Goal: Task Accomplishment & Management: Complete application form

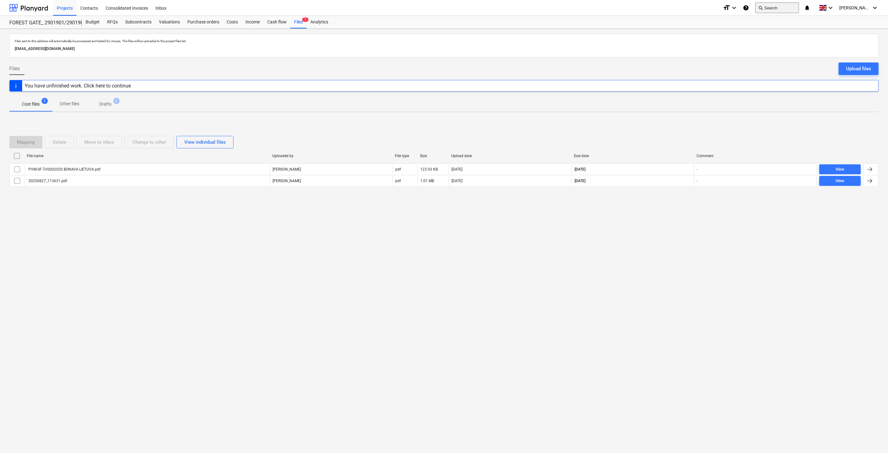
click at [785, 6] on button "search Search" at bounding box center [777, 7] width 44 height 11
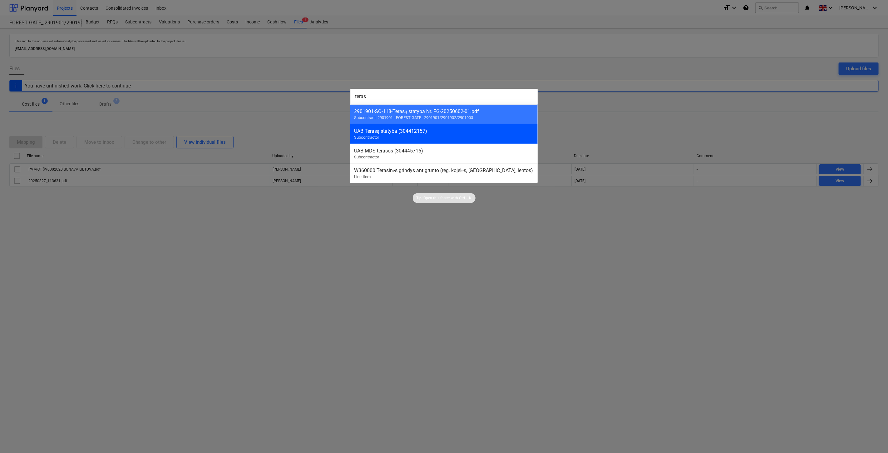
type input "teras"
click at [429, 132] on div "UAB Terasų statyba (304412157)" at bounding box center [444, 131] width 180 height 6
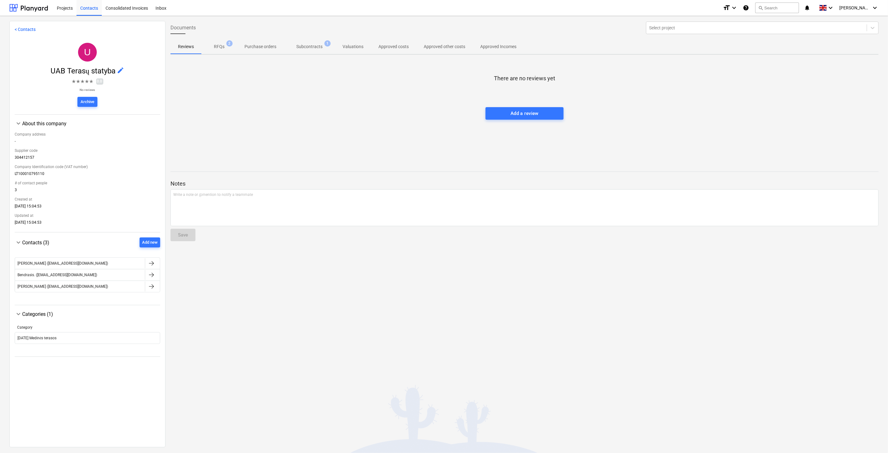
click at [310, 47] on p "Subcontracts" at bounding box center [309, 46] width 26 height 7
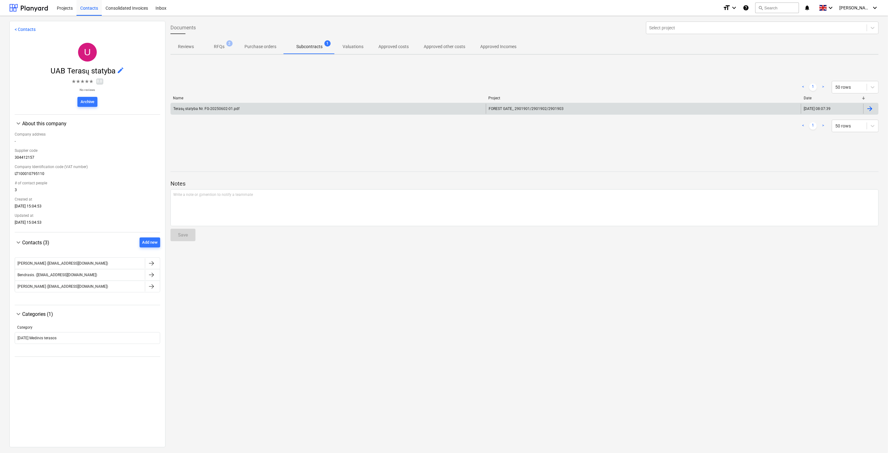
click at [356, 113] on div "Terasų statyba Nr. FG-20250602-01.pdf" at bounding box center [328, 109] width 315 height 10
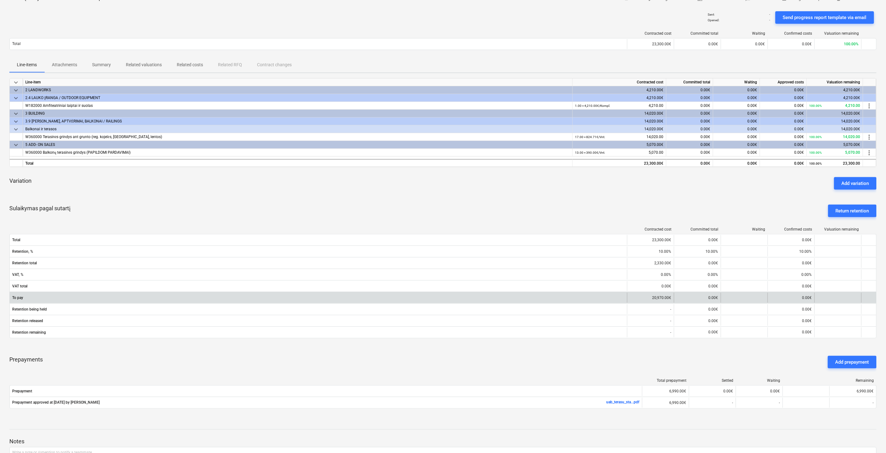
scroll to position [96, 0]
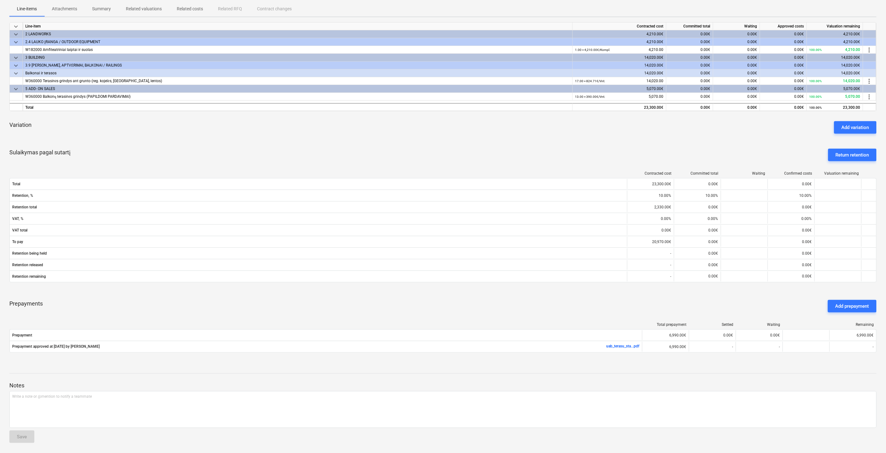
click at [484, 308] on div "Prepayments Add prepayment" at bounding box center [442, 306] width 867 height 22
click at [498, 303] on div "Prepayments Add prepayment" at bounding box center [442, 306] width 867 height 22
click at [506, 301] on div "Prepayments Add prepayment" at bounding box center [442, 306] width 867 height 22
drag, startPoint x: 516, startPoint y: 298, endPoint x: 118, endPoint y: 302, distance: 397.7
click at [515, 297] on div "Prepayments Add prepayment" at bounding box center [442, 306] width 867 height 22
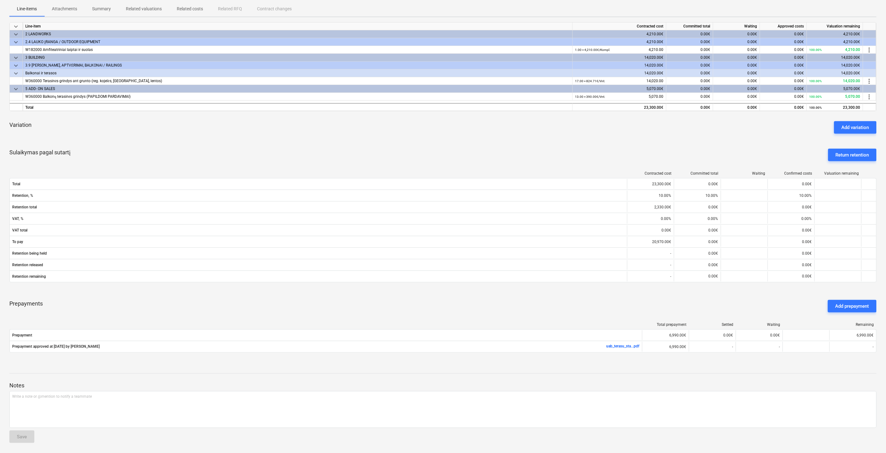
drag, startPoint x: 535, startPoint y: 145, endPoint x: 541, endPoint y: 140, distance: 7.8
click at [535, 145] on div "Sulaikymas pagal sutartį Return retention" at bounding box center [442, 155] width 867 height 22
click at [547, 136] on div "Variation Add variation" at bounding box center [442, 127] width 867 height 22
click at [479, 144] on div "Sulaikymas pagal sutartį Return retention" at bounding box center [442, 155] width 867 height 22
click at [515, 130] on div "Variation Add variation" at bounding box center [442, 127] width 867 height 22
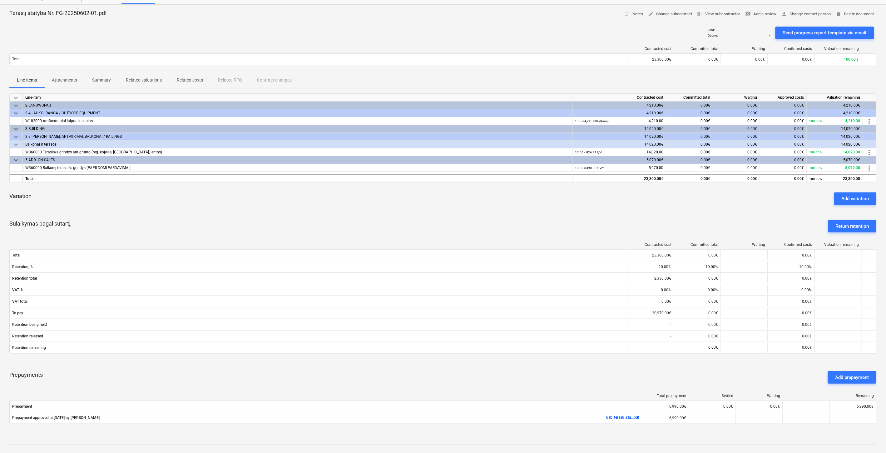
scroll to position [0, 0]
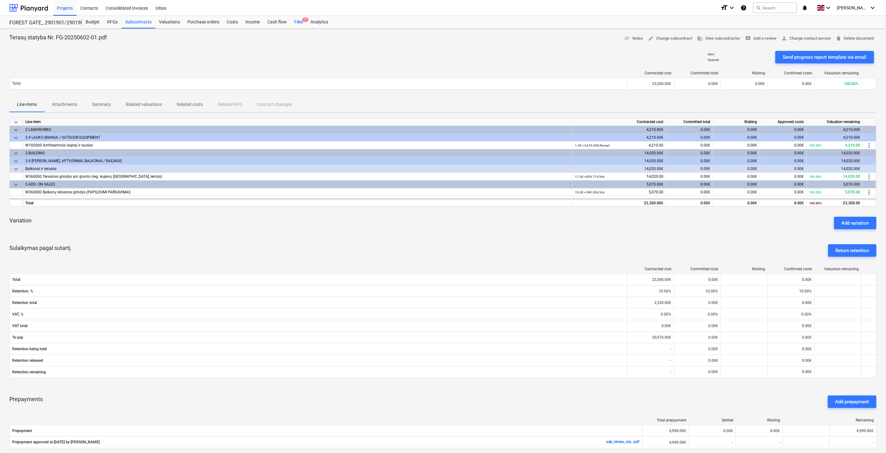
click at [302, 25] on div "Files 1" at bounding box center [298, 22] width 16 height 12
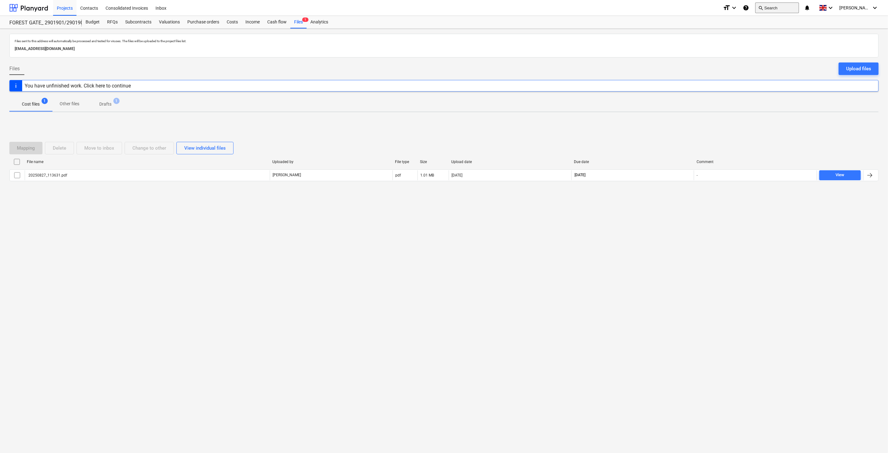
click at [788, 8] on button "search Search" at bounding box center [777, 7] width 44 height 11
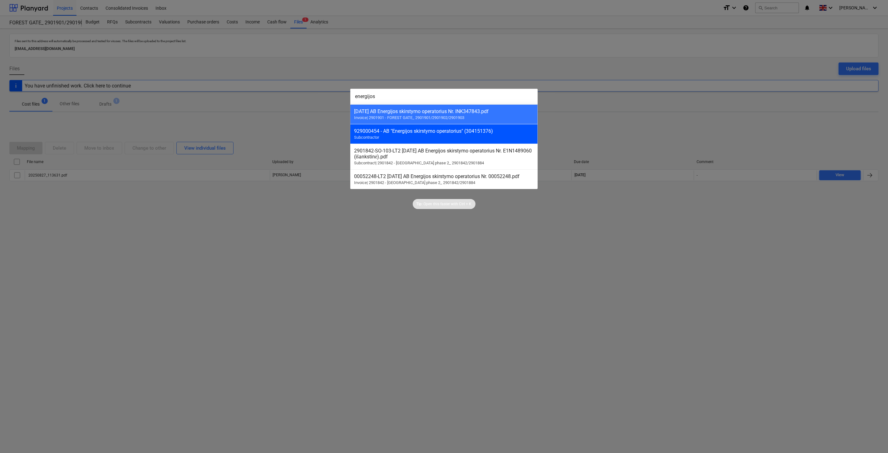
type input "energijos"
click at [478, 134] on div "929000454 - AB "Energijos skirstymo operatorius" (304151376)" at bounding box center [444, 131] width 180 height 6
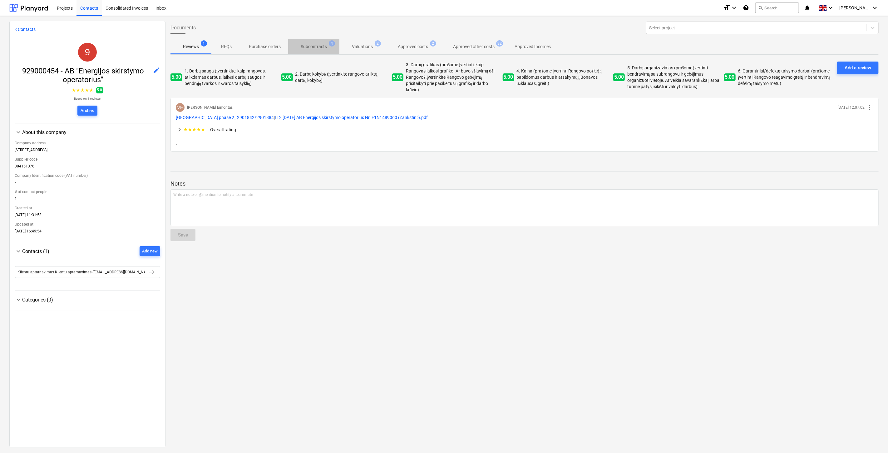
click at [321, 42] on span "Subcontracts 4" at bounding box center [313, 46] width 51 height 11
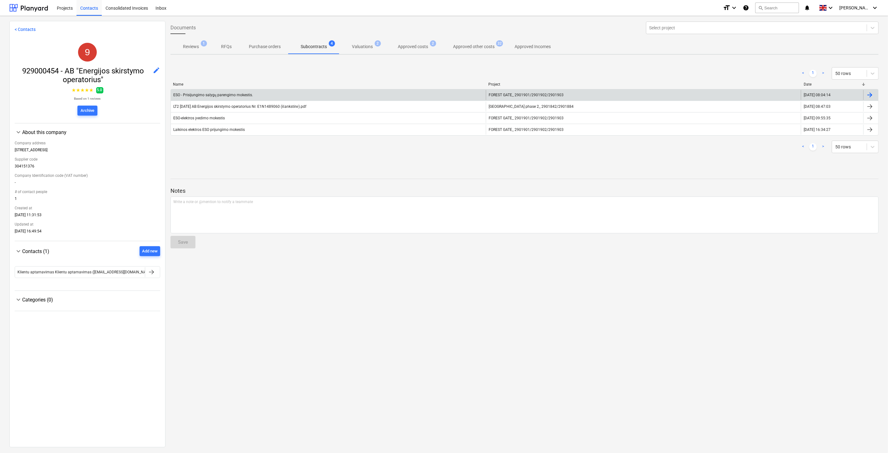
click at [341, 96] on div "ESO - Prisijungimo salygų parengimo mokestis." at bounding box center [328, 95] width 315 height 10
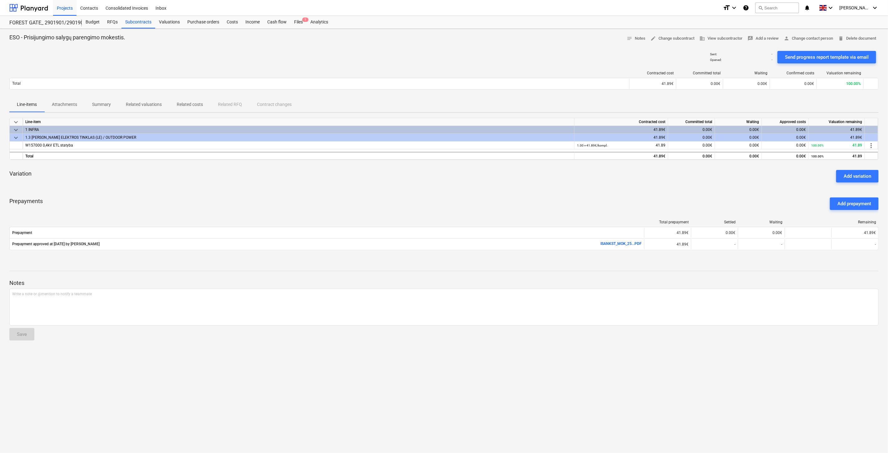
drag, startPoint x: 413, startPoint y: 188, endPoint x: 442, endPoint y: 185, distance: 29.5
click at [413, 188] on div "keyboard_arrow_down Line-item Contracted cost Committed total Waiting Approved …" at bounding box center [443, 188] width 869 height 140
click at [442, 185] on div "Variation Add variation" at bounding box center [443, 176] width 869 height 22
click at [444, 198] on div "Prepayments Add prepayment" at bounding box center [443, 203] width 869 height 22
click at [470, 191] on div "keyboard_arrow_down Line-item Contracted cost Committed total Waiting Approved …" at bounding box center [443, 188] width 869 height 140
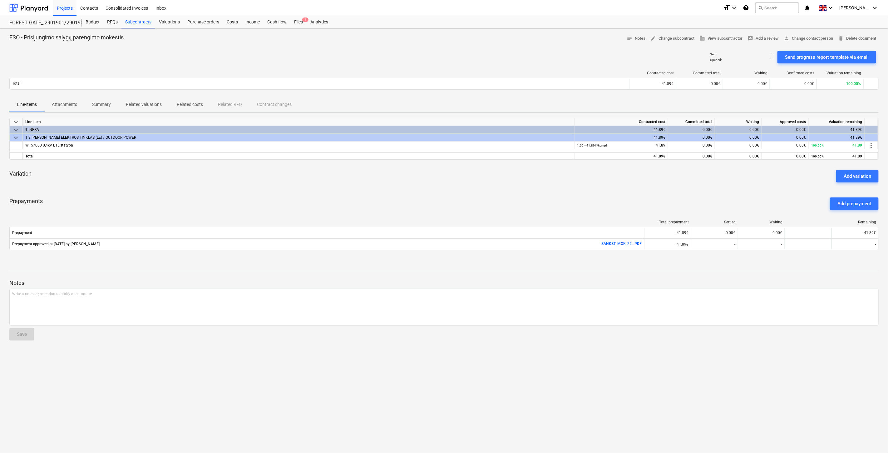
click at [472, 205] on div "Prepayments Add prepayment" at bounding box center [443, 203] width 869 height 22
drag, startPoint x: 481, startPoint y: 201, endPoint x: 468, endPoint y: 201, distance: 13.1
click at [474, 201] on div "Prepayments Add prepayment" at bounding box center [443, 203] width 869 height 22
click at [500, 194] on div "Prepayments Add prepayment" at bounding box center [443, 203] width 869 height 22
click at [510, 189] on div "keyboard_arrow_down Line-item Contracted cost Committed total Waiting Approved …" at bounding box center [443, 188] width 869 height 140
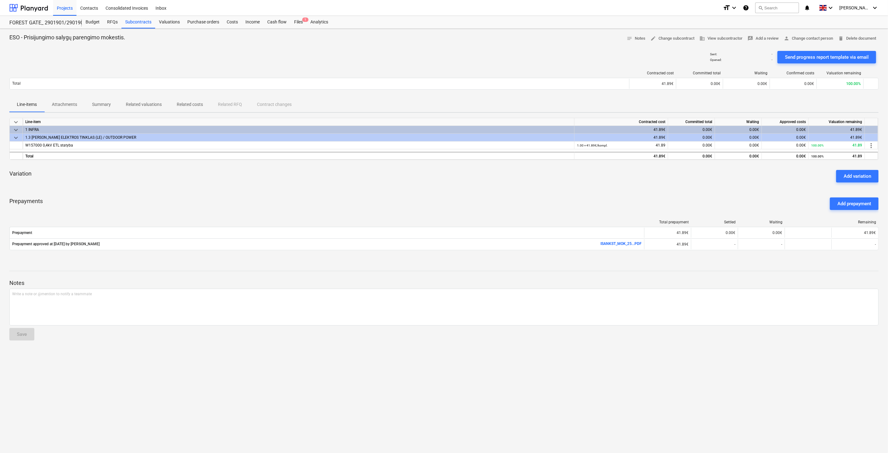
click at [519, 183] on div "Variation Add variation" at bounding box center [443, 176] width 869 height 22
click at [529, 177] on div "Variation Add variation" at bounding box center [443, 176] width 869 height 22
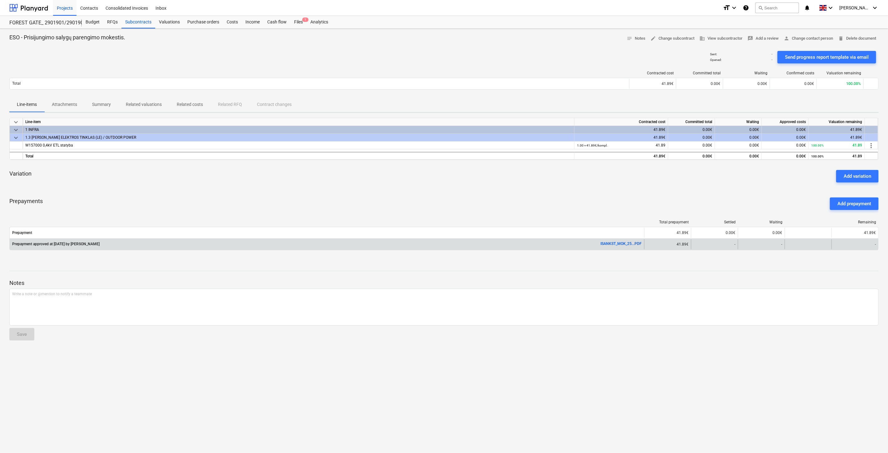
drag, startPoint x: 624, startPoint y: 242, endPoint x: 629, endPoint y: 241, distance: 4.4
click at [624, 242] on link "ISANKST_MOK_25...PDF" at bounding box center [620, 243] width 41 height 4
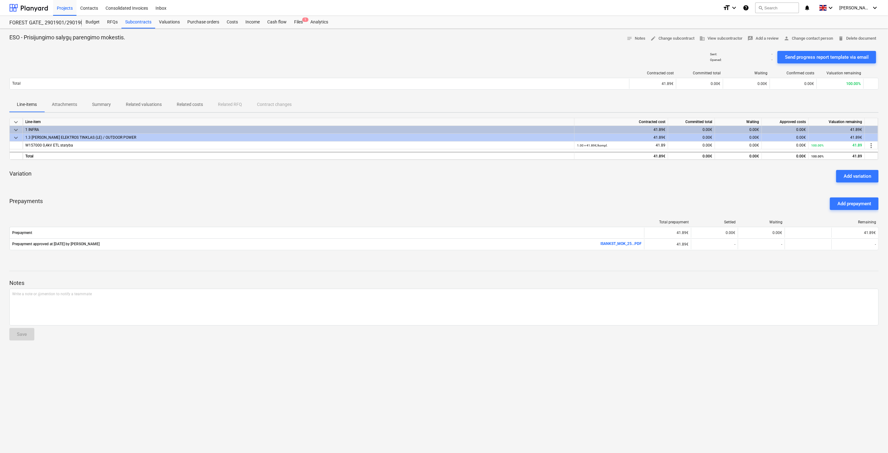
click at [673, 197] on div "Prepayments Add prepayment" at bounding box center [443, 203] width 869 height 22
click at [681, 257] on div "Total prepayment Settled Waiting Remaining Prepayment 41.89€ 0.00€ 0.00€ 41.89€…" at bounding box center [443, 236] width 869 height 43
click at [317, 183] on div "Variation Add variation" at bounding box center [443, 176] width 869 height 22
click at [338, 182] on div "Variation Add variation" at bounding box center [443, 176] width 869 height 22
click at [744, 267] on div "Notes Write a note or @mention to notify a teammate ﻿ Save" at bounding box center [443, 304] width 869 height 83
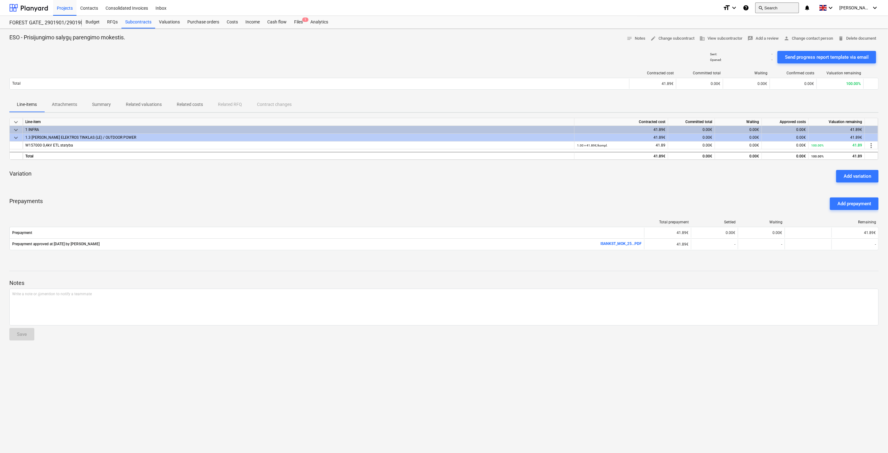
click at [789, 10] on button "search Search" at bounding box center [777, 7] width 44 height 11
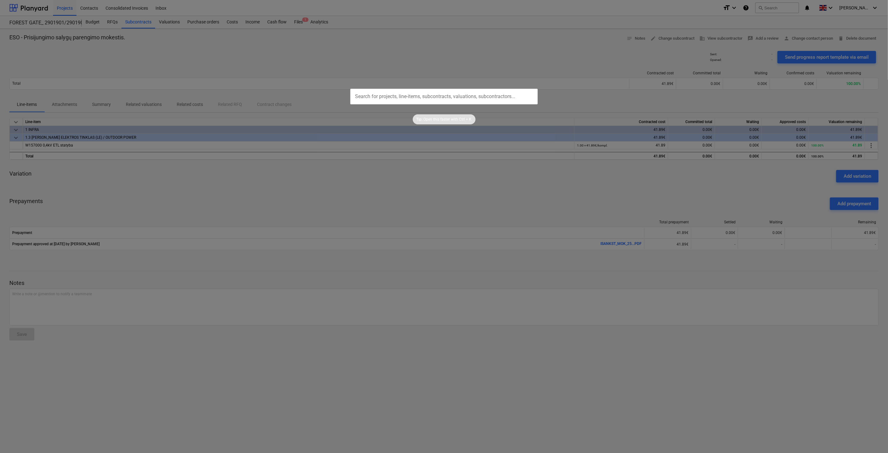
click at [485, 98] on input "text" at bounding box center [443, 97] width 187 height 16
click at [513, 52] on div at bounding box center [444, 226] width 888 height 453
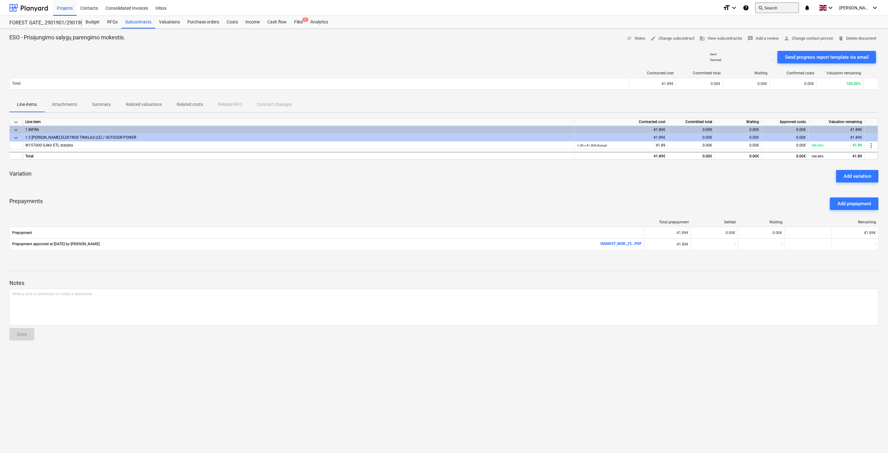
click at [790, 8] on button "search Search" at bounding box center [777, 7] width 44 height 11
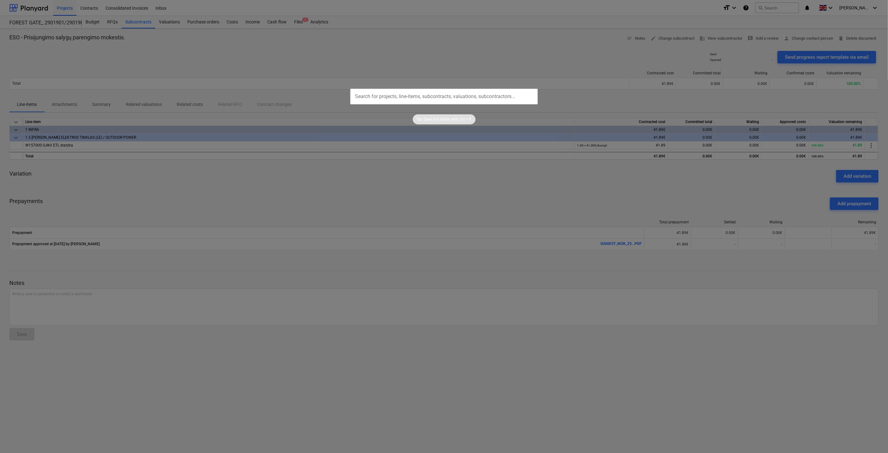
click at [604, 32] on div at bounding box center [444, 226] width 888 height 453
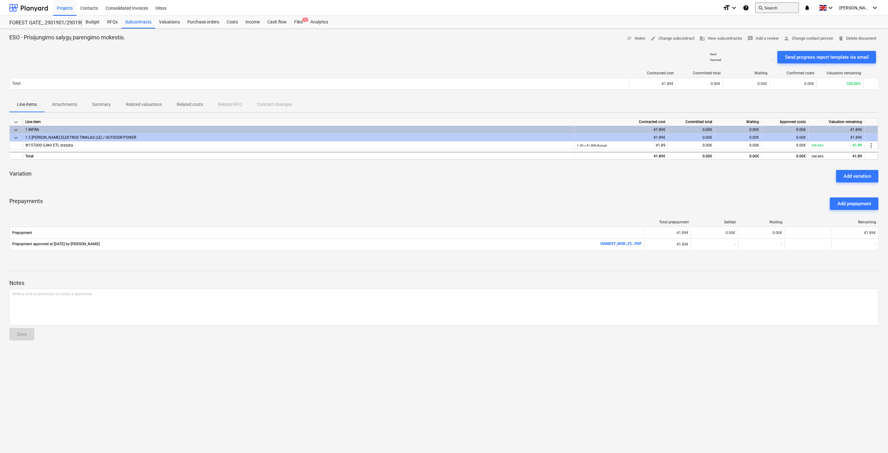
click at [787, 11] on button "search Search" at bounding box center [777, 7] width 44 height 11
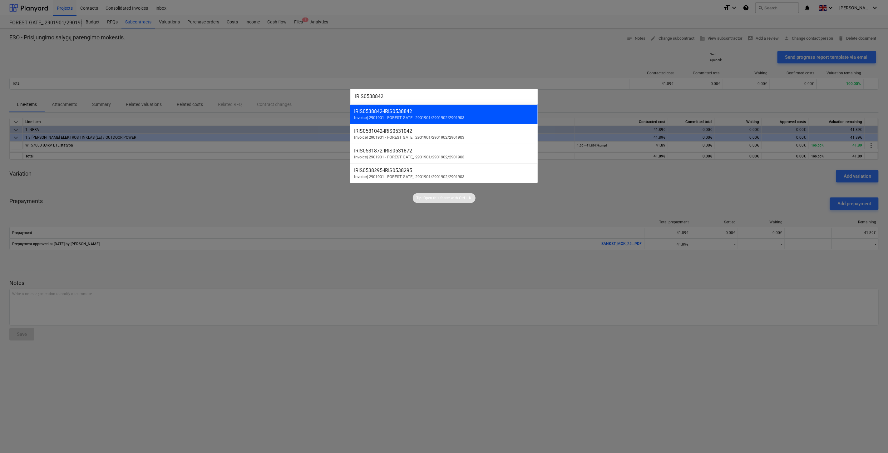
type input "IRIS0538842"
click at [427, 108] on div "IRIS0538842 - IRIS0538842 Invoice | 2901901 - FOREST GATE_ 2901901/2901902/2901…" at bounding box center [443, 114] width 187 height 20
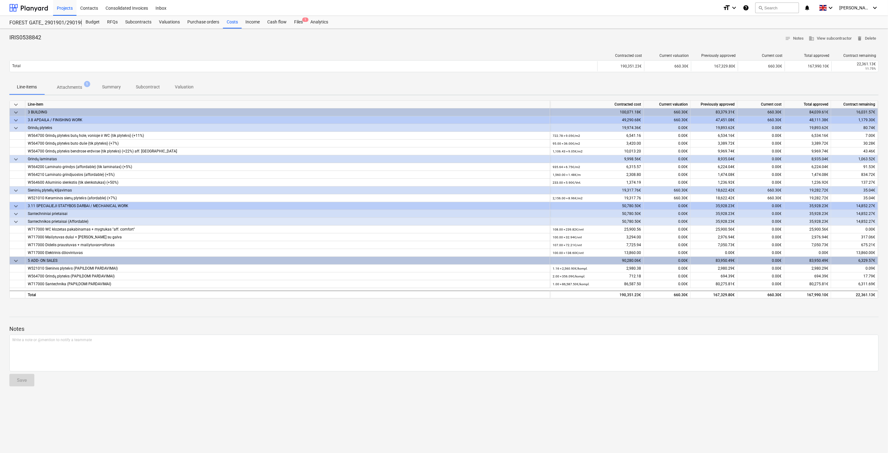
click at [86, 87] on span "Attachments 1" at bounding box center [69, 87] width 35 height 7
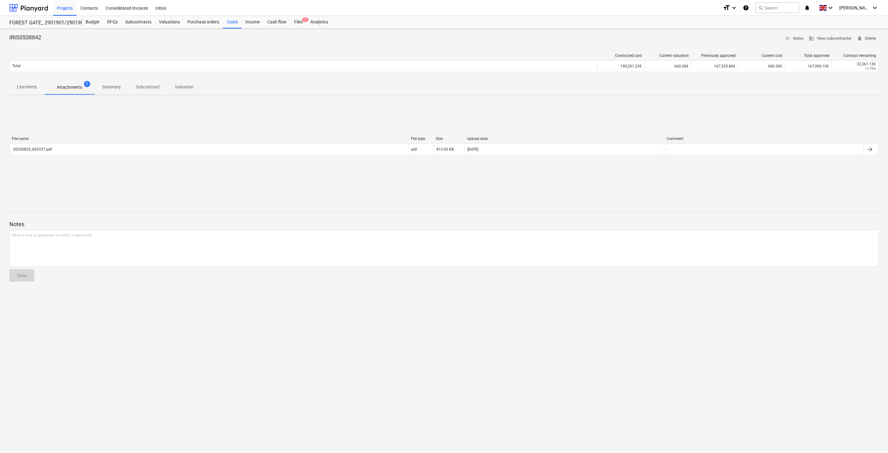
click at [547, 214] on div "Notes Write a note or @mention to notify a teammate ﻿ Save" at bounding box center [443, 245] width 869 height 83
click at [582, 189] on div "File name File type Size Upload date Comment 20250829_093337.pdf pdf 413.65 KB …" at bounding box center [443, 147] width 869 height 94
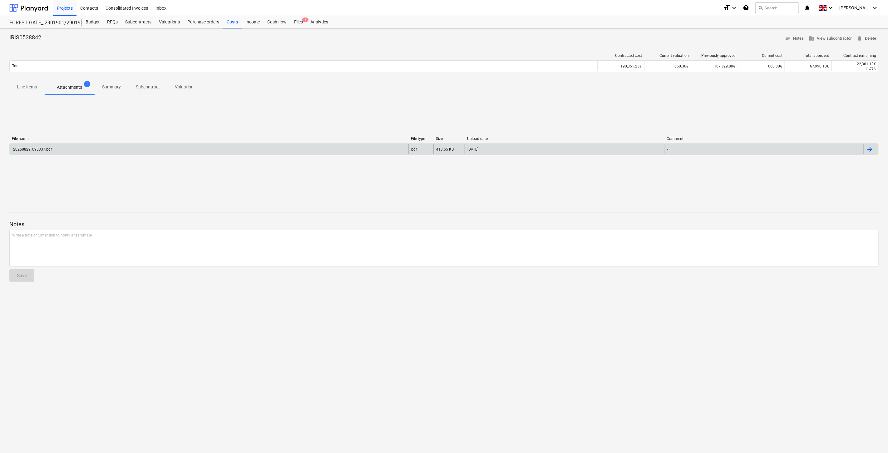
click at [342, 148] on div "20250829_093337.pdf" at bounding box center [209, 149] width 399 height 10
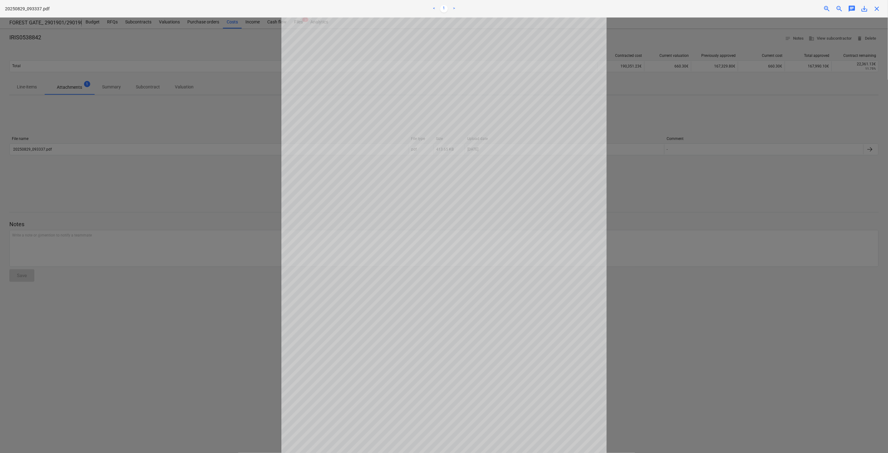
click at [238, 179] on div at bounding box center [444, 234] width 888 height 435
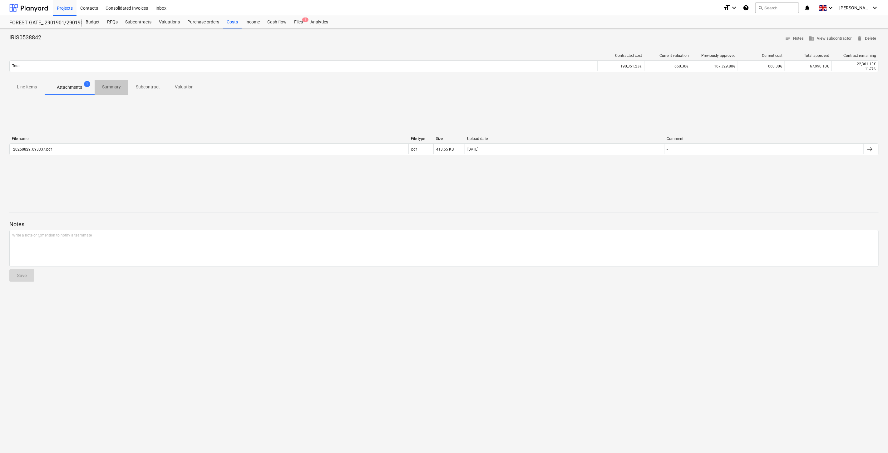
click at [104, 88] on p "Summary" at bounding box center [111, 87] width 19 height 7
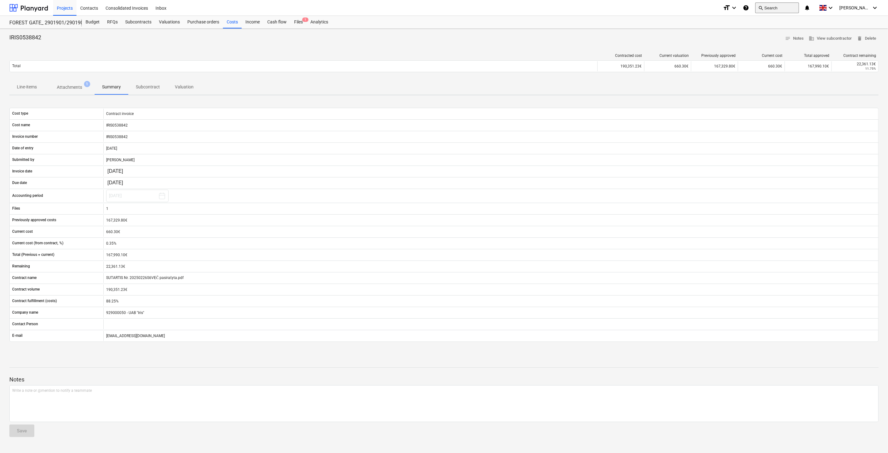
click at [794, 9] on button "search Search" at bounding box center [777, 7] width 44 height 11
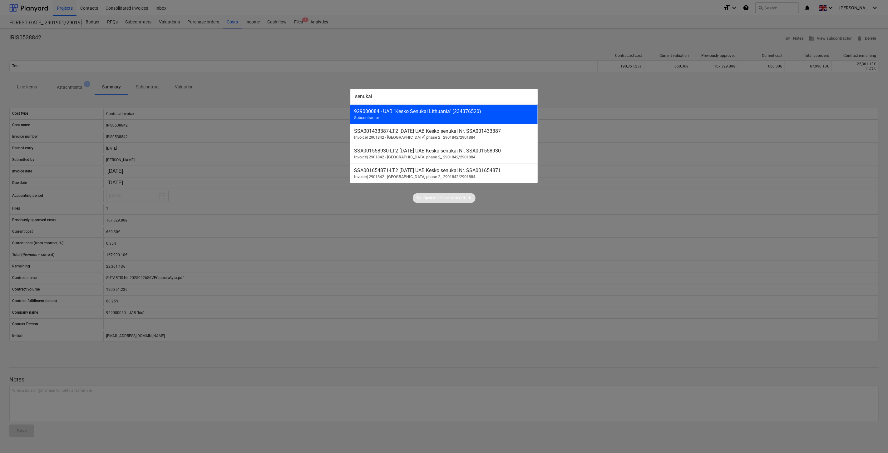
type input "senukai"
click at [503, 110] on div "929000084 - UAB "Kesko Senukai Lithuania" (234376520)" at bounding box center [444, 111] width 180 height 6
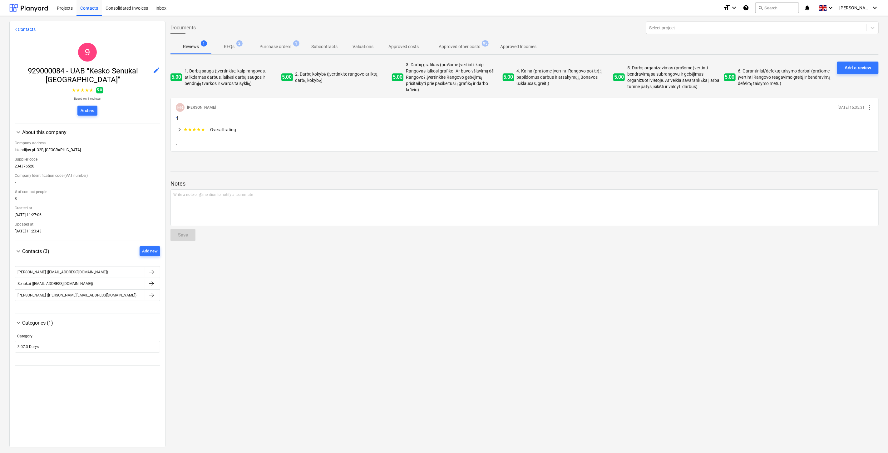
click at [279, 45] on p "Purchase orders" at bounding box center [275, 46] width 32 height 7
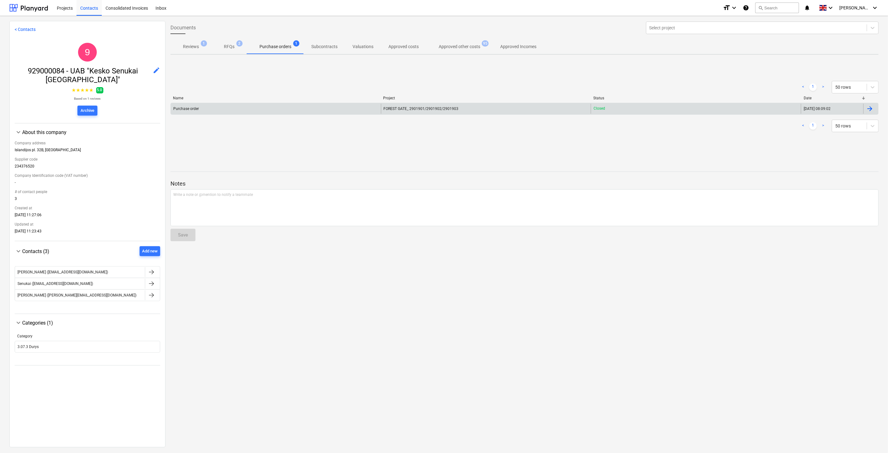
click at [371, 106] on div "Purchase order" at bounding box center [276, 109] width 210 height 10
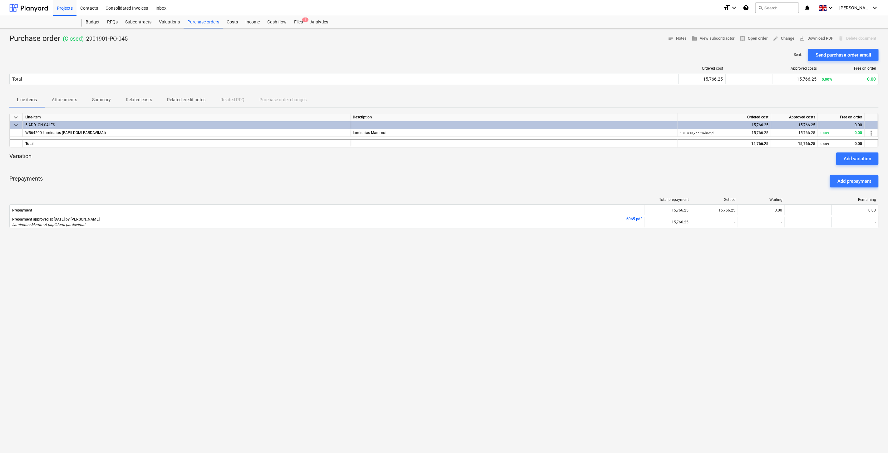
click at [581, 167] on div at bounding box center [443, 167] width 869 height 5
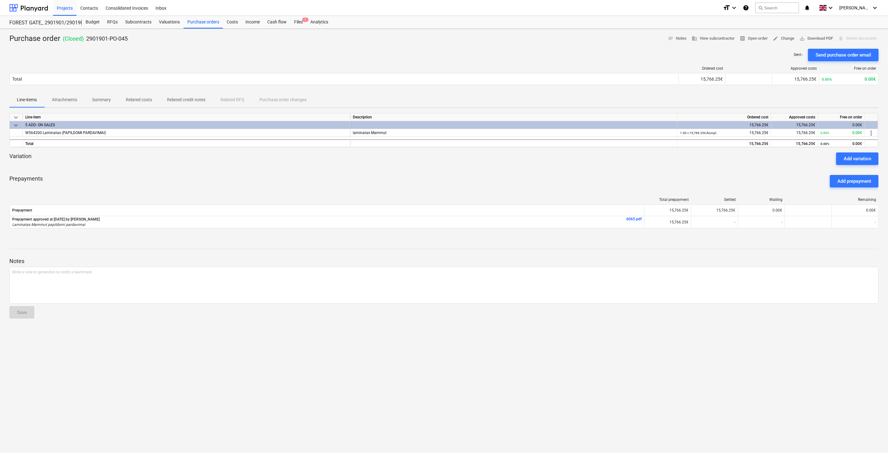
click at [602, 164] on div "Variation Add variation" at bounding box center [443, 158] width 869 height 12
drag, startPoint x: 611, startPoint y: 162, endPoint x: 625, endPoint y: 158, distance: 15.1
click at [611, 162] on div "Variation Add variation" at bounding box center [443, 158] width 869 height 12
click at [625, 158] on div "Variation Add variation" at bounding box center [443, 158] width 869 height 12
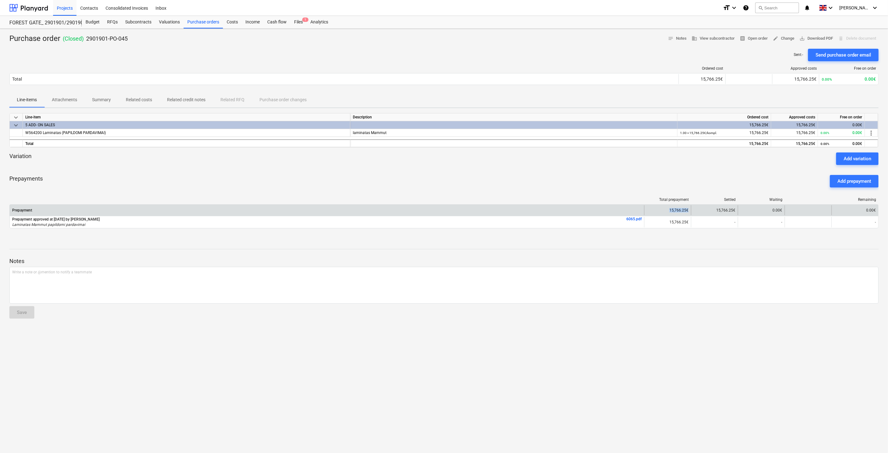
drag, startPoint x: 689, startPoint y: 210, endPoint x: 664, endPoint y: 211, distance: 24.7
click at [664, 211] on div "15,766.25€" at bounding box center [667, 210] width 47 height 10
drag, startPoint x: 735, startPoint y: 210, endPoint x: 693, endPoint y: 213, distance: 41.9
click at [693, 213] on div "15,766.25€" at bounding box center [714, 210] width 47 height 10
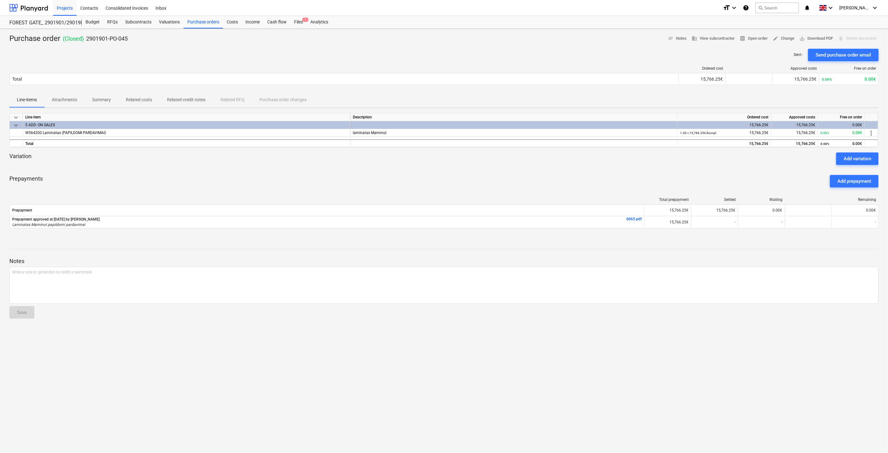
click at [738, 179] on div "Prepayments Add prepayment" at bounding box center [443, 181] width 869 height 22
click at [716, 185] on div "Prepayments Add prepayment" at bounding box center [443, 181] width 869 height 22
click at [733, 173] on div "Prepayments Add prepayment" at bounding box center [443, 181] width 869 height 22
click at [303, 23] on div "Files 1" at bounding box center [298, 22] width 16 height 12
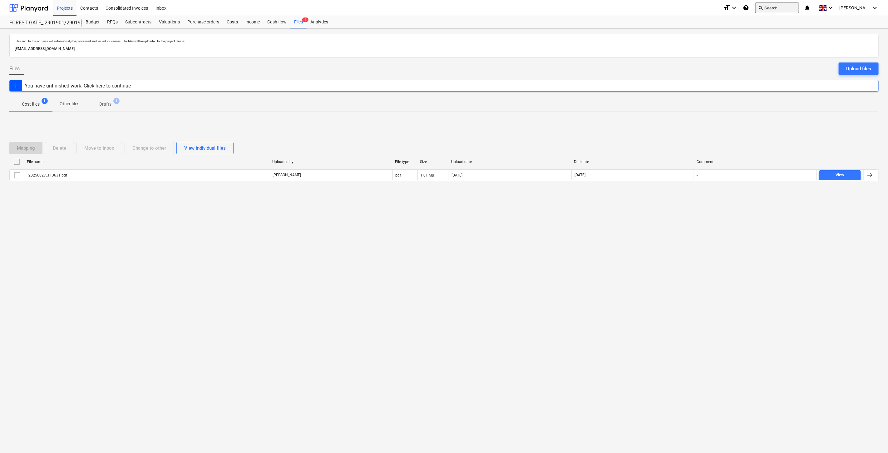
click at [778, 10] on button "search Search" at bounding box center [777, 7] width 44 height 11
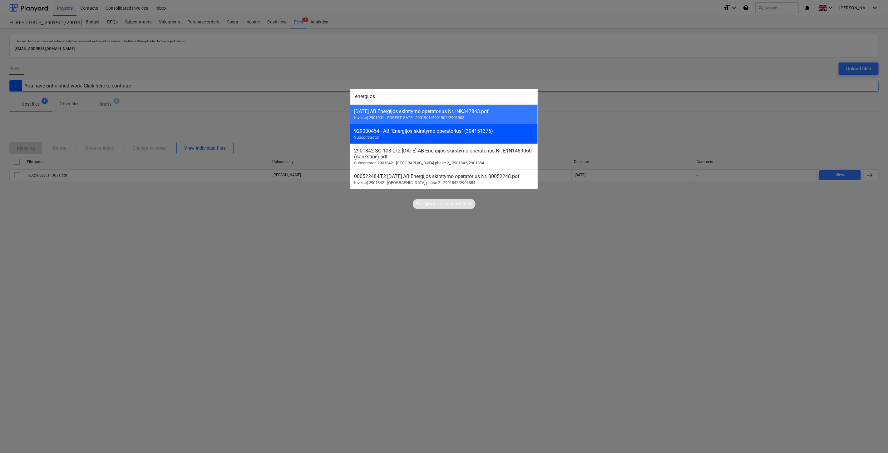
type input "energijos"
click at [479, 134] on div "929000454 - AB "Energijos skirstymo operatorius" (304151376)" at bounding box center [444, 131] width 180 height 6
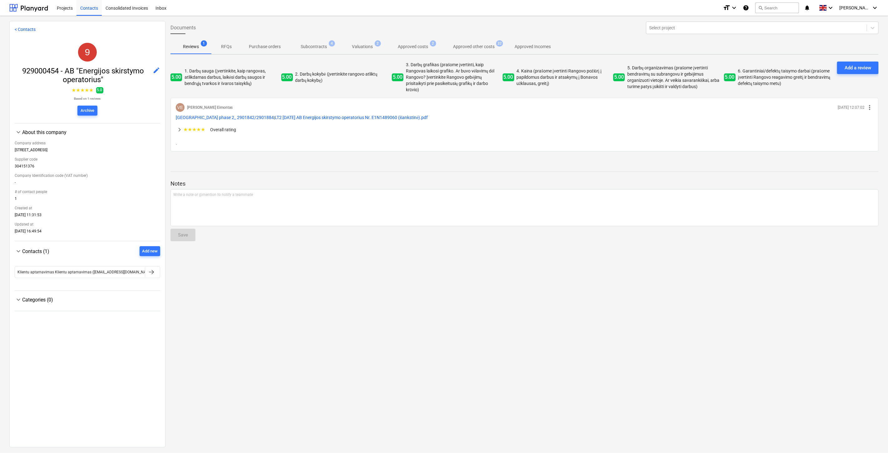
click at [334, 48] on span "Subcontracts 4" at bounding box center [313, 46] width 51 height 11
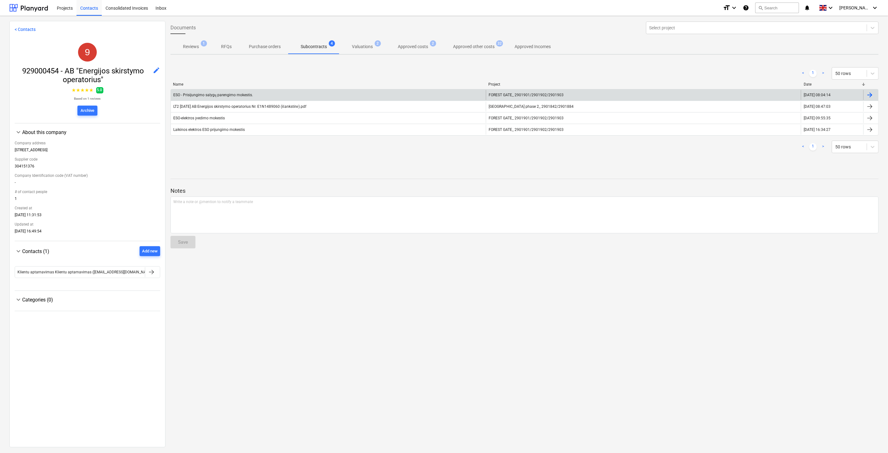
click at [323, 93] on div "ESO - Prisijungimo salygų parengimo mokestis." at bounding box center [328, 95] width 315 height 10
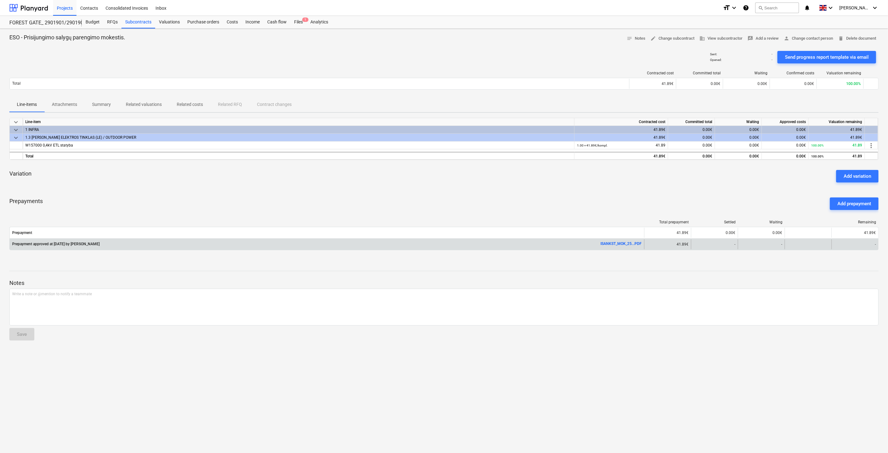
click at [625, 242] on link "ISANKST_MOK_25...PDF" at bounding box center [620, 243] width 41 height 4
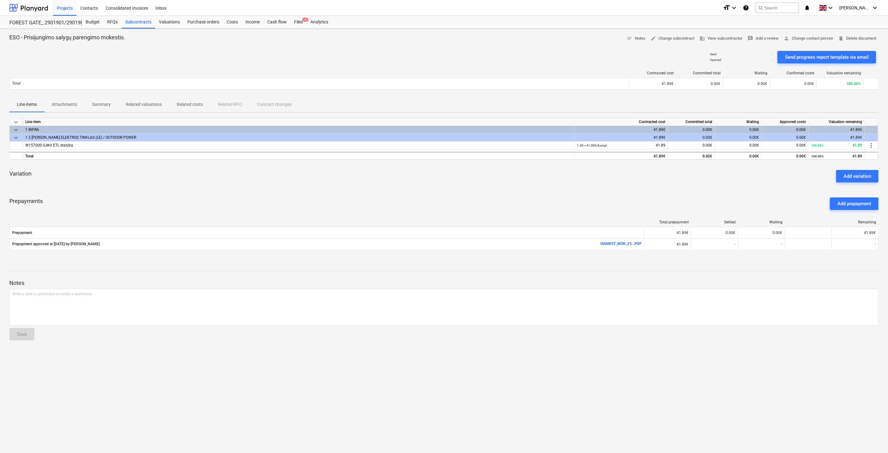
click at [458, 198] on div "Prepayments Add prepayment" at bounding box center [443, 203] width 869 height 22
click at [465, 208] on div "Prepayments Add prepayment" at bounding box center [443, 203] width 869 height 22
click at [508, 190] on div "keyboard_arrow_down Line-item Contracted cost Committed total Waiting Approved …" at bounding box center [443, 188] width 869 height 140
drag, startPoint x: 520, startPoint y: 186, endPoint x: 541, endPoint y: 179, distance: 22.1
click at [523, 184] on div "Variation Add variation" at bounding box center [443, 176] width 869 height 22
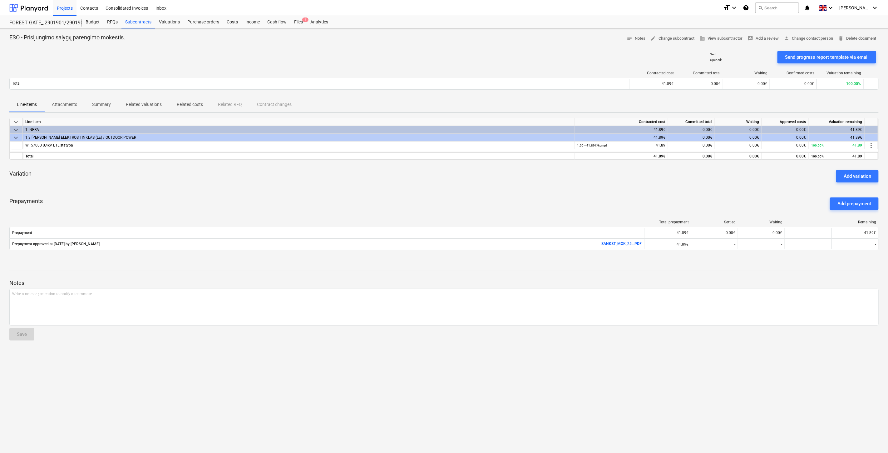
click at [541, 179] on div "Variation Add variation" at bounding box center [443, 176] width 869 height 22
click at [130, 22] on div "Subcontracts" at bounding box center [138, 22] width 34 height 12
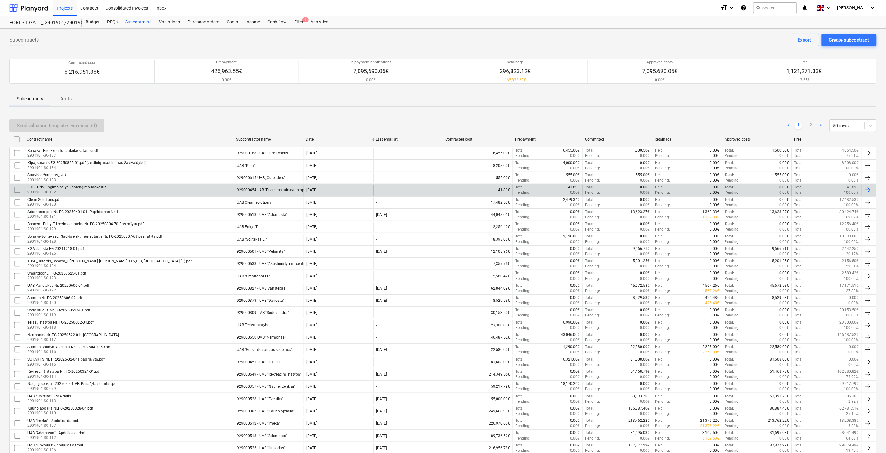
click at [212, 190] on div "ESO - Prisijungimo salygų parengimo mokestis. 2901901-SO-132" at bounding box center [129, 189] width 209 height 11
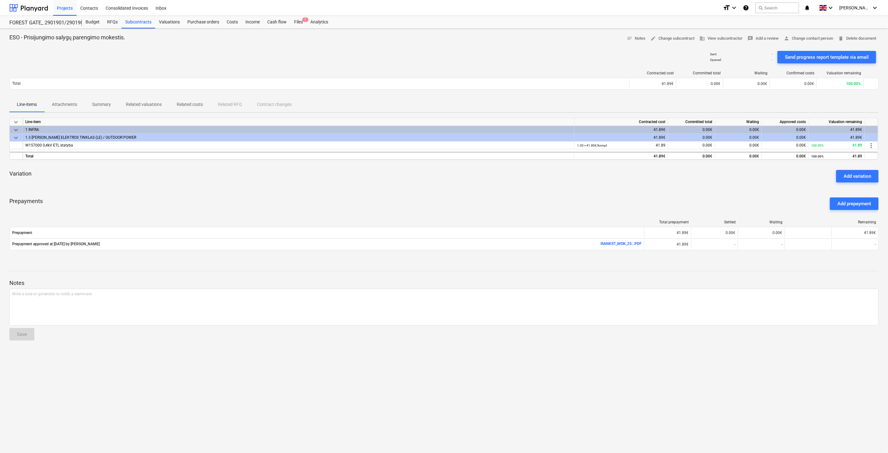
click at [70, 102] on p "Attachments" at bounding box center [64, 104] width 25 height 7
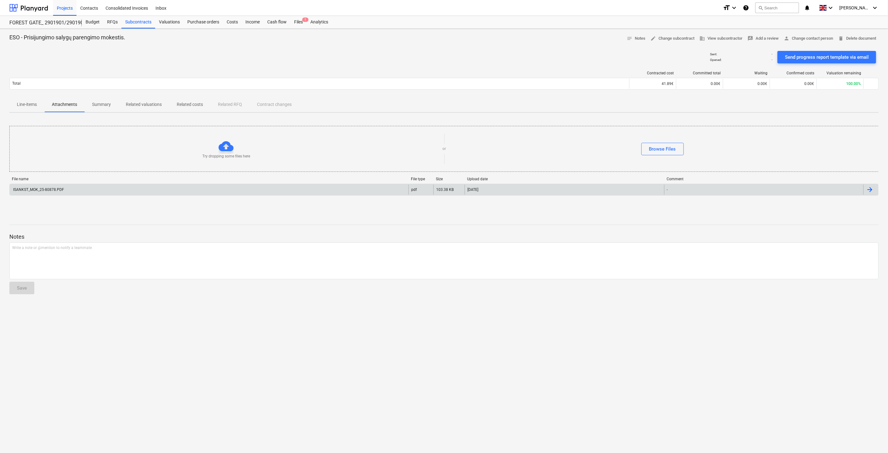
click at [87, 185] on div "ISANKST_MOK_25-80878.PDF" at bounding box center [209, 189] width 399 height 10
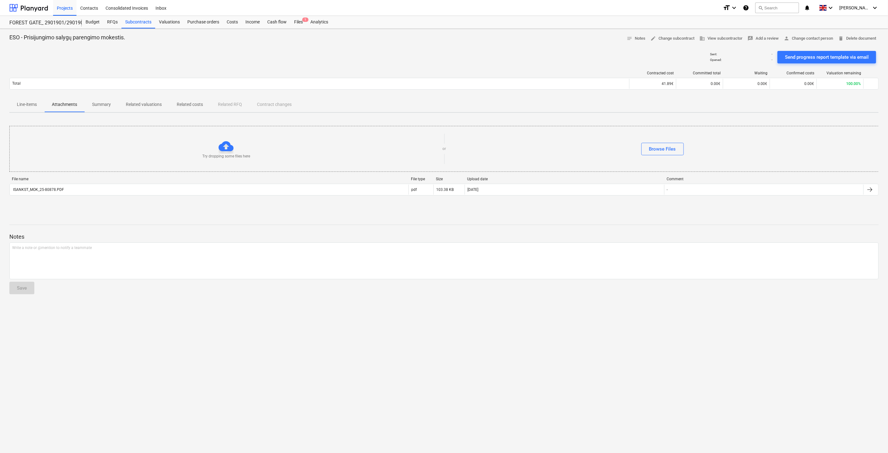
click at [35, 105] on p "Line-items" at bounding box center [27, 104] width 20 height 7
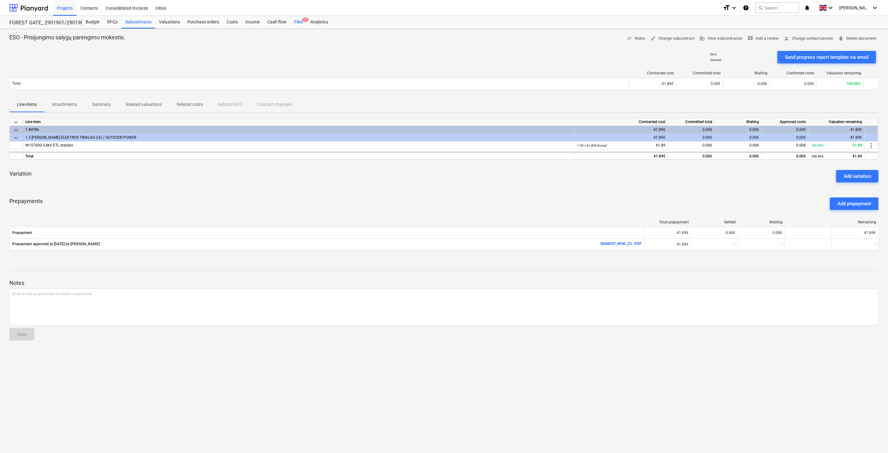
click at [294, 21] on div "Files 1" at bounding box center [298, 22] width 16 height 12
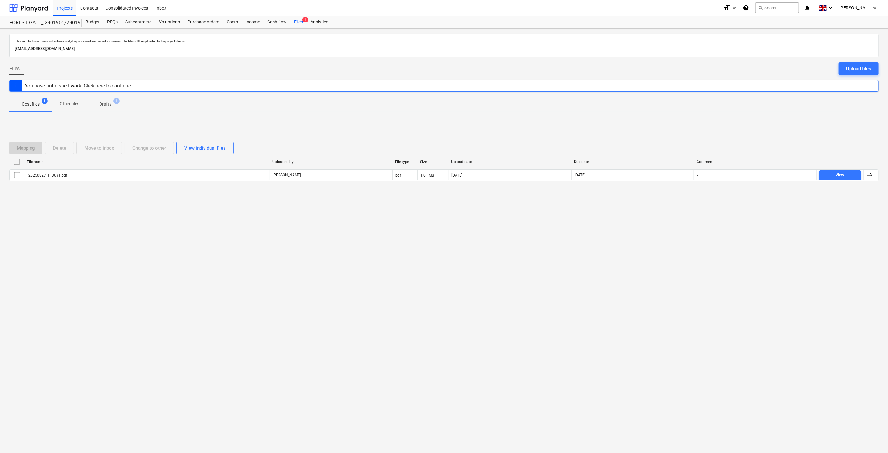
click at [665, 214] on div "Files sent to this address will automatically be processed and tested for virus…" at bounding box center [444, 241] width 888 height 424
click at [670, 204] on div "Mapping Delete Move to inbox Change to other View individual files File name Up…" at bounding box center [443, 164] width 869 height 94
drag, startPoint x: 672, startPoint y: 199, endPoint x: 678, endPoint y: 192, distance: 9.1
click at [673, 199] on div "Mapping Delete Move to inbox Change to other View individual files File name Up…" at bounding box center [443, 164] width 869 height 94
click at [678, 192] on div "Mapping Delete Move to inbox Change to other View individual files File name Up…" at bounding box center [443, 163] width 869 height 59
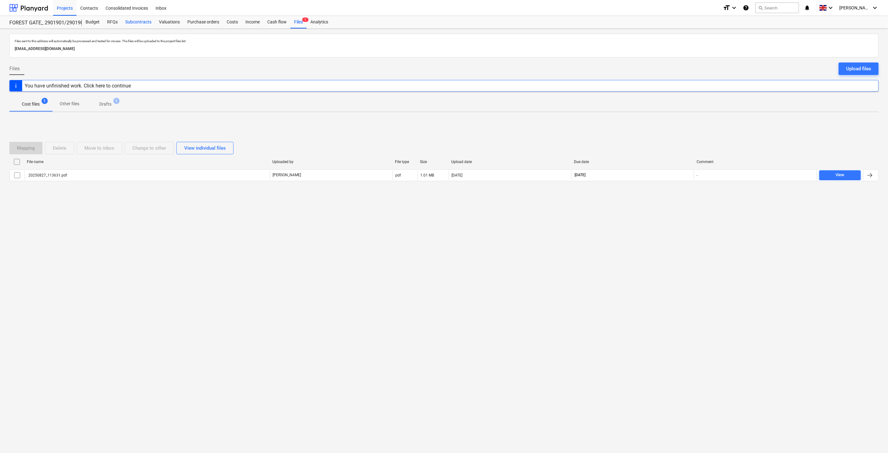
click at [140, 21] on div "Subcontracts" at bounding box center [138, 22] width 34 height 12
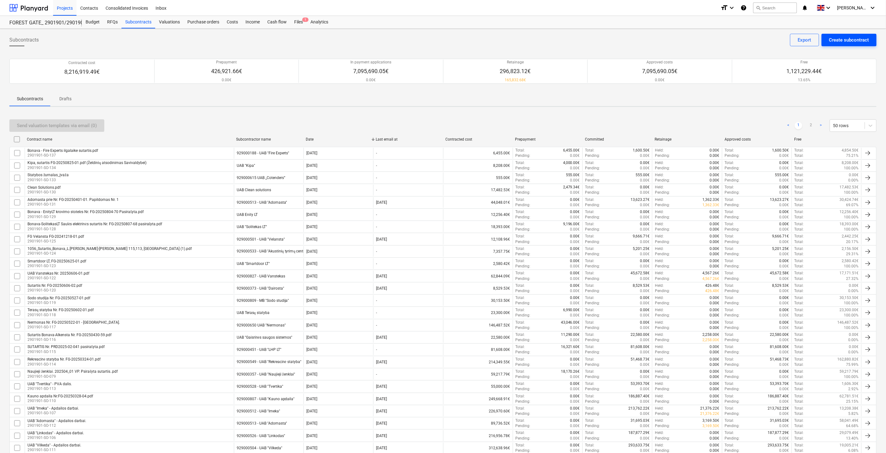
click at [841, 43] on div "Create subcontract" at bounding box center [849, 40] width 40 height 8
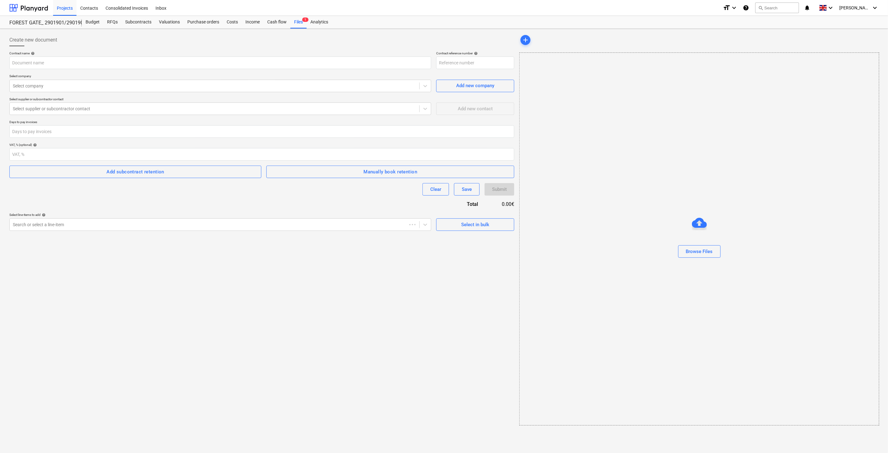
type input "2901901-SO-139"
click at [115, 64] on input "text" at bounding box center [220, 62] width 422 height 12
type input "E"
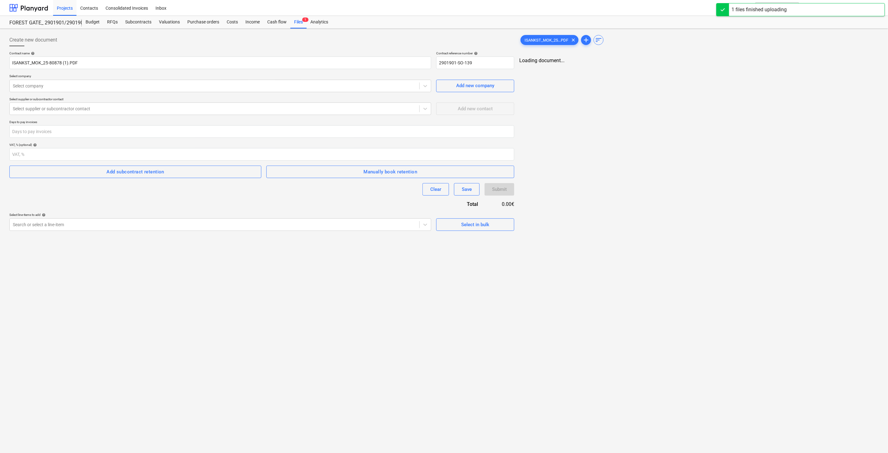
drag, startPoint x: 259, startPoint y: 300, endPoint x: 295, endPoint y: 281, distance: 40.2
click at [259, 300] on div "Create new document Contract name help ISANKST_MOK_25-80878 (1).PDF Contract re…" at bounding box center [444, 241] width 888 height 424
click at [295, 281] on div "Create new document Contract name help ISANKST_MOK_25-80878 (1).PDF Contract re…" at bounding box center [261, 271] width 508 height 481
drag, startPoint x: 181, startPoint y: 61, endPoint x: -22, endPoint y: 61, distance: 203.8
click at [0, 61] on html "Projects Contacts Consolidated Invoices Inbox format_size keyboard_arrow_down h…" at bounding box center [443, 226] width 886 height 453
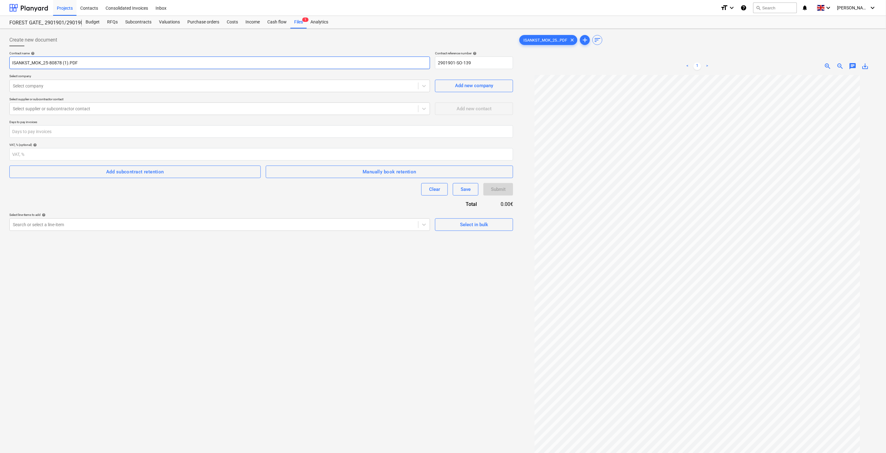
click at [113, 65] on input "ISANKST_MOK_25-80878 (1).PDF" at bounding box center [219, 62] width 420 height 12
drag, startPoint x: 100, startPoint y: 64, endPoint x: -40, endPoint y: 62, distance: 140.2
click at [0, 62] on html "Projects Contacts Consolidated Invoices Inbox format_size keyboard_arrow_down h…" at bounding box center [443, 226] width 886 height 453
type input "ESO - Prisijungimo sąlygų parengimo mokestis."
click at [180, 87] on div at bounding box center [214, 86] width 402 height 6
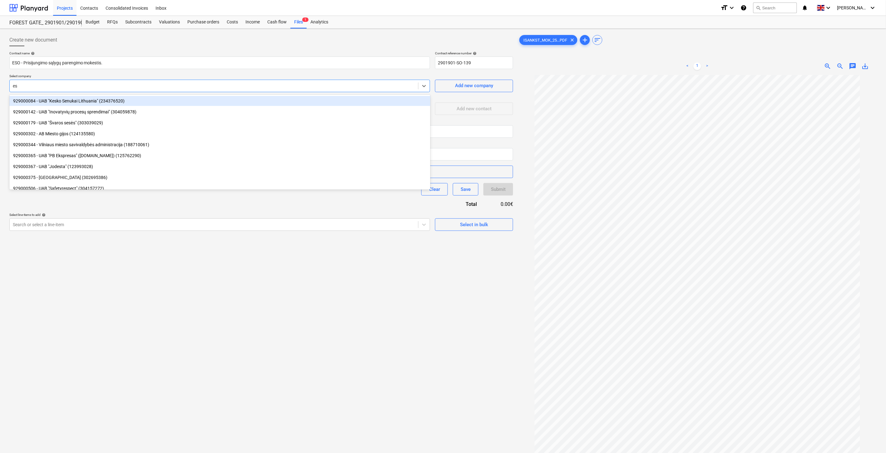
type input "e"
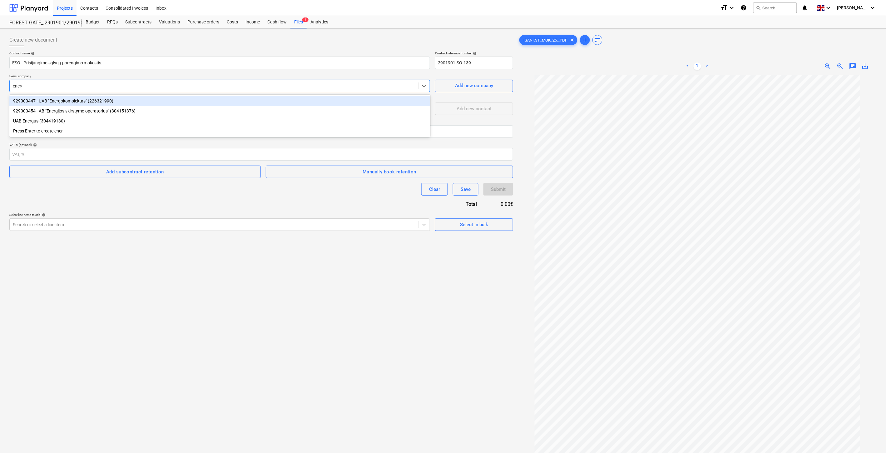
type input "energi"
click at [171, 99] on div "929000454 - AB "Energijos skirstymo operatorius" (304151376)" at bounding box center [219, 101] width 421 height 10
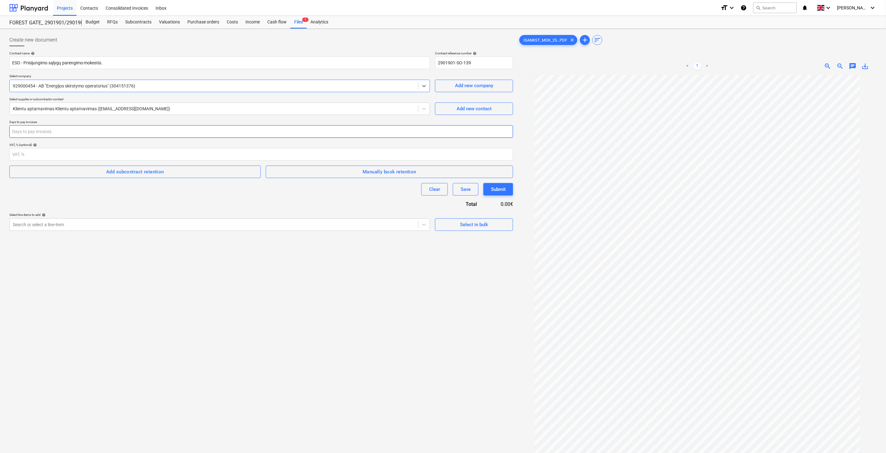
click at [120, 128] on input "number" at bounding box center [260, 131] width 503 height 12
type input "30"
click at [127, 194] on div "Clear Save Submit" at bounding box center [260, 189] width 503 height 12
click at [185, 223] on div at bounding box center [214, 224] width 402 height 6
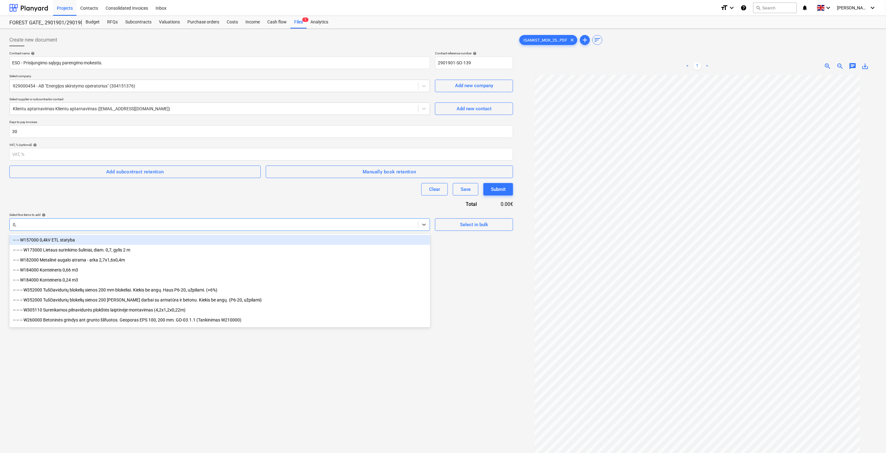
type input "0,4"
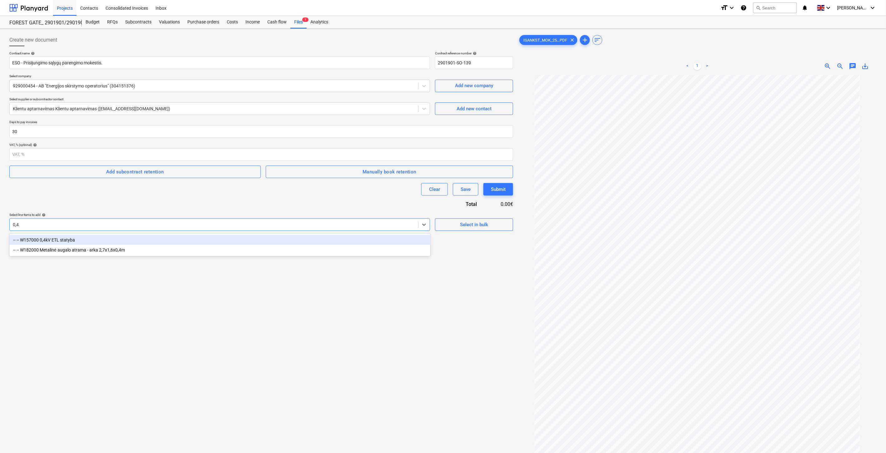
click at [108, 238] on div "-- -- W157000 0,4kV ETL statyba" at bounding box center [219, 240] width 421 height 10
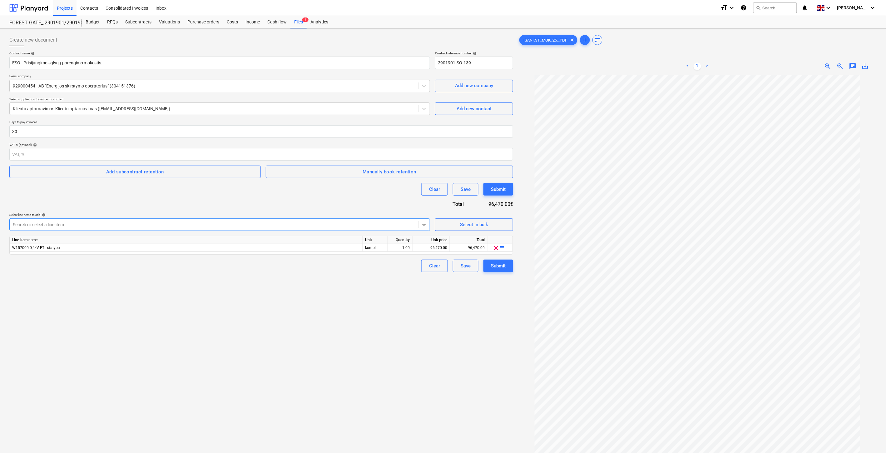
drag, startPoint x: 190, startPoint y: 361, endPoint x: 369, endPoint y: 260, distance: 205.2
click at [207, 355] on div "Create new document Contract name help ESO - Prisijungimo sąlygų parengimo moke…" at bounding box center [261, 271] width 508 height 481
click at [425, 247] on div "96,470.00" at bounding box center [431, 248] width 32 height 8
click at [429, 249] on div "96,470.00" at bounding box center [431, 248] width 32 height 8
type input "34.62"
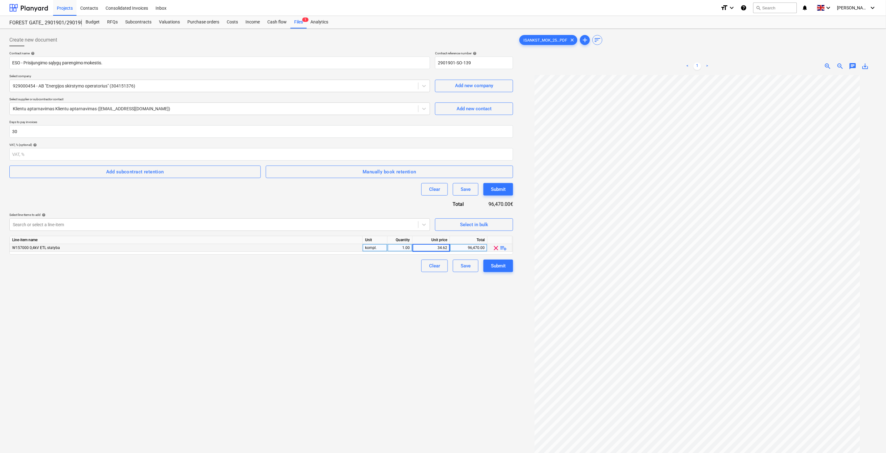
click at [404, 210] on div "Contract name help ESO - Prisijungimo sąlygų parengimo mokestis. Contract refer…" at bounding box center [260, 161] width 503 height 221
click at [312, 334] on div "Create new document Contract name help ESO - Prisijungimo sąlygų parengimo moke…" at bounding box center [261, 271] width 508 height 481
click at [338, 322] on div "Create new document Contract name help ESO - Prisijungimo sąlygų parengimo moke…" at bounding box center [261, 271] width 508 height 481
click at [344, 320] on div "Create new document Contract name help ESO - Prisijungimo sąlygų parengimo moke…" at bounding box center [261, 271] width 508 height 481
drag, startPoint x: 353, startPoint y: 317, endPoint x: 50, endPoint y: 353, distance: 305.0
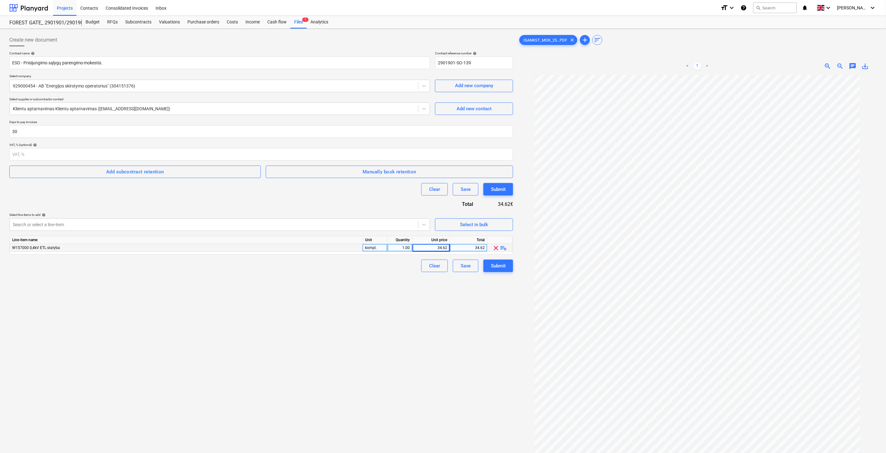
click at [349, 317] on div "Create new document Contract name help ESO - Prisijungimo sąlygų parengimo moke…" at bounding box center [261, 271] width 508 height 481
click at [280, 343] on div "Create new document Contract name help ESO - Prisijungimo sąlygų parengimo moke…" at bounding box center [261, 271] width 508 height 481
click at [304, 338] on div "Create new document Contract name help ESO - Prisijungimo sąlygų parengimo moke…" at bounding box center [261, 271] width 508 height 481
click at [338, 326] on div "Create new document Contract name help ESO - Prisijungimo sąlygų parengimo moke…" at bounding box center [261, 271] width 508 height 481
click at [362, 319] on div "Create new document Contract name help ESO - Prisijungimo sąlygų parengimo moke…" at bounding box center [261, 271] width 508 height 481
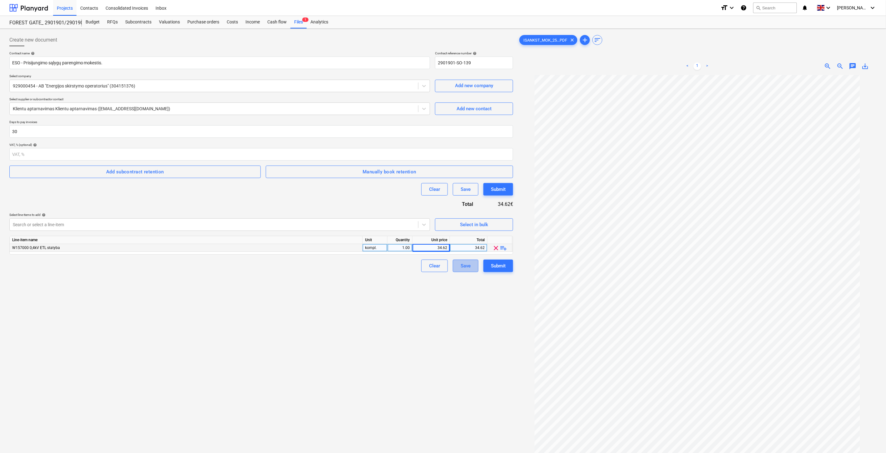
click at [469, 263] on div "Save" at bounding box center [465, 266] width 10 height 8
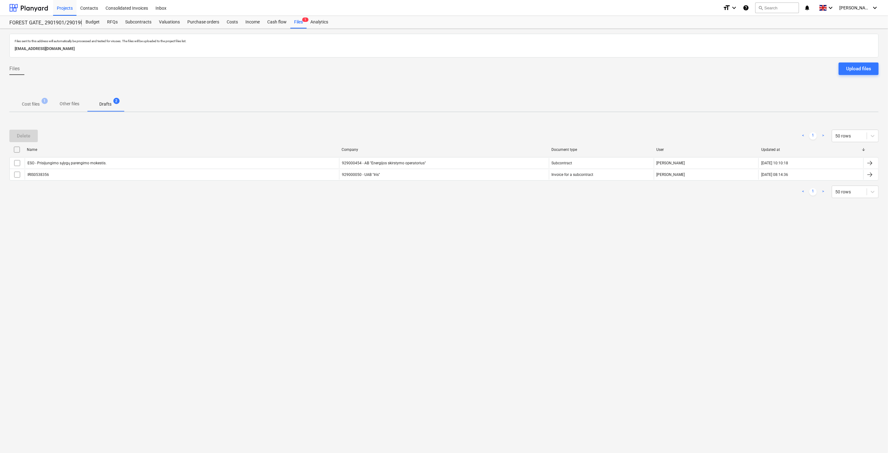
click at [484, 246] on div "Files sent to this address will automatically be processed and tested for virus…" at bounding box center [444, 241] width 888 height 424
click at [495, 235] on div "Files sent to this address will automatically be processed and tested for virus…" at bounding box center [444, 241] width 888 height 424
click at [40, 105] on p "Cost files" at bounding box center [31, 104] width 18 height 7
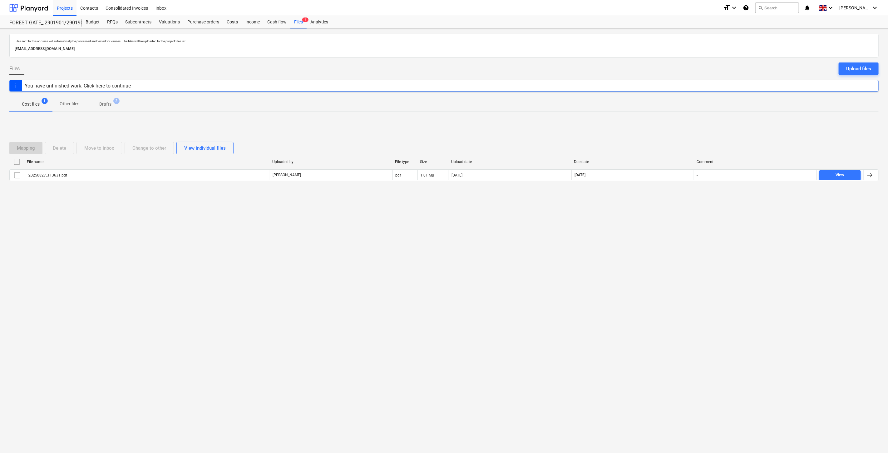
drag, startPoint x: 467, startPoint y: 254, endPoint x: 294, endPoint y: 239, distance: 173.6
click at [455, 254] on div "Files sent to this address will automatically be processed and tested for virus…" at bounding box center [444, 241] width 888 height 424
click at [138, 25] on div "Subcontracts" at bounding box center [138, 22] width 34 height 12
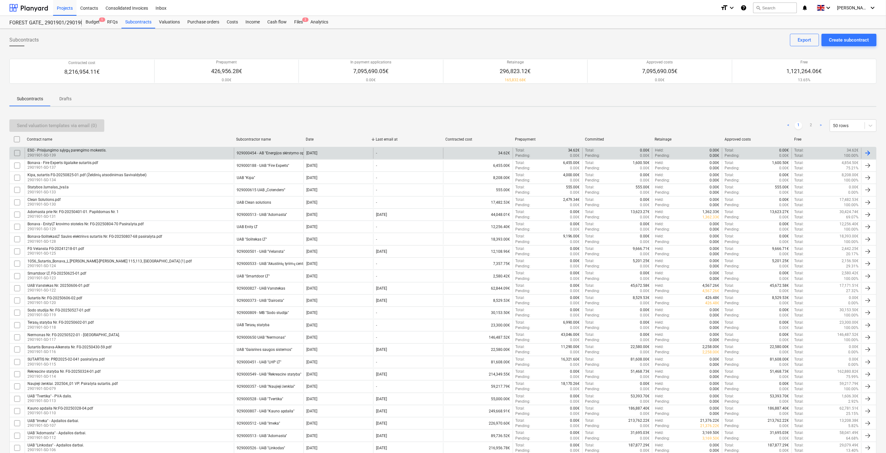
click at [139, 150] on div "ESO - Prisijungimo sąlygų parengimo mokestis. 2901901-SO-139" at bounding box center [129, 153] width 209 height 11
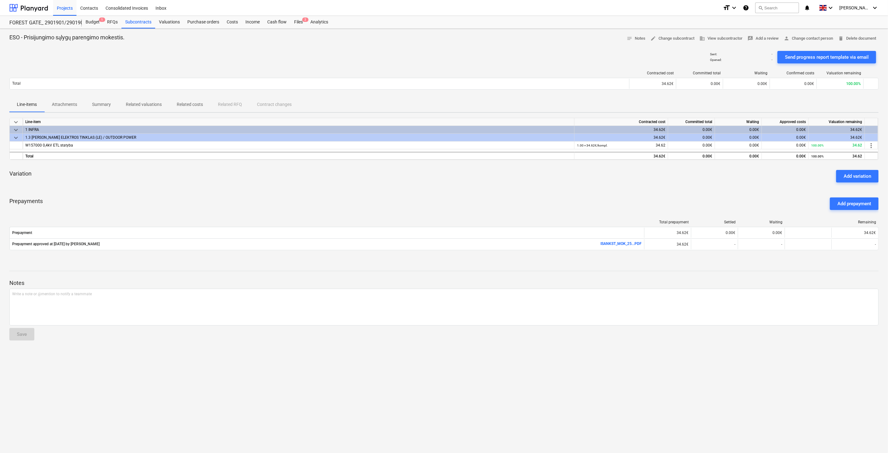
click at [491, 209] on div "Prepayments Add prepayment" at bounding box center [443, 203] width 869 height 22
click at [517, 197] on div "Prepayments Add prepayment" at bounding box center [443, 203] width 869 height 22
click at [532, 191] on div "keyboard_arrow_down Line-item Contracted cost Committed total Waiting Approved …" at bounding box center [443, 188] width 869 height 140
click at [542, 186] on div "Variation Add variation" at bounding box center [443, 176] width 869 height 22
click at [500, 182] on div "Variation Add variation" at bounding box center [443, 176] width 869 height 22
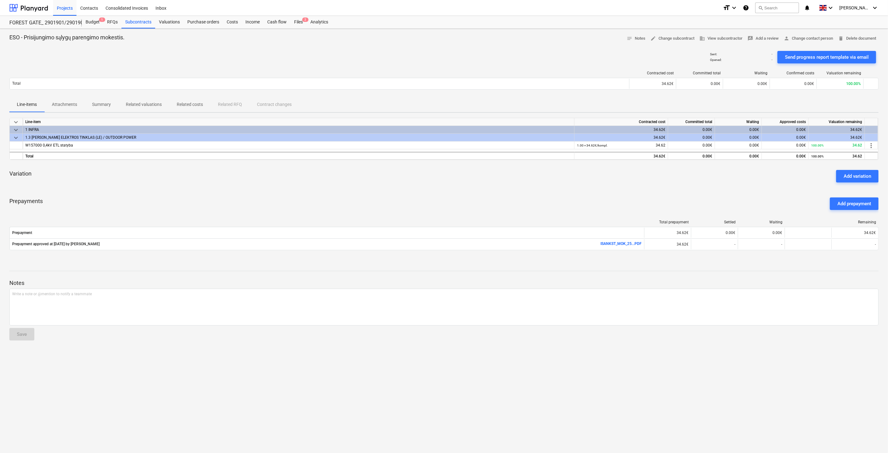
click at [519, 177] on div "Variation Add variation" at bounding box center [443, 176] width 869 height 22
drag, startPoint x: 531, startPoint y: 173, endPoint x: 547, endPoint y: 167, distance: 16.9
click at [536, 171] on div "Variation Add variation" at bounding box center [443, 176] width 869 height 22
click at [547, 167] on div "Variation Add variation" at bounding box center [443, 176] width 869 height 22
click at [530, 202] on div "Prepayments Add prepayment" at bounding box center [443, 203] width 869 height 22
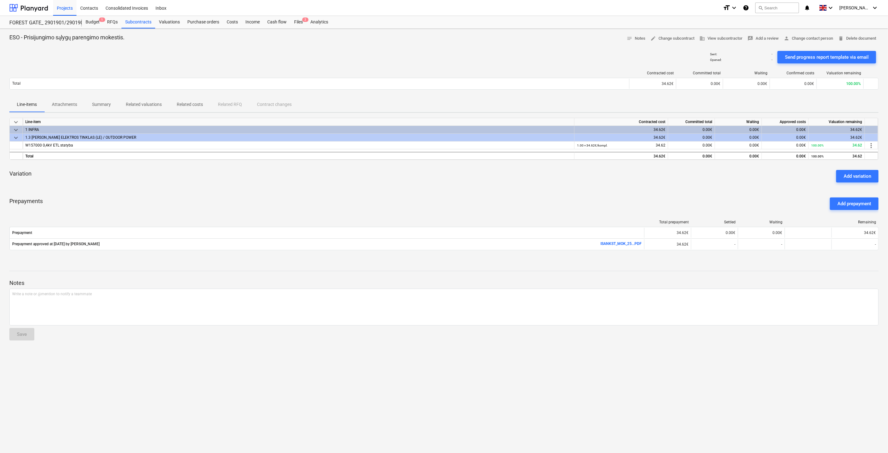
drag, startPoint x: 561, startPoint y: 189, endPoint x: 585, endPoint y: 213, distance: 33.8
click at [561, 189] on div "keyboard_arrow_down Line-item Contracted cost Committed total Waiting Approved …" at bounding box center [443, 188] width 869 height 140
drag, startPoint x: 299, startPoint y: 21, endPoint x: 331, endPoint y: 25, distance: 32.4
click at [299, 21] on div "Files 2" at bounding box center [298, 22] width 16 height 12
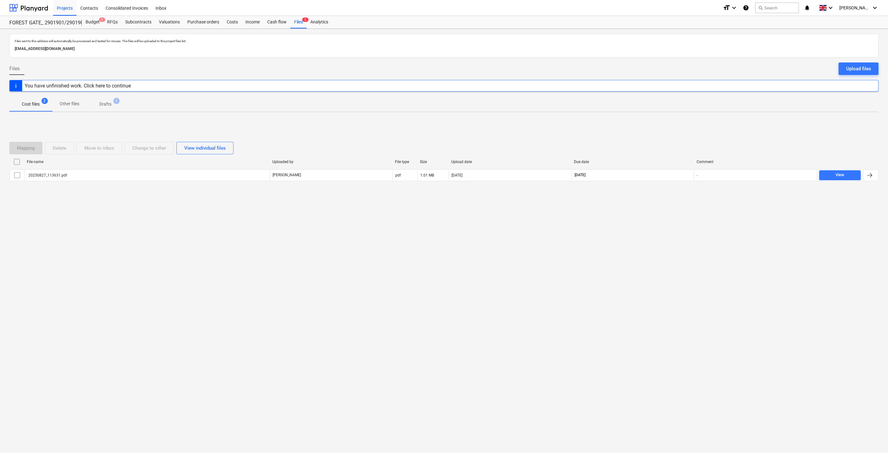
click at [564, 313] on div "Files sent to this address will automatically be processed and tested for virus…" at bounding box center [444, 241] width 888 height 424
click at [856, 71] on div "Upload files" at bounding box center [858, 69] width 25 height 8
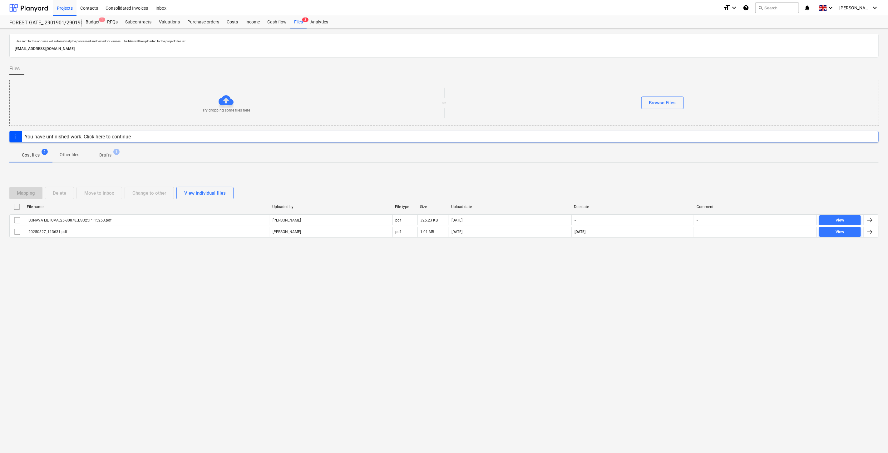
click at [374, 169] on div "Mapping Delete Move to inbox Change to other View individual files File name Up…" at bounding box center [443, 215] width 869 height 94
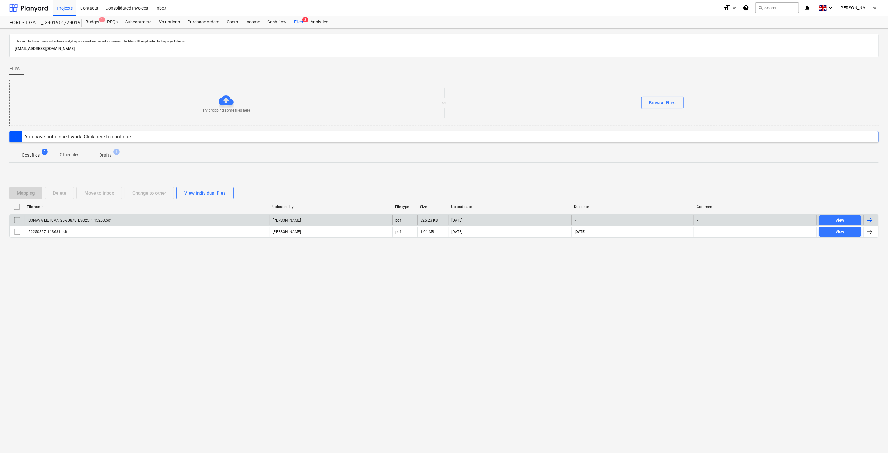
click at [185, 223] on div "BONAVA LIETUVA_25-80878_ESO25P115253.pdf" at bounding box center [147, 220] width 245 height 10
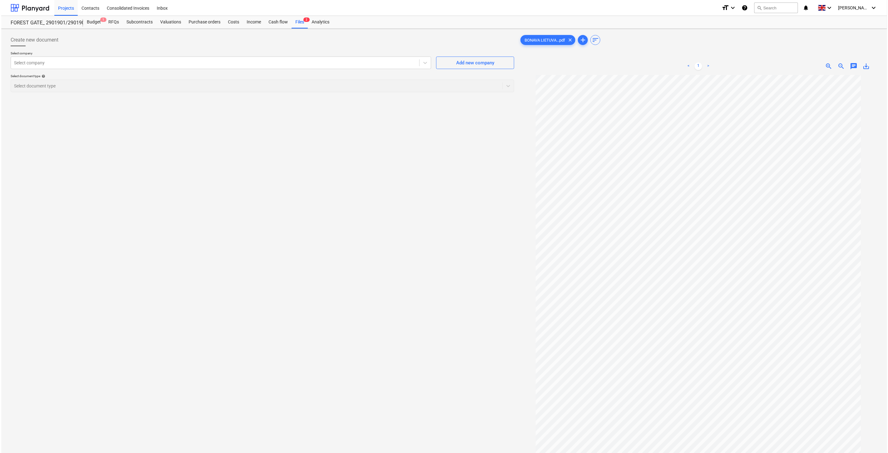
scroll to position [26, 0]
click at [248, 58] on div "Select company" at bounding box center [214, 62] width 408 height 9
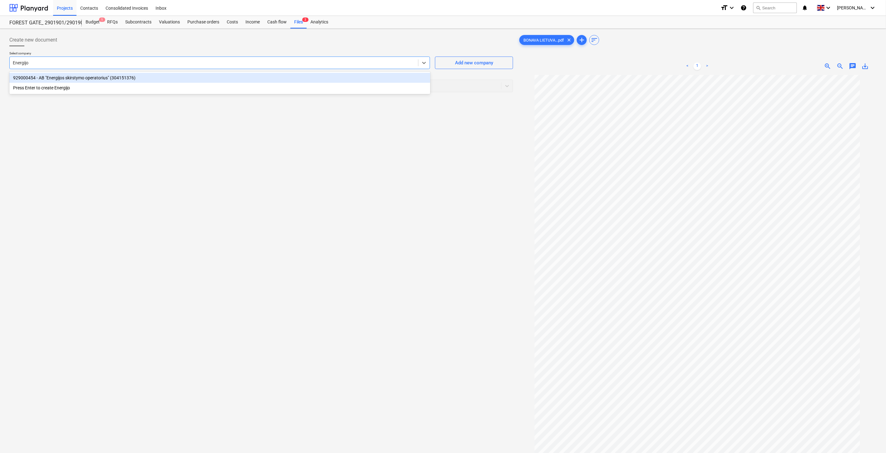
type input "Energijos"
click at [253, 76] on div "929000454 - AB "Energijos skirstymo operatorius" (304151376)" at bounding box center [219, 78] width 421 height 10
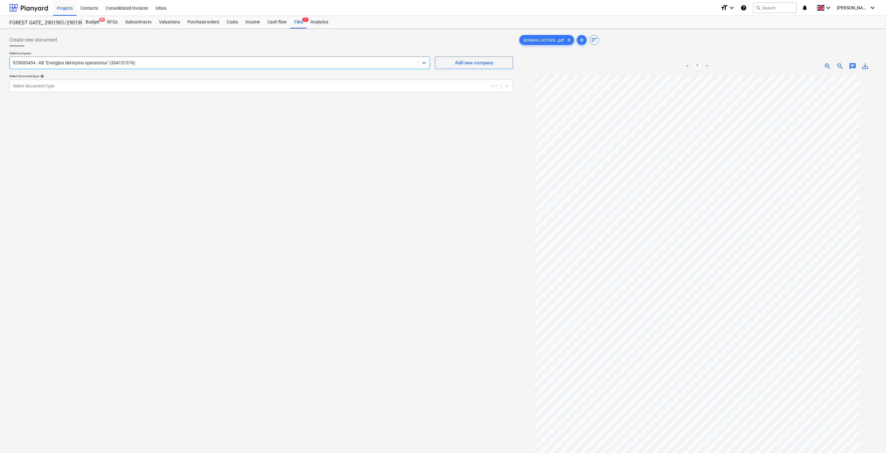
click at [217, 92] on div "Select company option 929000454 - AB "Energijos skirstymo operatorius" (3041513…" at bounding box center [260, 74] width 503 height 46
click at [216, 85] on div at bounding box center [255, 86] width 485 height 6
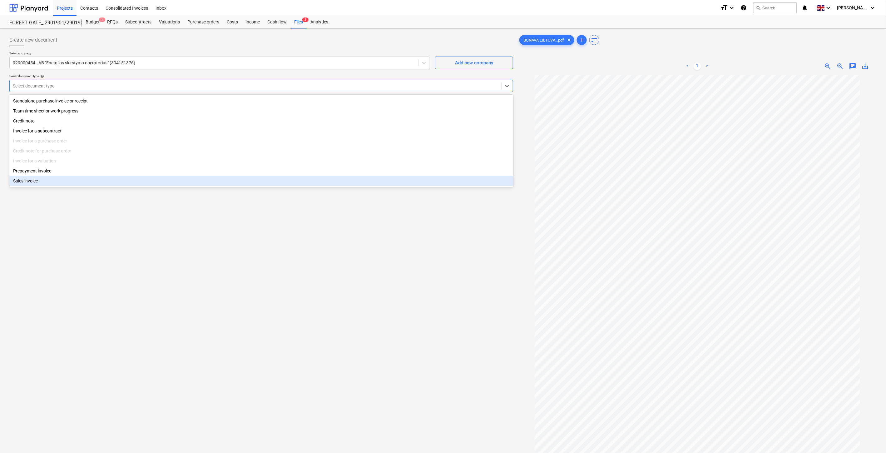
click at [113, 261] on div "Create new document Select company 929000454 - AB "Energijos skirstymo operator…" at bounding box center [261, 271] width 508 height 481
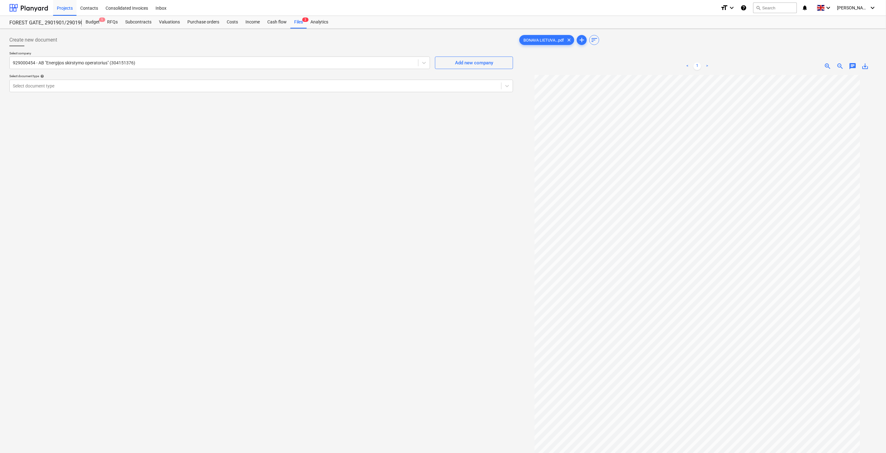
drag, startPoint x: 169, startPoint y: 232, endPoint x: 3, endPoint y: 238, distance: 166.5
click at [143, 236] on div "Create new document Select company 929000454 - AB "Energijos skirstymo operator…" at bounding box center [261, 271] width 508 height 481
click at [140, 85] on div at bounding box center [255, 86] width 485 height 6
drag, startPoint x: 143, startPoint y: 247, endPoint x: 156, endPoint y: 45, distance: 202.7
click at [143, 246] on div "Create new document Select company 929000454 - AB "Energijos skirstymo operator…" at bounding box center [261, 271] width 508 height 481
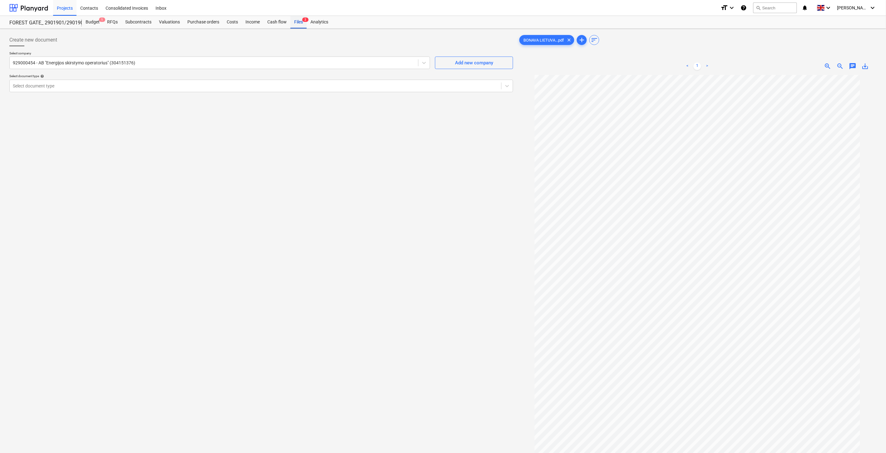
click at [295, 23] on div "Files 2" at bounding box center [298, 22] width 16 height 12
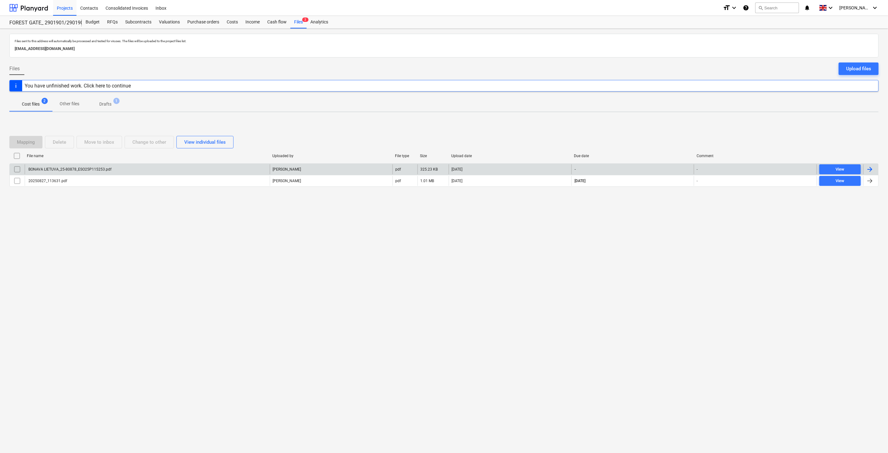
click at [218, 172] on div "BONAVA LIETUVA_25-80878_ESO25P115253.pdf" at bounding box center [147, 169] width 245 height 10
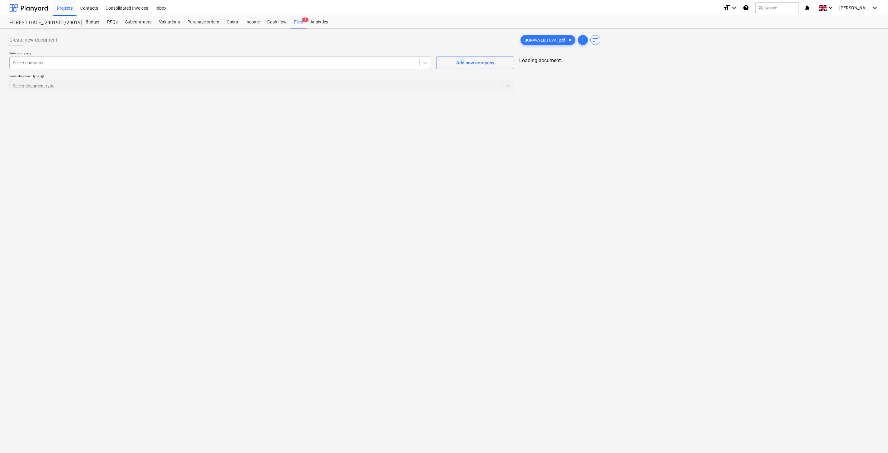
click at [202, 63] on div at bounding box center [214, 63] width 403 height 6
drag, startPoint x: 202, startPoint y: 63, endPoint x: 148, endPoint y: 64, distance: 53.4
click at [148, 64] on div at bounding box center [214, 63] width 402 height 6
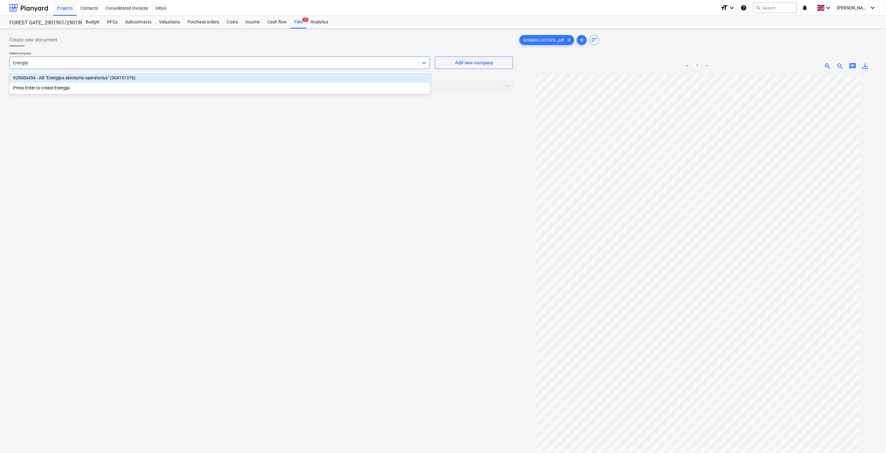
type input "Energijos"
click at [137, 75] on div "929000454 - AB "Energijos skirstymo operatorius" (304151376)" at bounding box center [219, 78] width 421 height 10
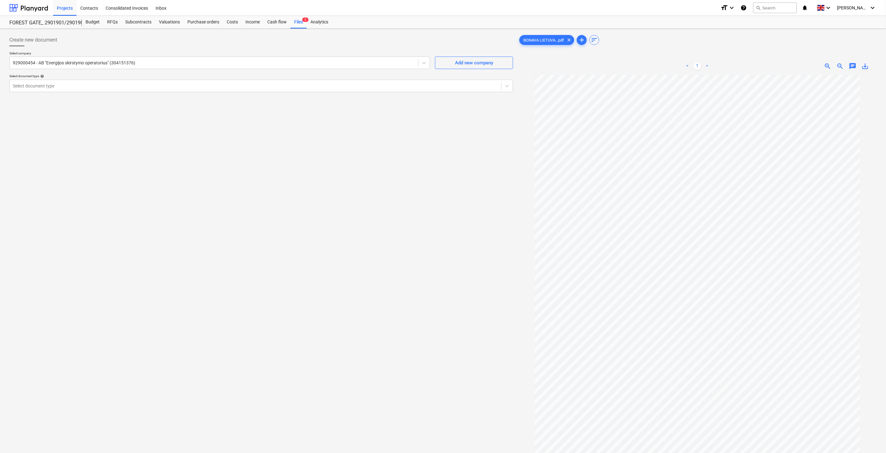
click at [402, 250] on div "Create new document Select company 929000454 - AB "Energijos skirstymo operator…" at bounding box center [261, 271] width 508 height 481
click at [372, 83] on div at bounding box center [255, 86] width 485 height 6
click at [276, 305] on div "Create new document Select company 929000454 - AB "Energijos skirstymo operator…" at bounding box center [261, 271] width 508 height 481
click at [325, 250] on div "Create new document Select company 929000454 - AB "Energijos skirstymo operator…" at bounding box center [261, 271] width 508 height 481
click at [345, 230] on div "Create new document Select company 929000454 - AB "Energijos skirstymo operator…" at bounding box center [261, 271] width 508 height 481
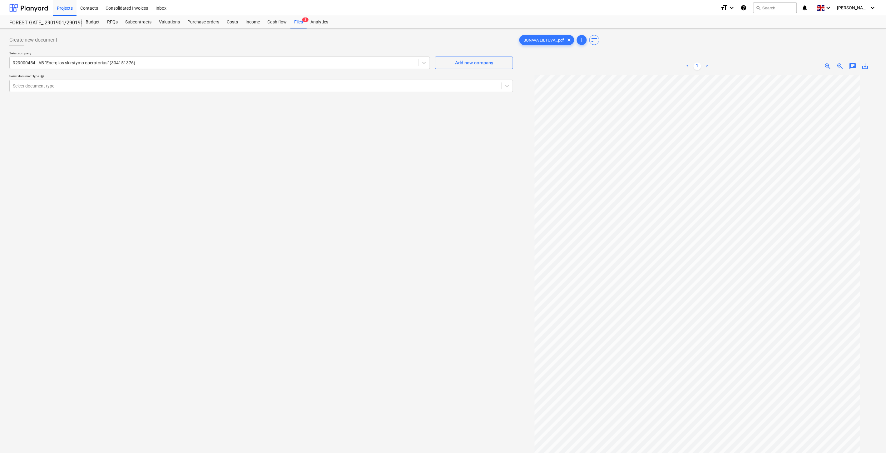
click at [454, 200] on div "Create new document Select company 929000454 - AB "Energijos skirstymo operator…" at bounding box center [261, 271] width 508 height 481
click at [464, 182] on div "Create new document Select company 929000454 - AB "Energijos skirstymo operator…" at bounding box center [261, 271] width 508 height 481
click at [235, 85] on div at bounding box center [255, 86] width 485 height 6
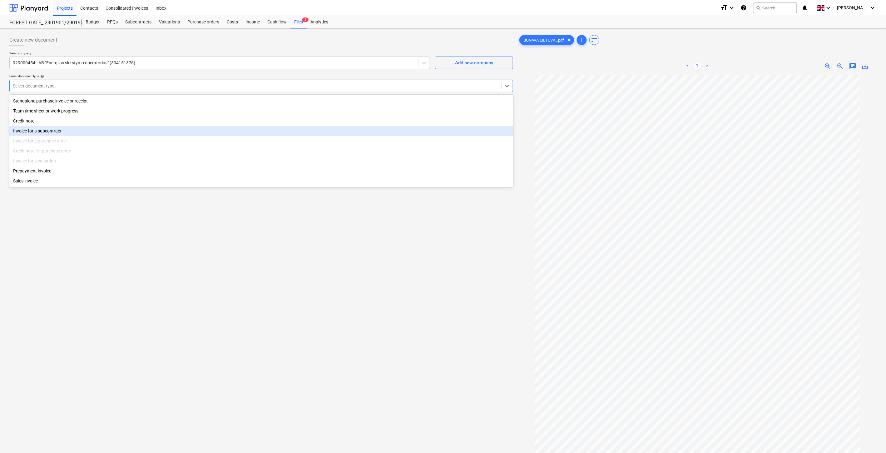
click at [71, 141] on div "Invoice for a purchase order" at bounding box center [261, 141] width 504 height 10
click at [67, 132] on div "Invoice for a subcontract" at bounding box center [261, 131] width 504 height 10
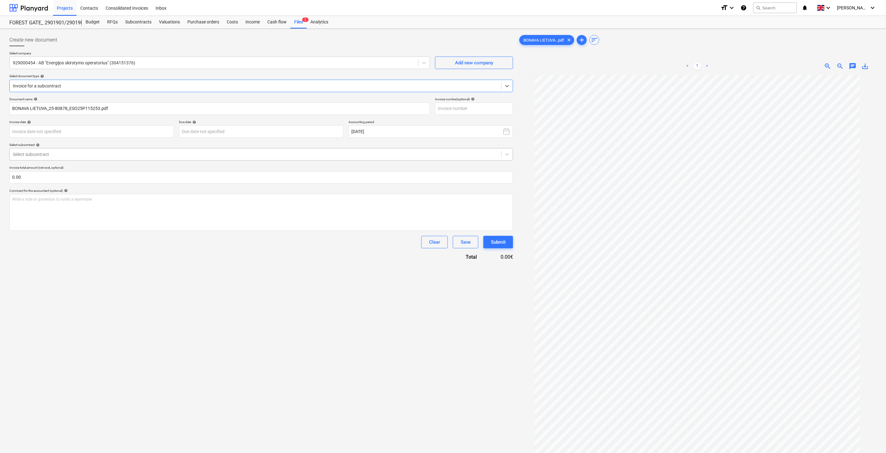
click at [162, 154] on div at bounding box center [255, 154] width 485 height 6
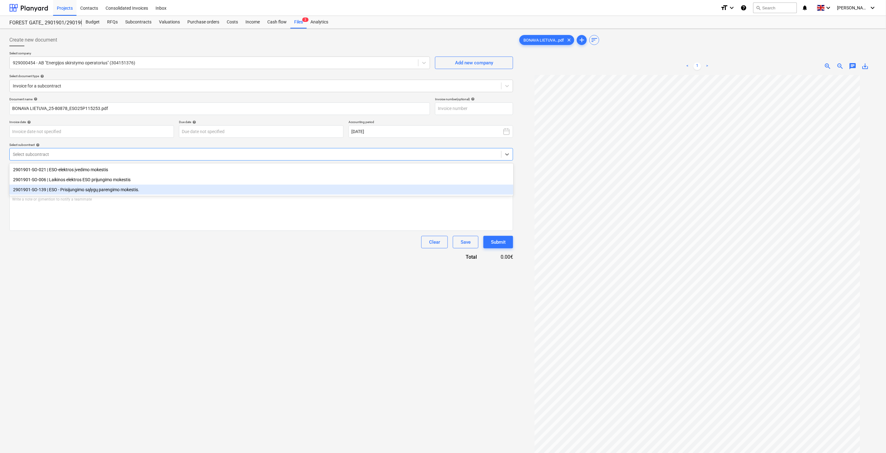
drag, startPoint x: 141, startPoint y: 191, endPoint x: 144, endPoint y: 193, distance: 3.4
click at [141, 191] on div "2901901-SO-139 | ESO - Prisijungimo sąlygų parengimo mokestis." at bounding box center [261, 189] width 504 height 10
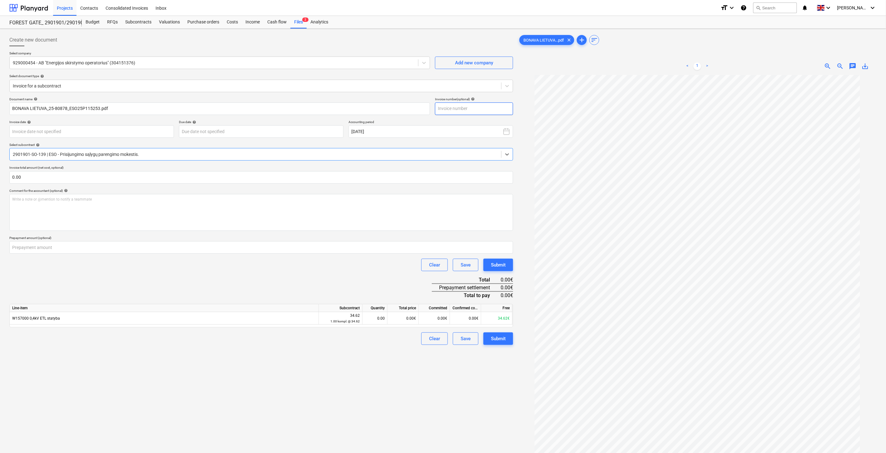
click at [490, 110] on input "text" at bounding box center [474, 108] width 78 height 12
drag, startPoint x: 99, startPoint y: 108, endPoint x: 69, endPoint y: 110, distance: 30.0
click at [69, 110] on input "BONAVA LIETUVA_25-80878_ESO25P115253.pdf" at bounding box center [219, 108] width 420 height 12
click at [473, 111] on input "text" at bounding box center [474, 108] width 78 height 12
paste input "ESO25P115253"
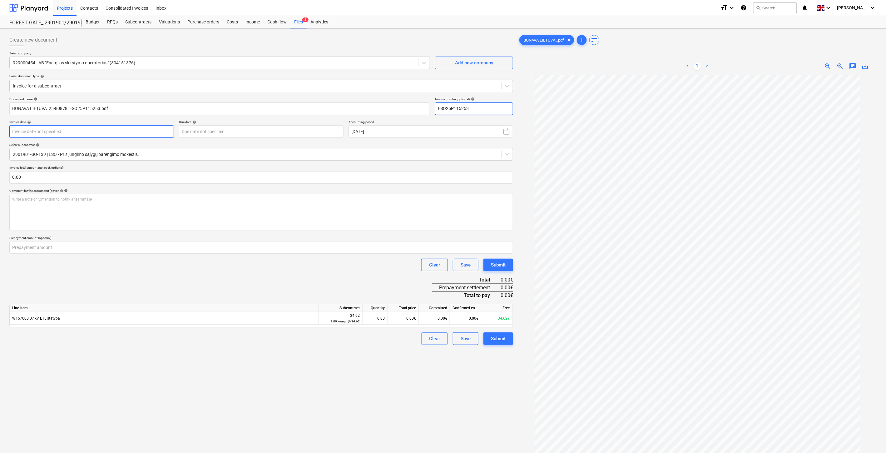
type input "ESO25P115253"
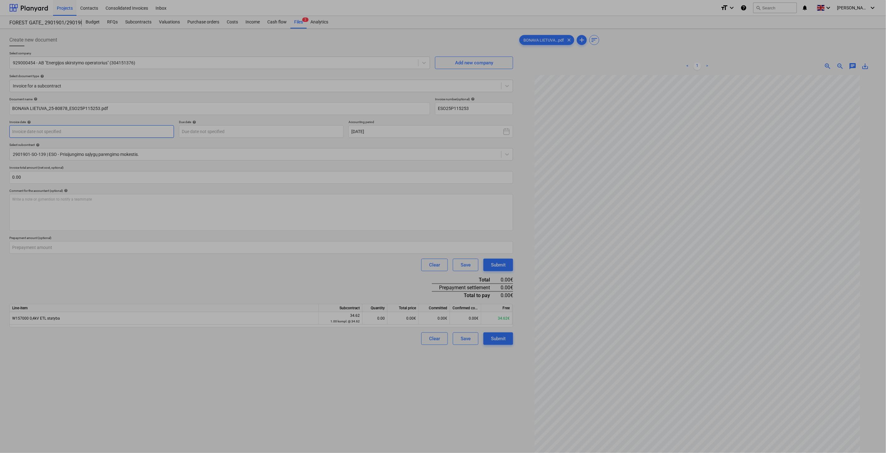
click at [154, 132] on body "Projects Contacts Consolidated Invoices Inbox format_size keyboard_arrow_down h…" at bounding box center [443, 226] width 886 height 453
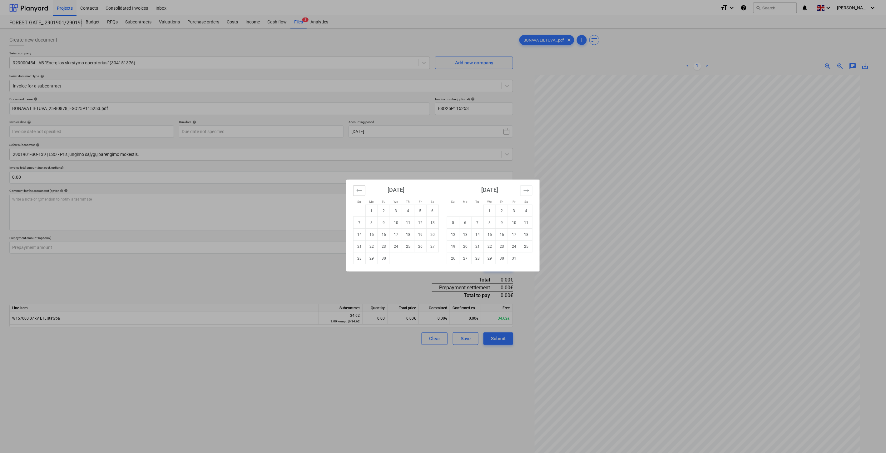
click at [360, 192] on icon "Move backward to switch to the previous month." at bounding box center [359, 190] width 6 height 6
click at [433, 257] on td "30" at bounding box center [432, 258] width 12 height 12
type input "30 Aug 2025"
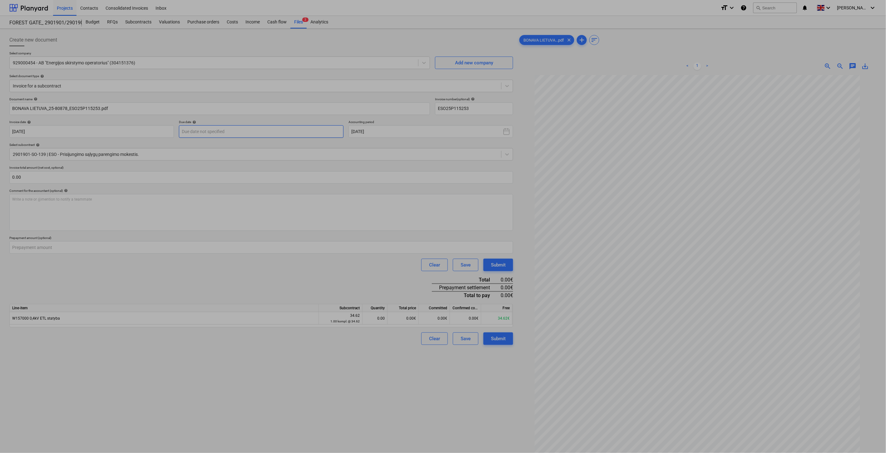
click at [255, 131] on body "Projects Contacts Consolidated Invoices Inbox format_size keyboard_arrow_down h…" at bounding box center [443, 226] width 886 height 453
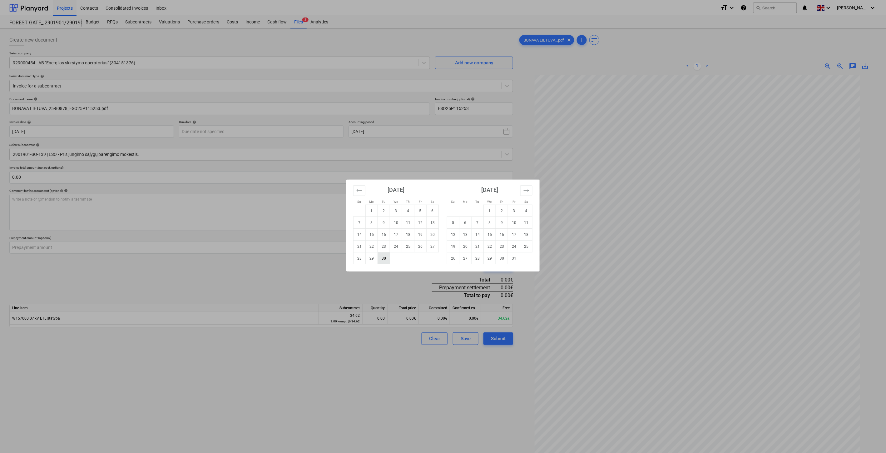
click at [382, 259] on td "30" at bounding box center [384, 258] width 12 height 12
type input "30 Sep 2025"
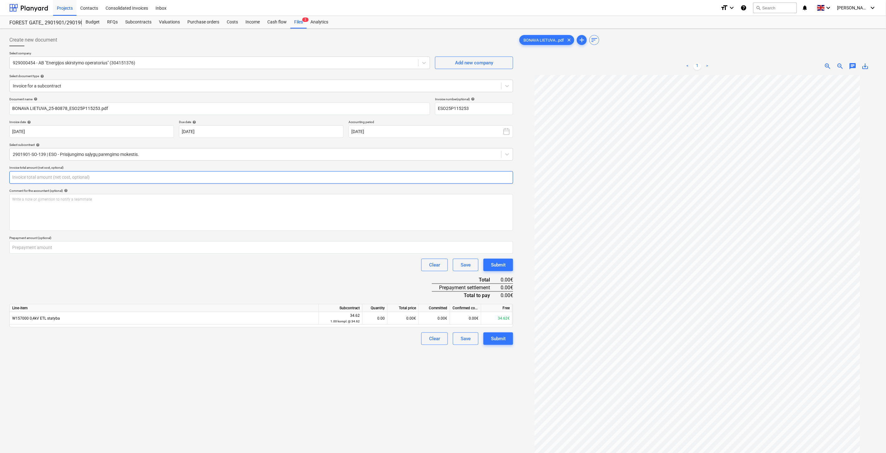
click at [124, 175] on input "text" at bounding box center [260, 177] width 503 height 12
type input "ę"
type input "34.62"
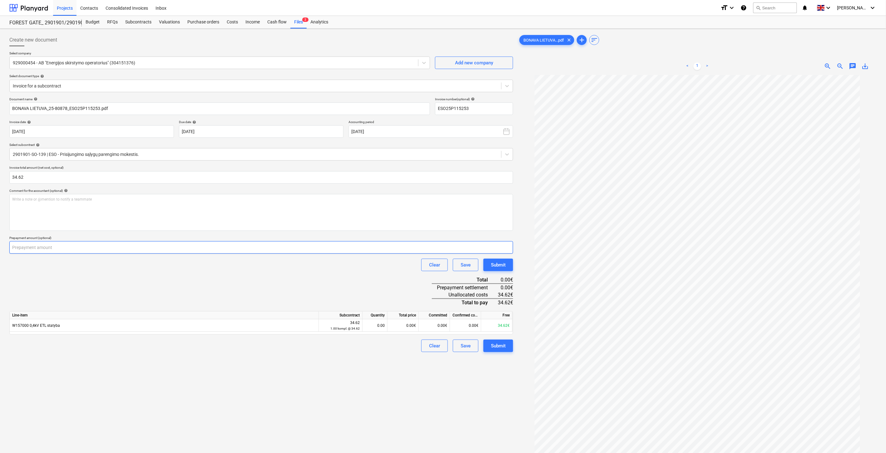
click at [141, 249] on input "number" at bounding box center [260, 247] width 503 height 12
type input "34.62"
click at [180, 263] on div "Clear Save Submit" at bounding box center [260, 264] width 503 height 12
click at [407, 325] on div "0.00€" at bounding box center [402, 325] width 31 height 12
type input "34.62"
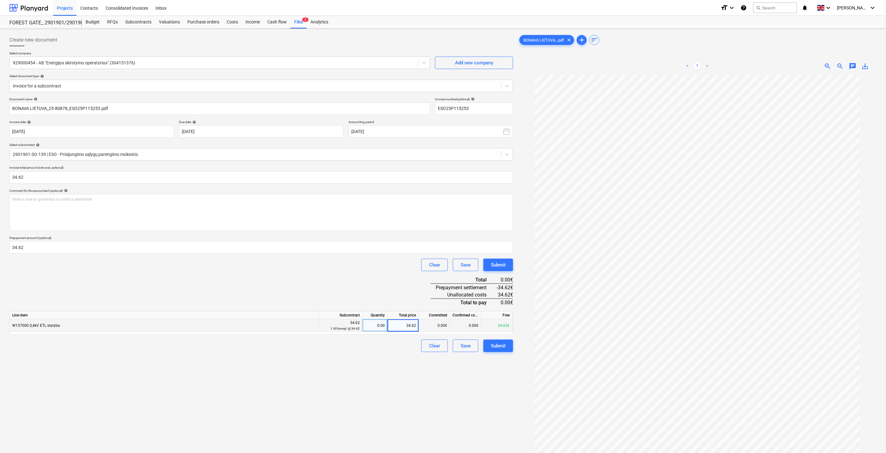
click at [358, 273] on div "Document name help BONAVA LIETUVA_25-80878_ESO25P115253.pdf Invoice number (opt…" at bounding box center [260, 224] width 503 height 255
drag, startPoint x: 317, startPoint y: 397, endPoint x: 321, endPoint y: 395, distance: 4.2
click at [319, 395] on div "Create new document Select company 929000454 - AB "Energijos skirstymo operator…" at bounding box center [261, 271] width 508 height 481
drag, startPoint x: 332, startPoint y: 387, endPoint x: 6, endPoint y: 401, distance: 325.9
click at [331, 387] on div "Create new document Select company 929000454 - AB "Energijos skirstymo operator…" at bounding box center [261, 271] width 508 height 481
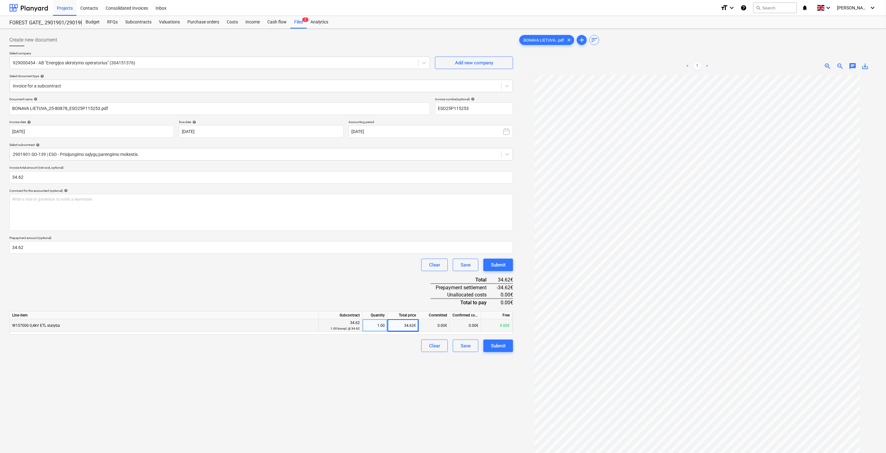
click at [380, 406] on div "Create new document Select company 929000454 - AB "Energijos skirstymo operator…" at bounding box center [261, 271] width 508 height 481
click at [398, 398] on div "Create new document Select company 929000454 - AB "Energijos skirstymo operator…" at bounding box center [261, 271] width 508 height 481
drag, startPoint x: 414, startPoint y: 392, endPoint x: 426, endPoint y: 387, distance: 13.0
click at [414, 392] on div "Create new document Select company 929000454 - AB "Energijos skirstymo operator…" at bounding box center [261, 271] width 508 height 481
click at [426, 387] on div "Create new document Select company 929000454 - AB "Energijos skirstymo operator…" at bounding box center [261, 271] width 508 height 481
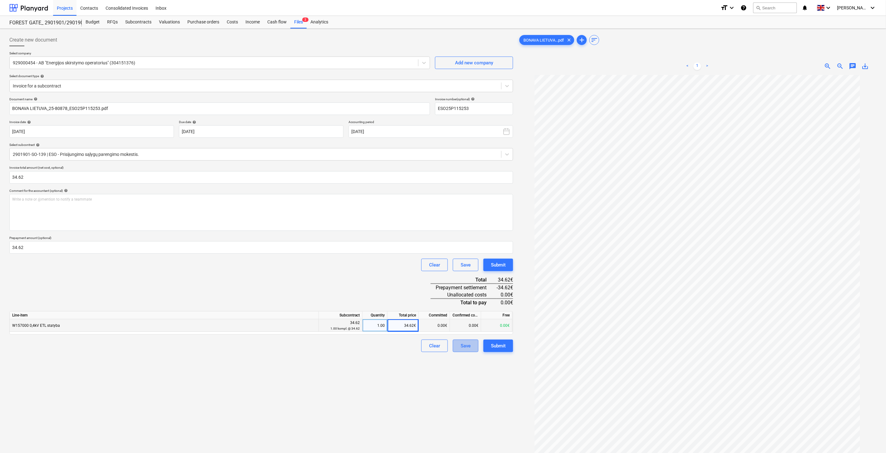
click at [472, 347] on button "Save" at bounding box center [466, 345] width 26 height 12
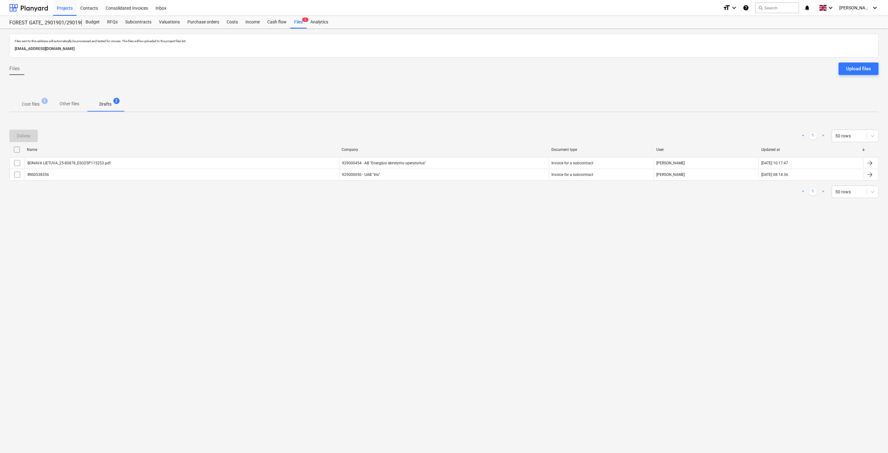
drag, startPoint x: 485, startPoint y: 263, endPoint x: 511, endPoint y: 239, distance: 34.9
click at [487, 261] on div "Files sent to this address will automatically be processed and tested for virus…" at bounding box center [444, 241] width 888 height 424
click at [511, 239] on div "Files sent to this address will automatically be processed and tested for virus…" at bounding box center [444, 241] width 888 height 424
click at [29, 101] on p "Cost files" at bounding box center [31, 104] width 18 height 7
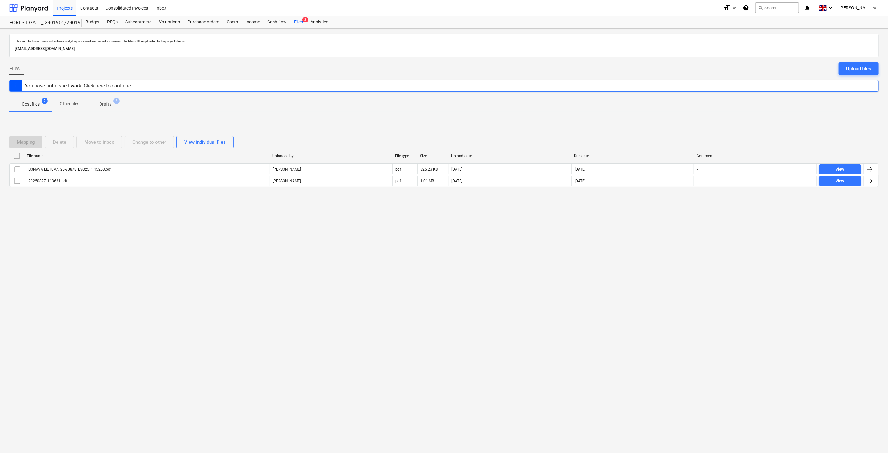
click at [637, 251] on div "Files sent to this address will automatically be processed and tested for virus…" at bounding box center [444, 241] width 888 height 424
click at [655, 229] on div "Files sent to this address will automatically be processed and tested for virus…" at bounding box center [444, 241] width 888 height 424
drag, startPoint x: 658, startPoint y: 226, endPoint x: 672, endPoint y: 210, distance: 22.1
click at [661, 223] on div "Files sent to this address will automatically be processed and tested for virus…" at bounding box center [444, 241] width 888 height 424
click at [675, 207] on div "Mapping Delete Move to inbox Change to other View individual files File name Up…" at bounding box center [443, 164] width 869 height 94
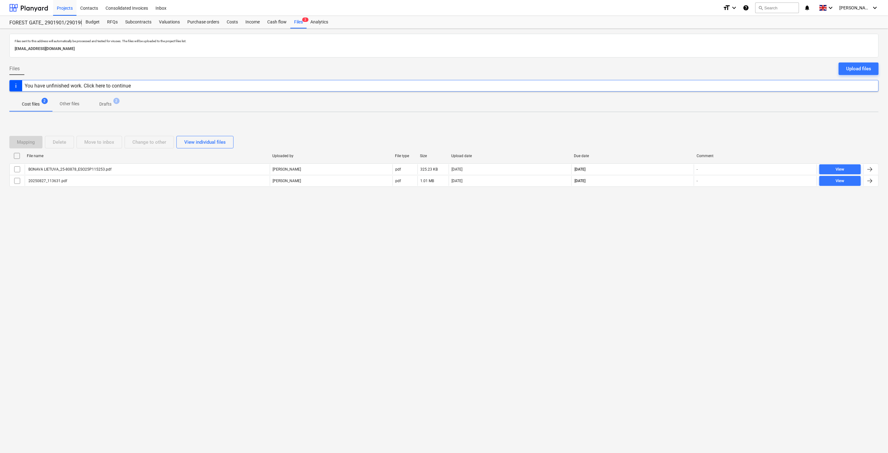
click at [666, 224] on div "Files sent to this address will automatically be processed and tested for virus…" at bounding box center [444, 241] width 888 height 424
click at [681, 208] on div "Mapping Delete Move to inbox Change to other View individual files File name Up…" at bounding box center [443, 164] width 869 height 94
drag, startPoint x: 611, startPoint y: 231, endPoint x: 655, endPoint y: 202, distance: 53.5
click at [615, 228] on div "Files sent to this address will automatically be processed and tested for virus…" at bounding box center [444, 241] width 888 height 424
click at [655, 202] on div "Mapping Delete Move to inbox Change to other View individual files File name Up…" at bounding box center [443, 164] width 869 height 94
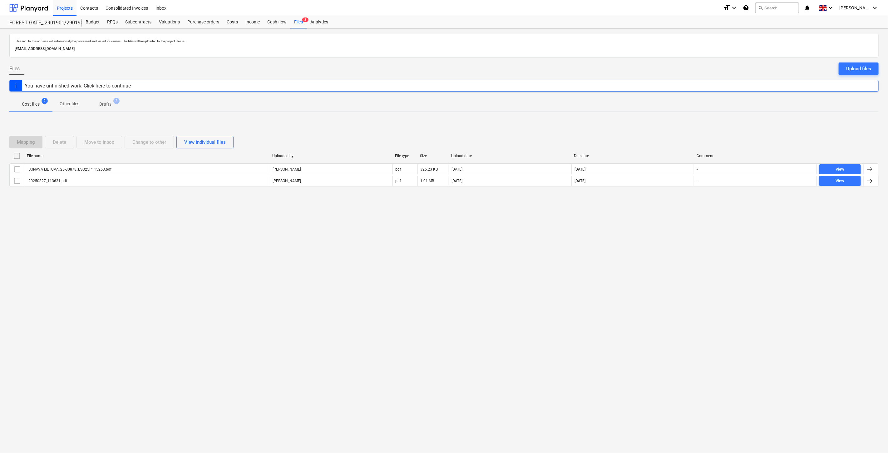
drag, startPoint x: 652, startPoint y: 230, endPoint x: 667, endPoint y: 207, distance: 26.9
click at [653, 228] on div "Files sent to this address will automatically be processed and tested for virus…" at bounding box center [444, 241] width 888 height 424
click at [667, 207] on div "Mapping Delete Move to inbox Change to other View individual files File name Up…" at bounding box center [443, 164] width 869 height 94
click at [624, 238] on div "Files sent to this address will automatically be processed and tested for virus…" at bounding box center [444, 241] width 888 height 424
click at [637, 224] on div "Files sent to this address will automatically be processed and tested for virus…" at bounding box center [444, 241] width 888 height 424
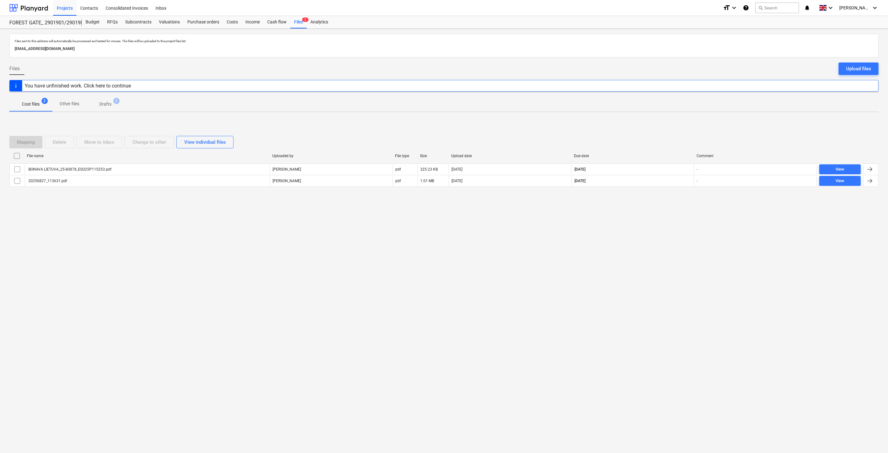
click at [647, 212] on div "Files sent to this address will automatically be processed and tested for virus…" at bounding box center [444, 241] width 888 height 424
click at [657, 203] on div "Mapping Delete Move to inbox Change to other View individual files File name Up…" at bounding box center [443, 164] width 869 height 94
drag, startPoint x: 286, startPoint y: 240, endPoint x: 204, endPoint y: 101, distance: 161.1
click at [286, 239] on div "Files sent to this address will automatically be processed and tested for virus…" at bounding box center [444, 241] width 888 height 424
click at [129, 23] on div "Subcontracts" at bounding box center [138, 22] width 34 height 12
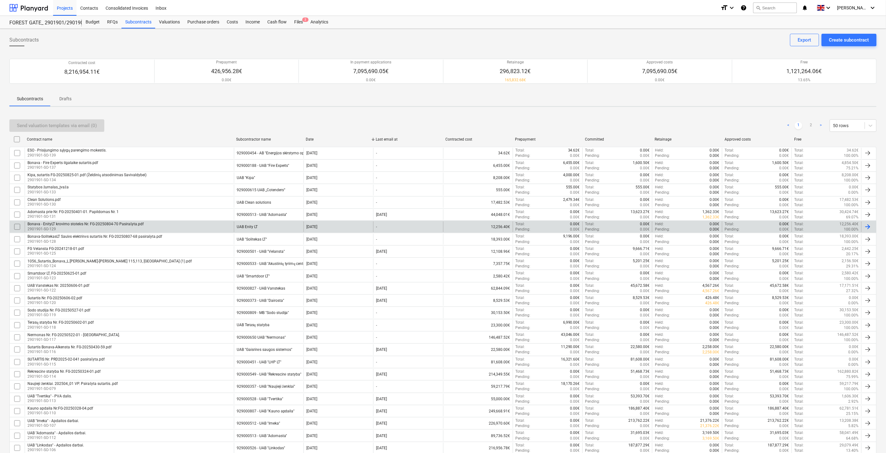
click at [195, 228] on div "Bonava - EnityLT krovimo stotelės Nr. FG-20250804-70 Pasirašyta.pdf 2901901-SO-…" at bounding box center [129, 226] width 209 height 11
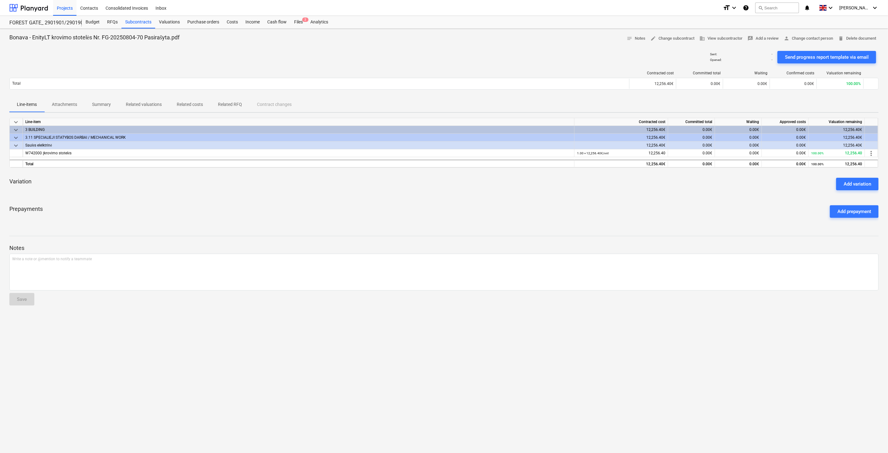
drag, startPoint x: 389, startPoint y: 216, endPoint x: 442, endPoint y: 192, distance: 57.7
click at [392, 215] on div "Prepayments Add prepayment" at bounding box center [443, 211] width 869 height 22
drag, startPoint x: 442, startPoint y: 192, endPoint x: 179, endPoint y: 201, distance: 262.4
click at [441, 192] on div "Variation Add variation" at bounding box center [443, 184] width 869 height 22
click at [468, 196] on div "keyboard_arrow_down Line-item Contracted cost Committed total Waiting Approved …" at bounding box center [443, 170] width 869 height 105
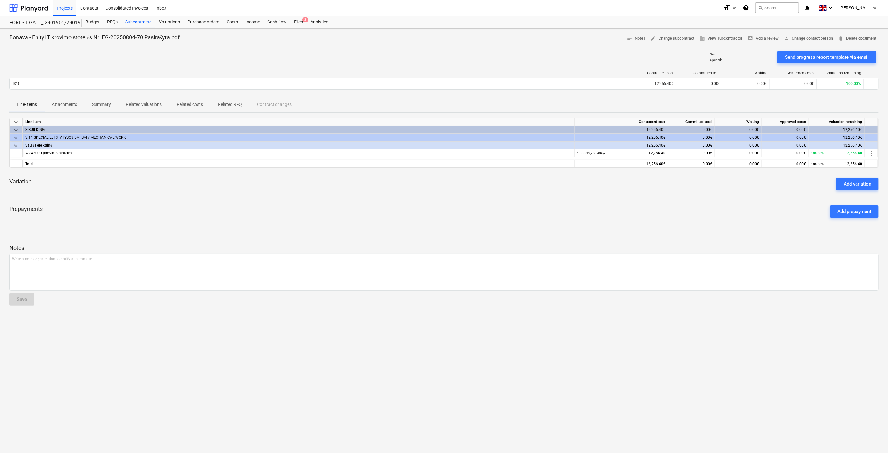
click at [479, 191] on div "Variation Add variation" at bounding box center [443, 184] width 869 height 22
click at [498, 186] on div "Variation Add variation" at bounding box center [443, 184] width 869 height 22
click at [511, 182] on div "Variation Add variation" at bounding box center [443, 184] width 869 height 22
click at [475, 204] on div "Prepayments Add prepayment" at bounding box center [443, 211] width 869 height 22
click at [495, 198] on div "keyboard_arrow_down Line-item Contracted cost Committed total Waiting Approved …" at bounding box center [443, 170] width 869 height 105
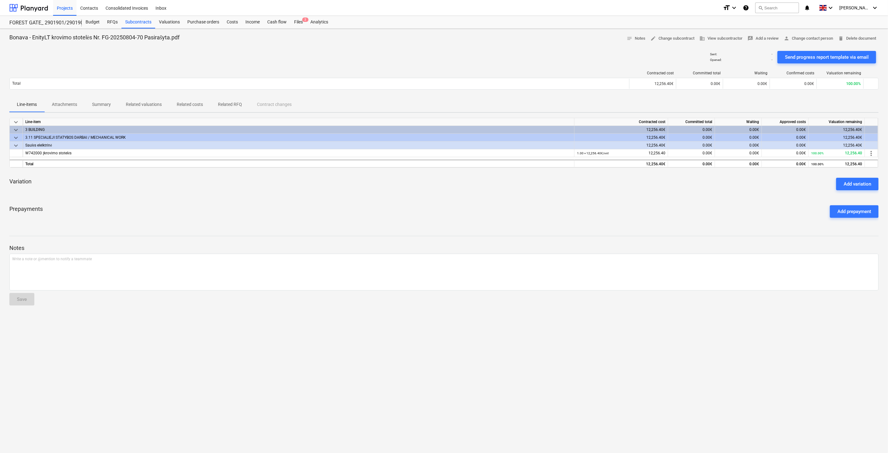
click at [461, 198] on div "keyboard_arrow_down Line-item Contracted cost Committed total Waiting Approved …" at bounding box center [443, 170] width 869 height 105
click at [476, 194] on div "Variation Add variation" at bounding box center [443, 184] width 869 height 22
click at [492, 189] on div "Variation Add variation" at bounding box center [443, 184] width 869 height 22
click at [516, 184] on div "Variation Add variation" at bounding box center [443, 184] width 869 height 22
click at [129, 23] on div "Subcontracts" at bounding box center [138, 22] width 34 height 12
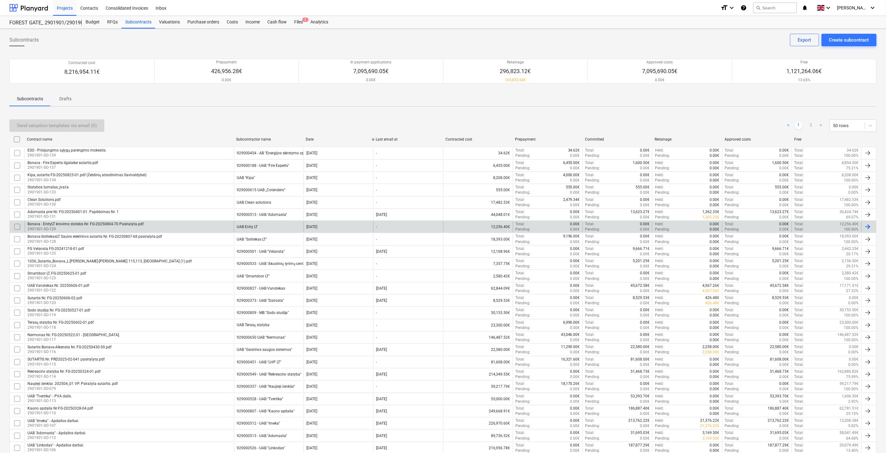
click at [108, 226] on p "2901901-SO-129" at bounding box center [85, 228] width 116 height 5
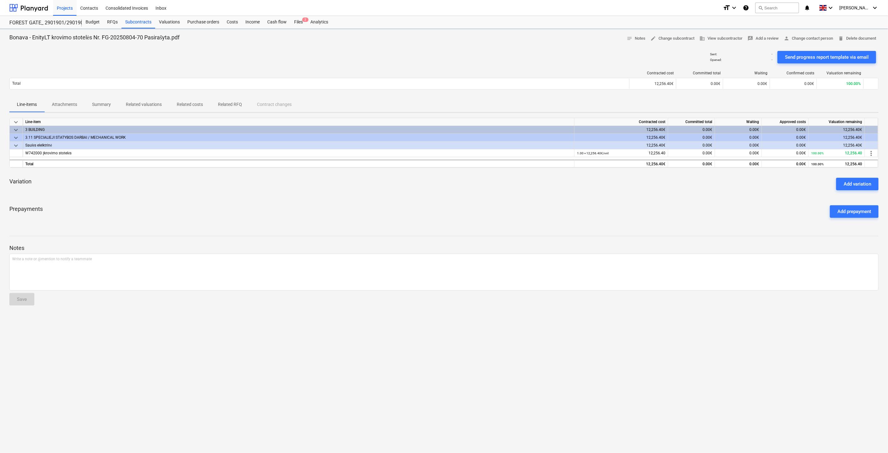
click at [66, 102] on p "Attachments" at bounding box center [64, 104] width 25 height 7
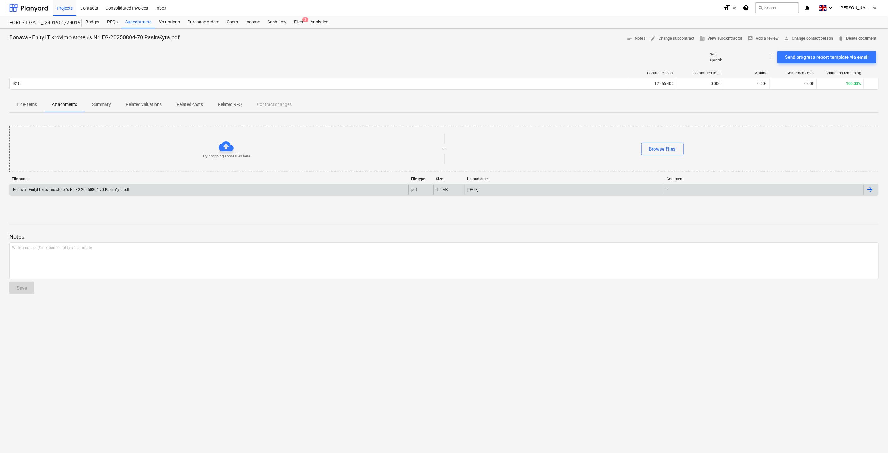
click at [102, 190] on div "Bonava - EnityLT krovimo stotelės Nr. FG-20250804-70 Pasirašyta.pdf" at bounding box center [70, 189] width 117 height 5
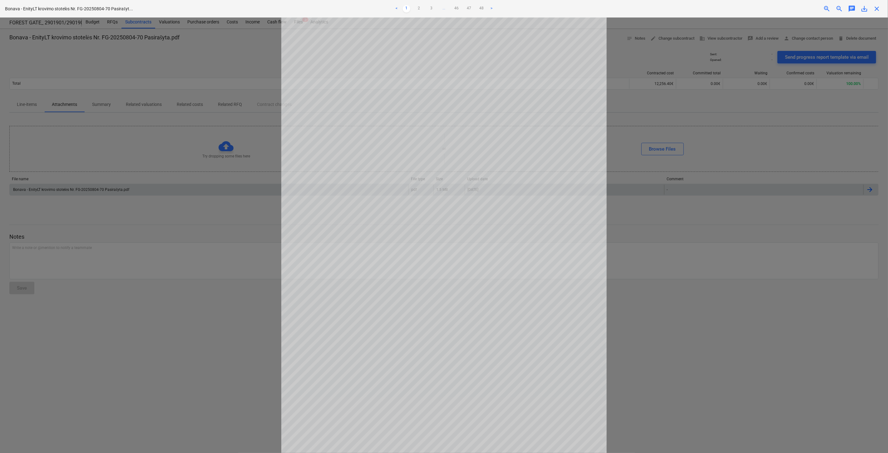
click at [862, 7] on span "save_alt" at bounding box center [863, 8] width 7 height 7
click at [876, 9] on span "close" at bounding box center [876, 8] width 7 height 7
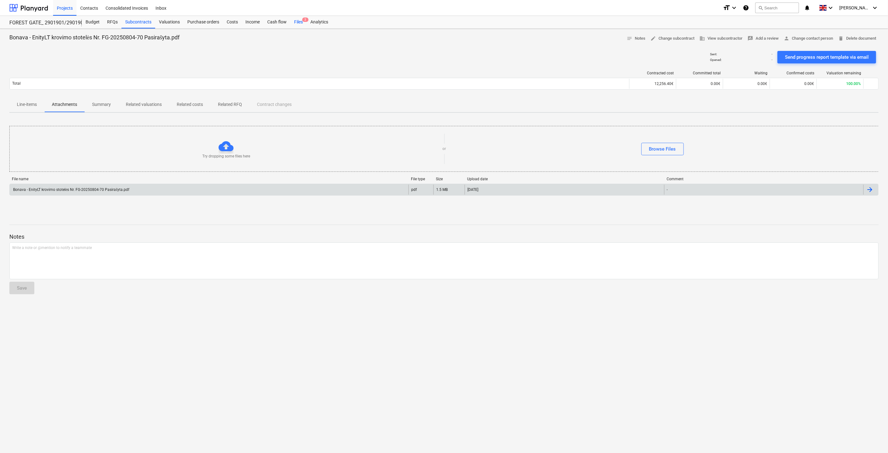
drag, startPoint x: 302, startPoint y: 21, endPoint x: 300, endPoint y: 23, distance: 3.2
click at [302, 21] on span "2" at bounding box center [305, 19] width 6 height 4
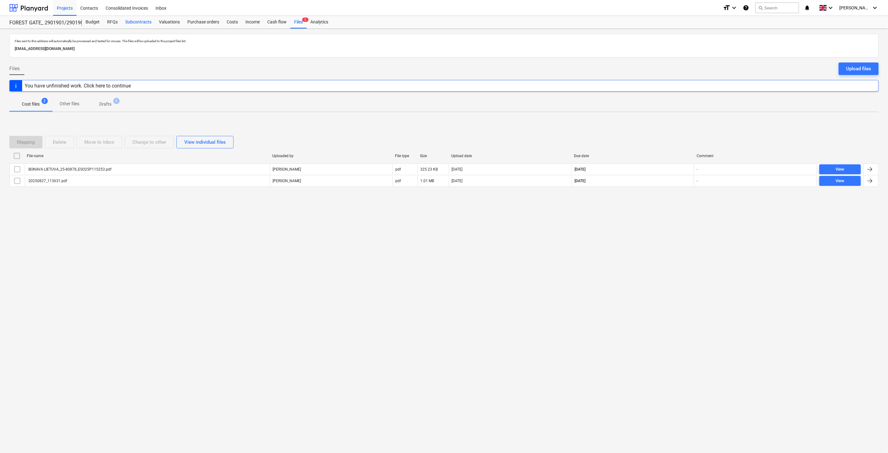
click at [137, 23] on div "Subcontracts" at bounding box center [138, 22] width 34 height 12
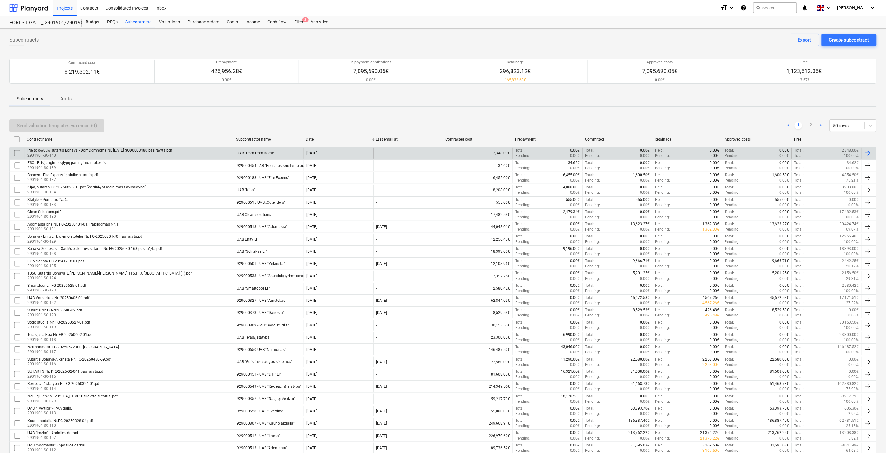
click at [154, 148] on div "Pašto dėžučių sutartis Bonava - DomDomhome Nr. 2025-08-18 SOD0003480 pasirašyta…" at bounding box center [99, 150] width 145 height 5
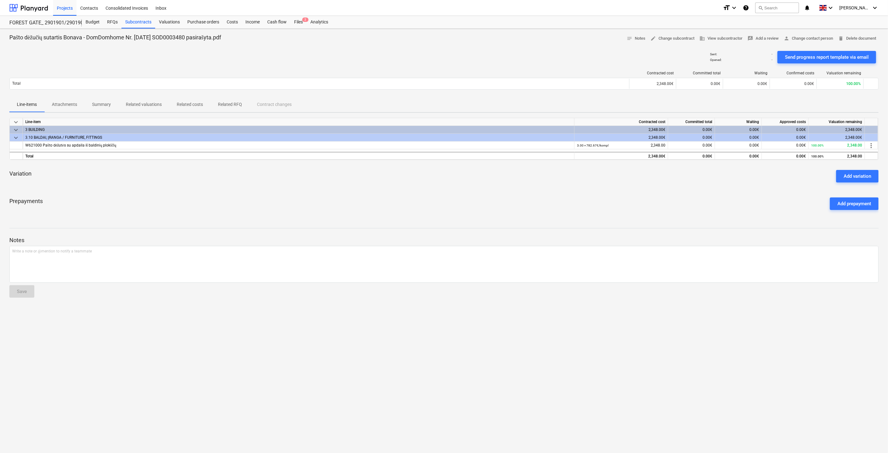
click at [429, 197] on div "Prepayments Add prepayment" at bounding box center [443, 203] width 869 height 22
click at [447, 189] on div "keyboard_arrow_down Line-item Contracted cost Committed total Waiting Approved …" at bounding box center [443, 166] width 869 height 97
click at [481, 180] on div "Variation Add variation" at bounding box center [443, 176] width 869 height 22
click at [511, 172] on div "Variation Add variation" at bounding box center [443, 176] width 869 height 22
click at [473, 188] on div "keyboard_arrow_down Line-item Contracted cost Committed total Waiting Approved …" at bounding box center [443, 166] width 869 height 97
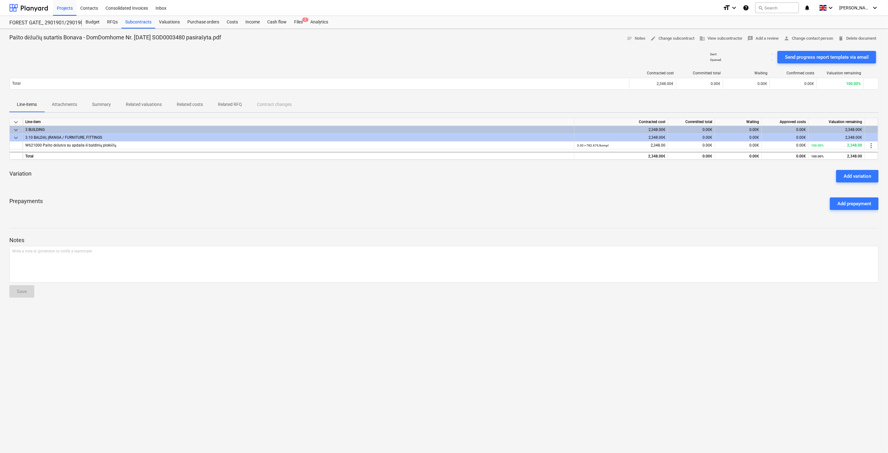
click at [514, 177] on div "Variation Add variation" at bounding box center [443, 176] width 869 height 22
click at [525, 173] on div "Variation Add variation" at bounding box center [443, 176] width 869 height 22
click at [542, 169] on div "Variation Add variation" at bounding box center [443, 176] width 869 height 22
drag, startPoint x: 503, startPoint y: 204, endPoint x: 508, endPoint y: 200, distance: 6.5
click at [503, 204] on div "Prepayments Add prepayment" at bounding box center [443, 203] width 869 height 22
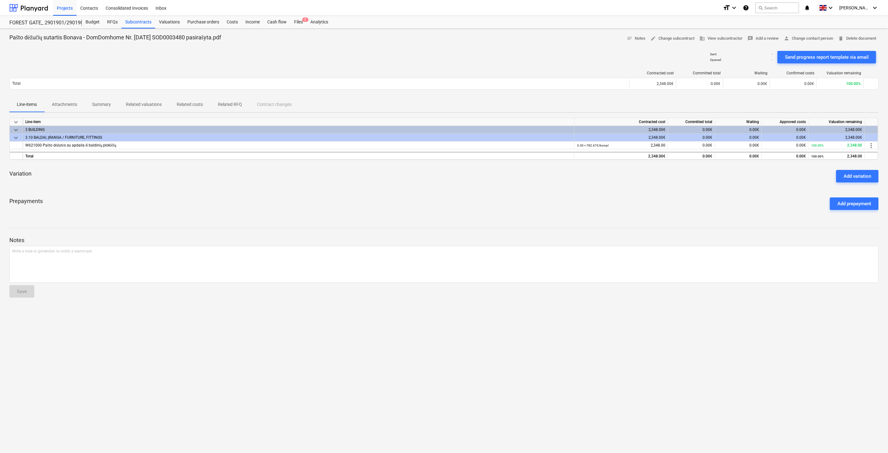
click at [530, 188] on div "keyboard_arrow_down Line-item Contracted cost Committed total Waiting Approved …" at bounding box center [443, 166] width 869 height 97
drag, startPoint x: 538, startPoint y: 184, endPoint x: 549, endPoint y: 177, distance: 12.6
click at [540, 183] on div "Variation Add variation" at bounding box center [443, 176] width 869 height 22
drag, startPoint x: 549, startPoint y: 177, endPoint x: 265, endPoint y: 227, distance: 288.4
click at [548, 178] on div "Variation Add variation" at bounding box center [443, 176] width 869 height 22
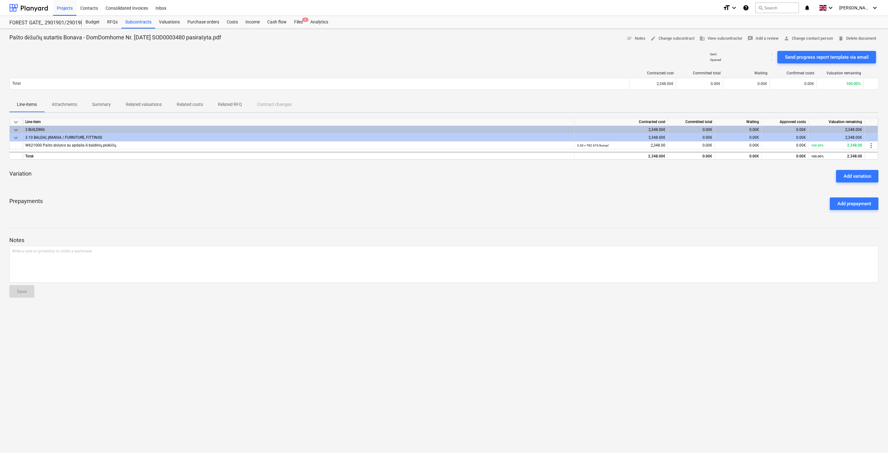
click at [500, 191] on div "keyboard_arrow_down Line-item Contracted cost Committed total Waiting Approved …" at bounding box center [443, 166] width 869 height 97
click at [528, 178] on div "Variation Add variation" at bounding box center [443, 176] width 869 height 22
click at [539, 172] on div "Variation Add variation" at bounding box center [443, 176] width 869 height 22
click at [557, 163] on div "keyboard_arrow_down Line-item Contracted cost Committed total Waiting Approved …" at bounding box center [443, 166] width 869 height 97
click at [493, 185] on div "Variation Add variation" at bounding box center [443, 176] width 869 height 22
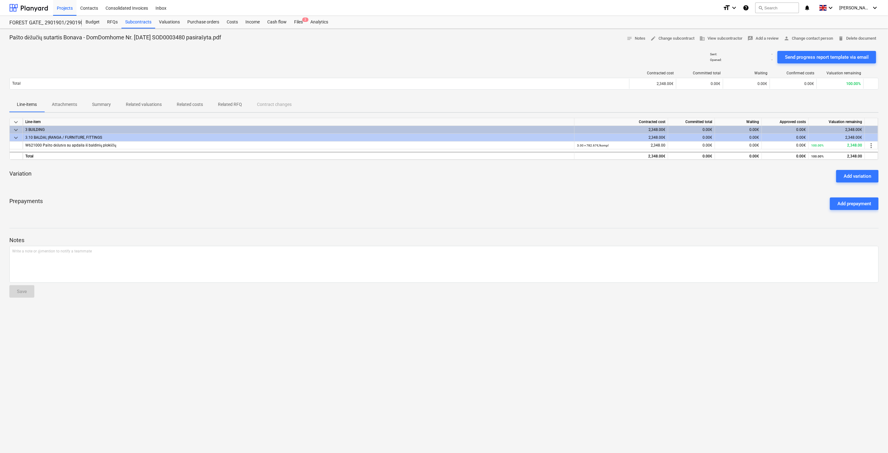
click at [509, 179] on div "Variation Add variation" at bounding box center [443, 176] width 869 height 22
drag, startPoint x: 517, startPoint y: 175, endPoint x: 525, endPoint y: 171, distance: 9.4
click at [517, 175] on div "Variation Add variation" at bounding box center [443, 176] width 869 height 22
click at [525, 171] on div "Variation Add variation" at bounding box center [443, 176] width 869 height 22
click at [301, 24] on div "Files 2" at bounding box center [298, 22] width 16 height 12
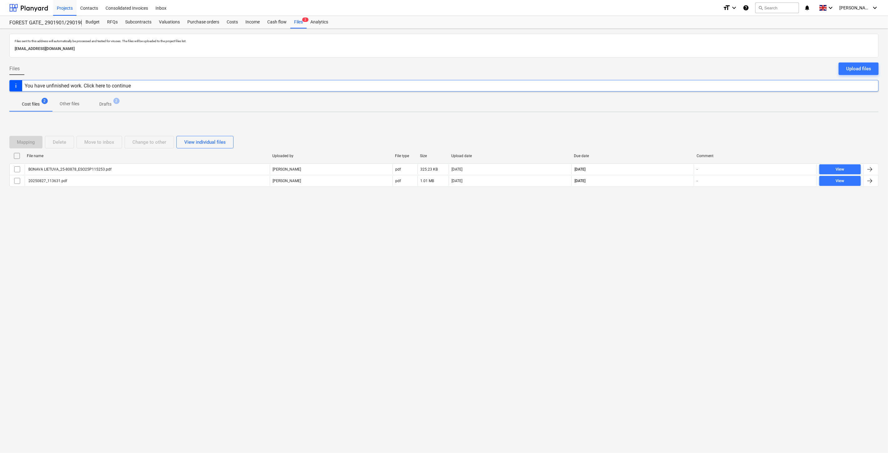
drag, startPoint x: 643, startPoint y: 259, endPoint x: 663, endPoint y: 236, distance: 30.3
click at [645, 253] on div "Files sent to this address will automatically be processed and tested for virus…" at bounding box center [444, 241] width 888 height 424
click at [663, 236] on div "Files sent to this address will automatically be processed and tested for virus…" at bounding box center [444, 241] width 888 height 424
click at [42, 5] on div at bounding box center [28, 8] width 39 height 16
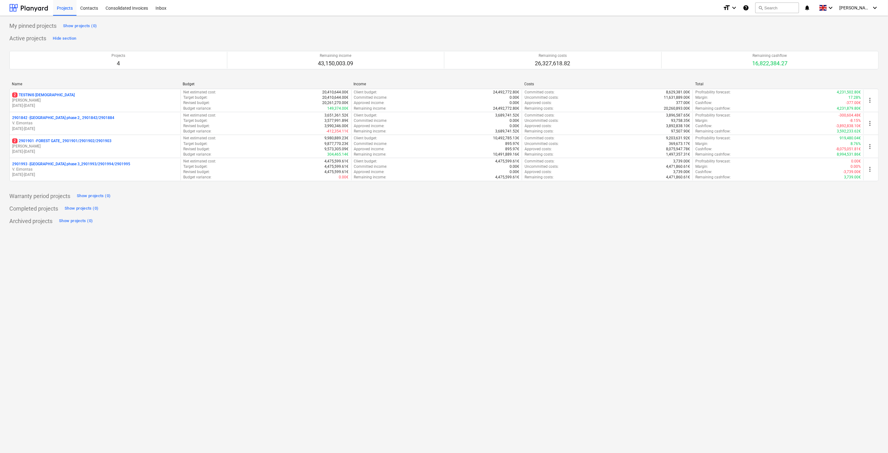
click at [637, 251] on div "My pinned projects Show projects (0) Active projects Hide section Projects 4 Re…" at bounding box center [444, 234] width 888 height 437
click at [648, 232] on div "My pinned projects Show projects (0) Active projects Hide section Projects 4 Re…" at bounding box center [444, 234] width 888 height 437
click at [656, 222] on div "Archived projects Show projects (0)" at bounding box center [443, 221] width 869 height 10
click at [660, 216] on div "Archived projects Show projects (0)" at bounding box center [443, 221] width 869 height 10
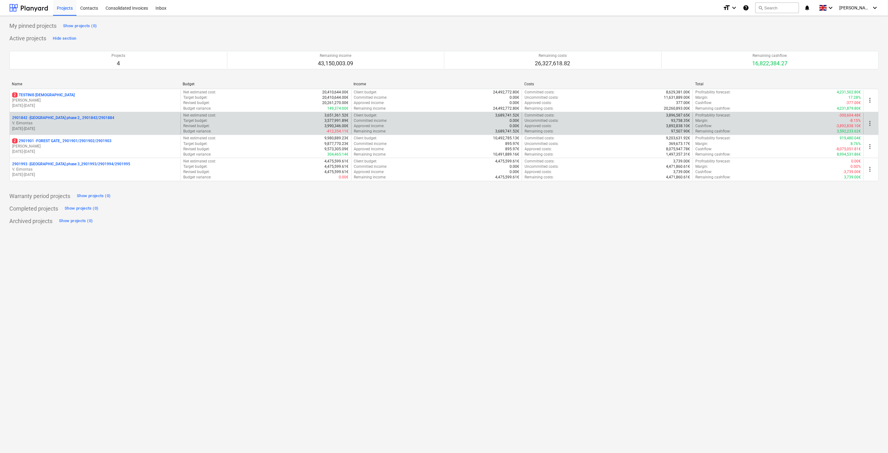
click at [868, 122] on span "more_vert" at bounding box center [869, 123] width 7 height 7
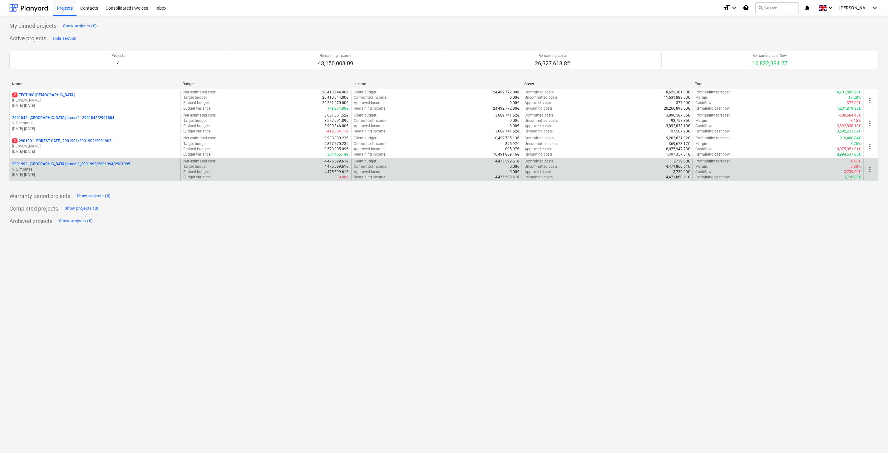
click at [121, 170] on p "V. Eimontas" at bounding box center [95, 169] width 166 height 5
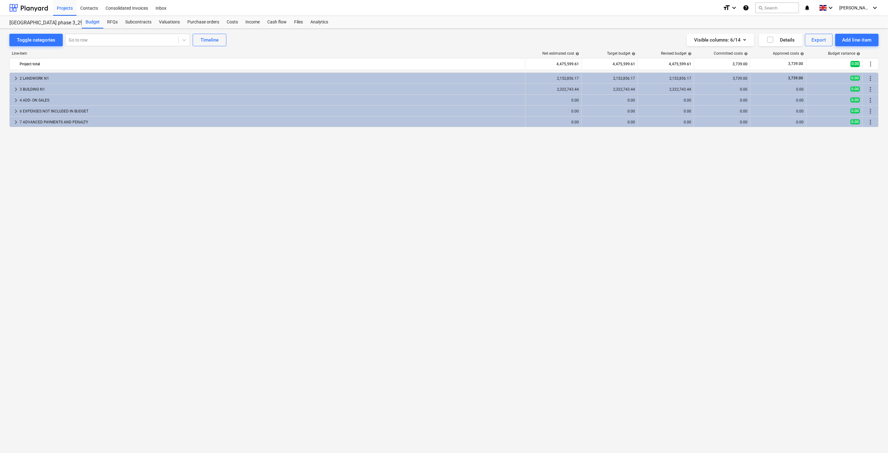
click at [344, 261] on div "keyboard_arrow_right 2 LANDWORK N1 2,152,856.17 2,152,856.17 2,152,856.17 3,739…" at bounding box center [443, 249] width 869 height 354
click at [376, 226] on div "keyboard_arrow_right 2 LANDWORK N1 2,152,856.17 2,152,856.17 2,152,856.17 3,739…" at bounding box center [443, 249] width 869 height 354
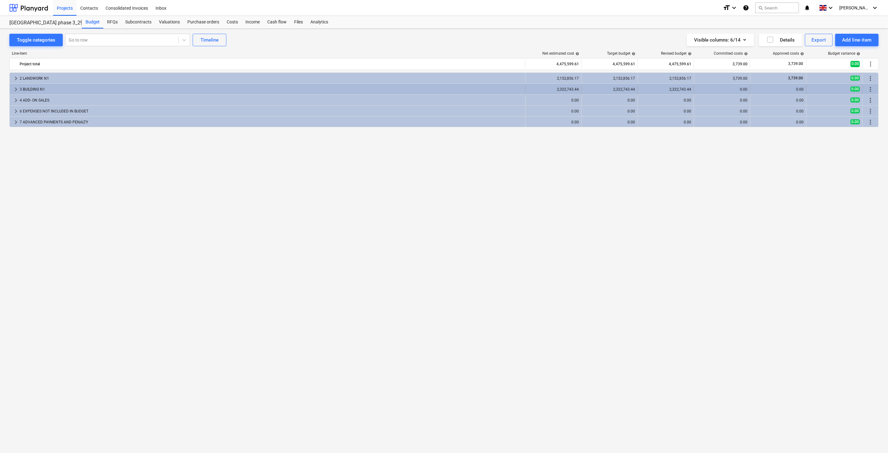
click at [16, 88] on span "keyboard_arrow_right" at bounding box center [15, 89] width 7 height 7
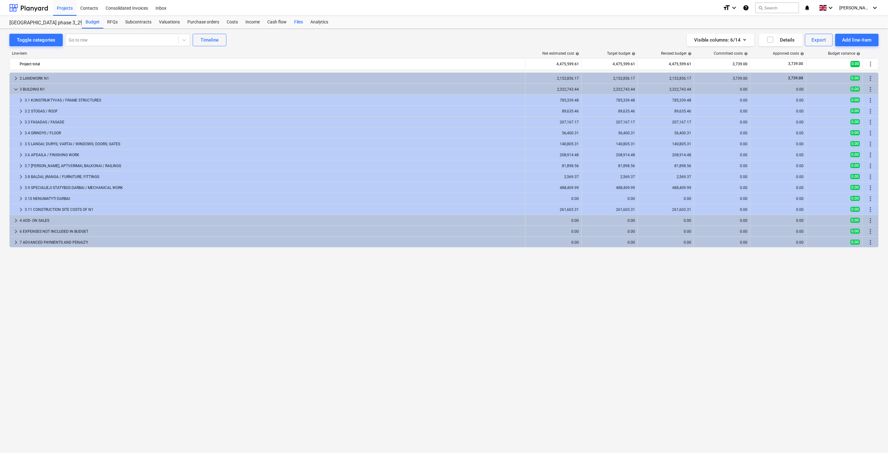
click at [301, 20] on div "Files" at bounding box center [298, 22] width 16 height 12
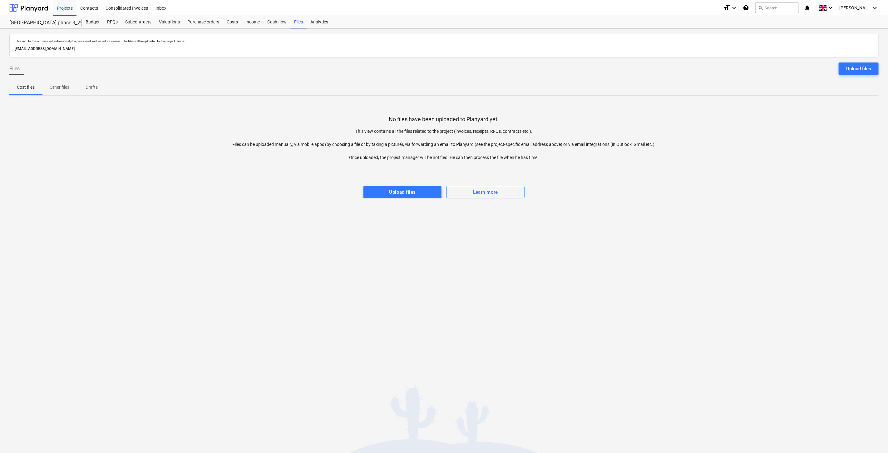
drag, startPoint x: 550, startPoint y: 259, endPoint x: 565, endPoint y: 238, distance: 26.0
click at [550, 258] on div "Files sent to this address will automatically be processed and tested for virus…" at bounding box center [444, 241] width 888 height 424
click at [565, 238] on div "Files sent to this address will automatically be processed and tested for virus…" at bounding box center [444, 241] width 888 height 424
click at [656, 184] on div at bounding box center [443, 179] width 869 height 12
click at [690, 164] on div at bounding box center [443, 167] width 869 height 12
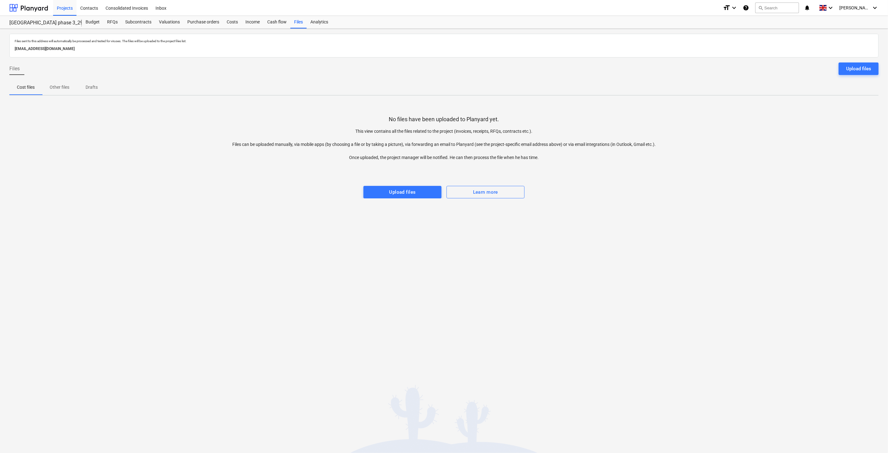
click at [764, 142] on div "No files have been uploaded to Planyard yet. This view contains all the files r…" at bounding box center [443, 150] width 869 height 98
click at [783, 133] on div "No files have been uploaded to Planyard yet. This view contains all the files r…" at bounding box center [443, 150] width 869 height 98
drag, startPoint x: 794, startPoint y: 123, endPoint x: 810, endPoint y: 113, distance: 19.1
click at [794, 123] on div "No files have been uploaded to Planyard yet. This view contains all the files r…" at bounding box center [443, 150] width 869 height 98
click at [810, 113] on div "No files have been uploaded to Planyard yet. This view contains all the files r…" at bounding box center [443, 150] width 869 height 98
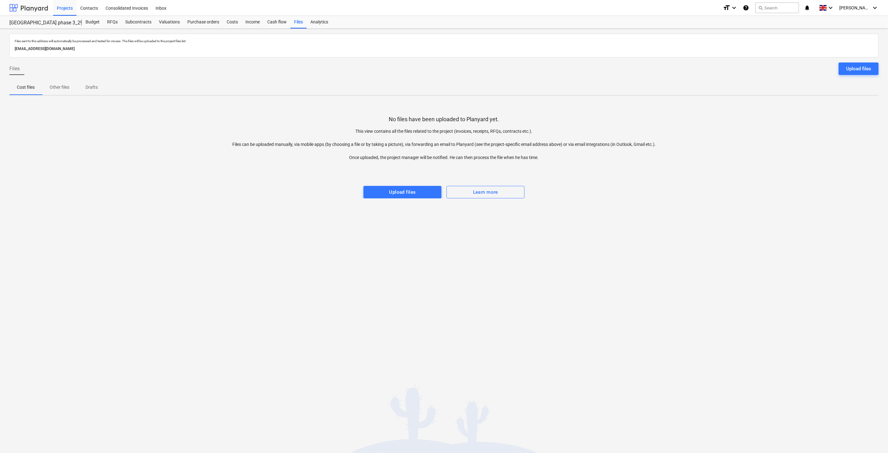
click at [24, 10] on div at bounding box center [28, 8] width 39 height 16
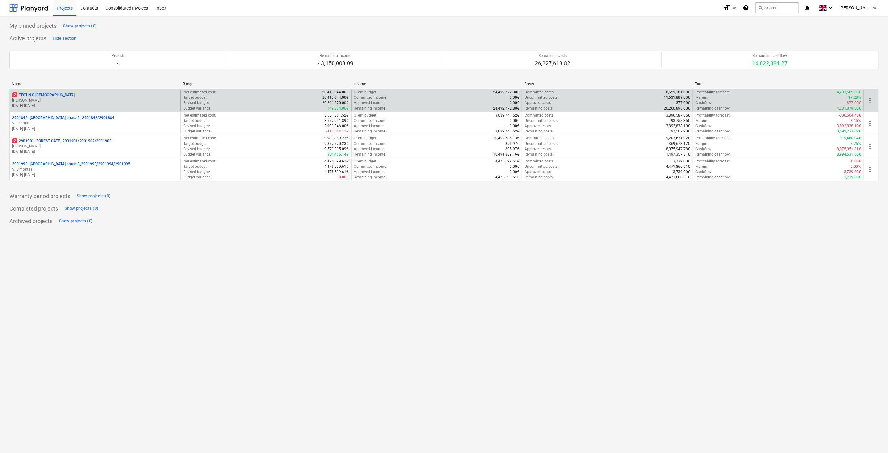
click at [870, 98] on span "more_vert" at bounding box center [869, 99] width 7 height 7
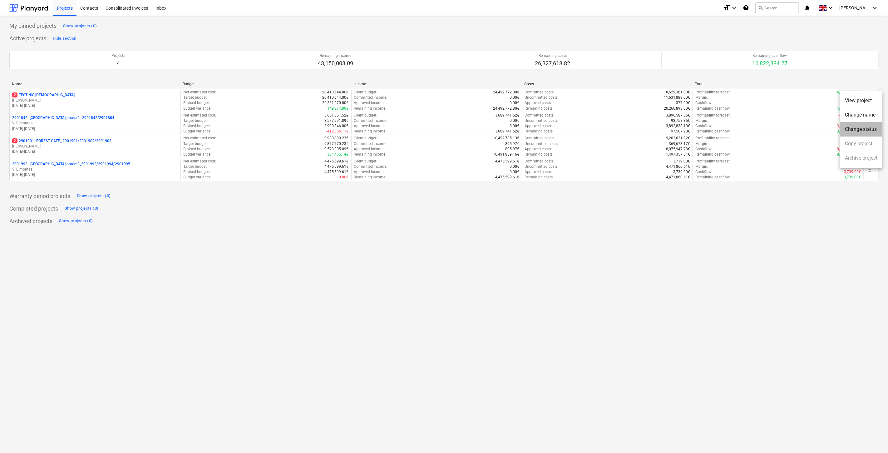
click at [871, 129] on li "Change status" at bounding box center [861, 129] width 42 height 14
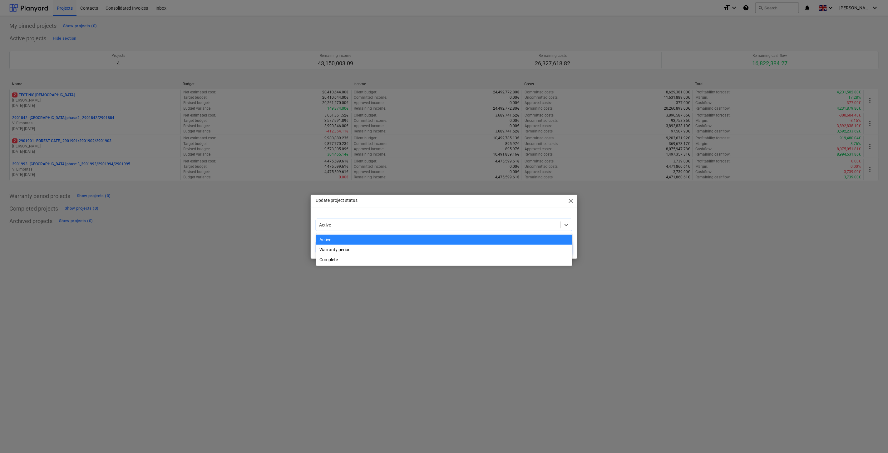
click at [431, 225] on div at bounding box center [438, 225] width 238 height 6
click at [384, 263] on div "Complete" at bounding box center [444, 259] width 256 height 10
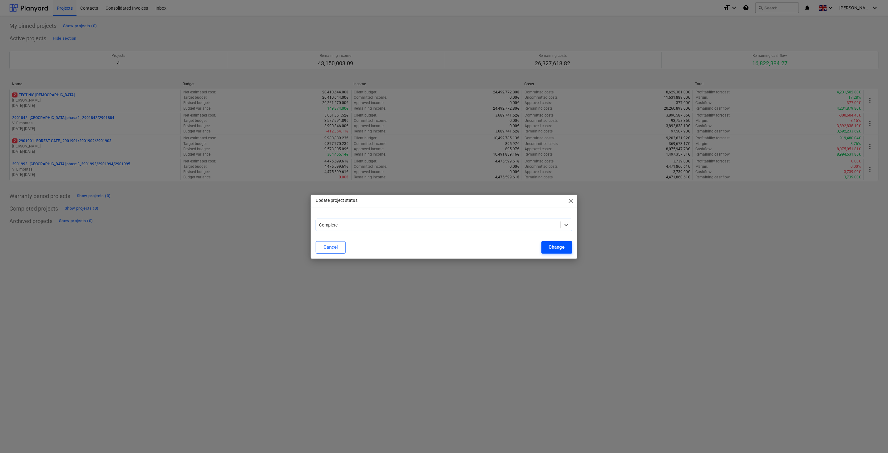
click at [557, 250] on div "Change" at bounding box center [557, 247] width 16 height 8
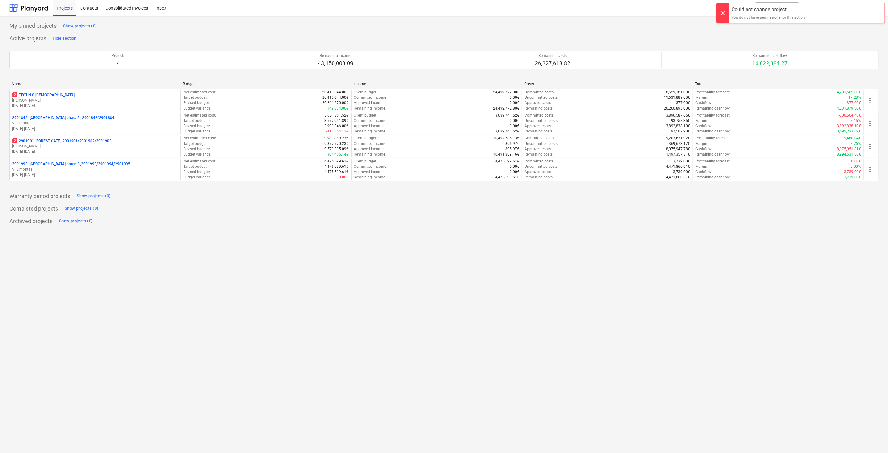
click at [656, 244] on div "My pinned projects Show projects (0) Active projects Hide section Projects 4 Re…" at bounding box center [444, 234] width 888 height 437
click at [671, 234] on div "My pinned projects Show projects (0) Active projects Hide section Projects 4 Re…" at bounding box center [444, 234] width 888 height 437
click at [771, 216] on div "Archived projects Show projects (0)" at bounding box center [443, 221] width 869 height 10
click at [783, 211] on div "Completed projects Show projects (0)" at bounding box center [443, 209] width 869 height 10
click at [91, 197] on div "Show projects (0)" at bounding box center [94, 195] width 34 height 7
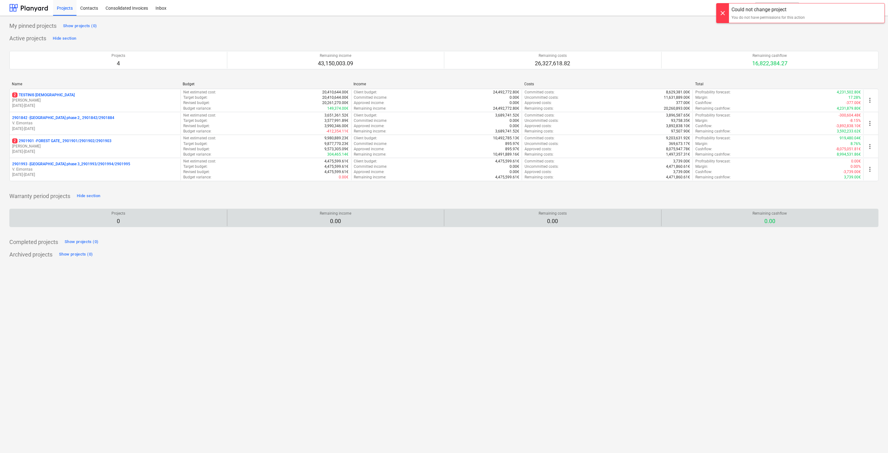
click at [125, 223] on div "Projects 0" at bounding box center [118, 217] width 212 height 17
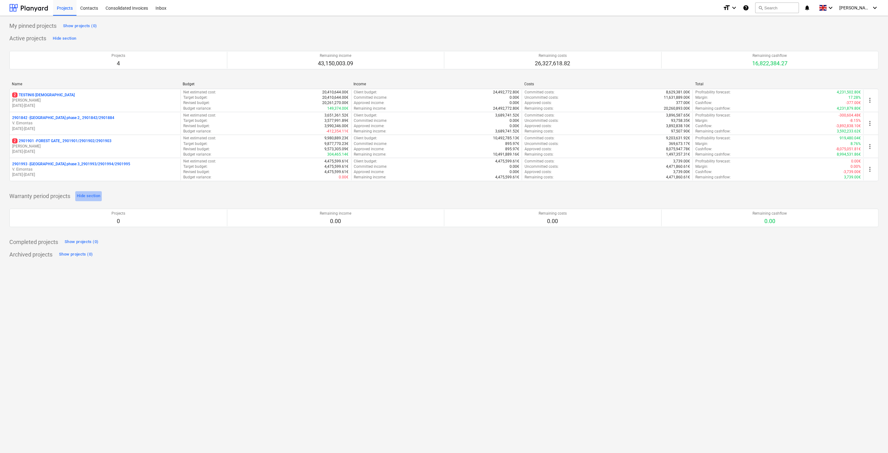
click at [92, 197] on div "Hide section" at bounding box center [88, 195] width 23 height 7
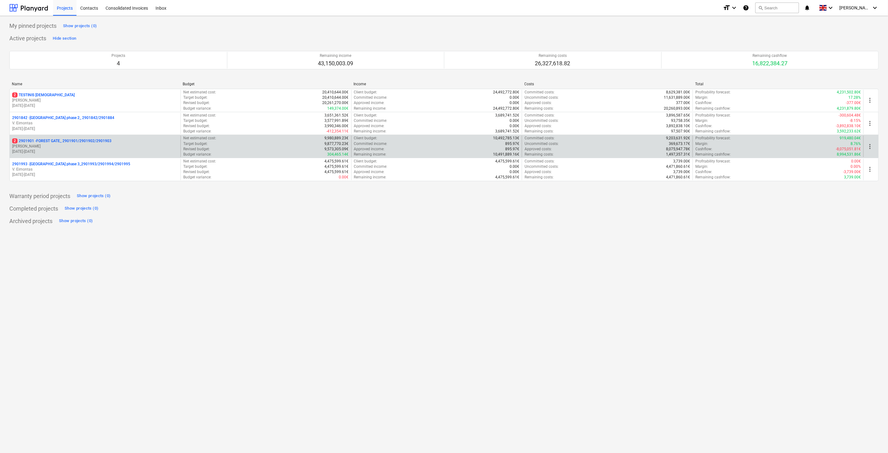
click at [97, 150] on p "18.03.2024 - 03.11.2025" at bounding box center [95, 151] width 166 height 5
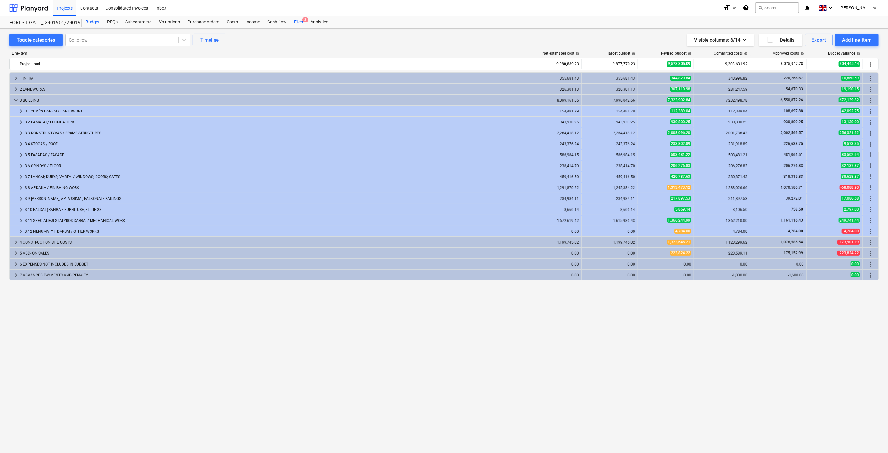
click at [298, 23] on div "Files 2" at bounding box center [298, 22] width 16 height 12
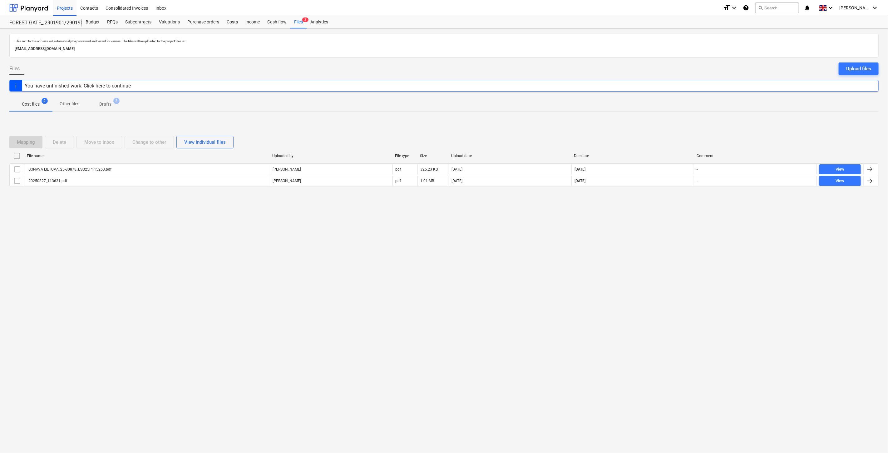
click at [667, 199] on div "Mapping Delete Move to inbox Change to other View individual files File name Up…" at bounding box center [443, 163] width 869 height 71
click at [674, 194] on div at bounding box center [443, 191] width 869 height 5
click at [647, 211] on div "Files sent to this address will automatically be processed and tested for virus…" at bounding box center [444, 241] width 888 height 424
click at [655, 202] on div "Mapping Delete Move to inbox Change to other View individual files File name Up…" at bounding box center [443, 164] width 869 height 94
click at [37, 4] on div at bounding box center [28, 8] width 39 height 16
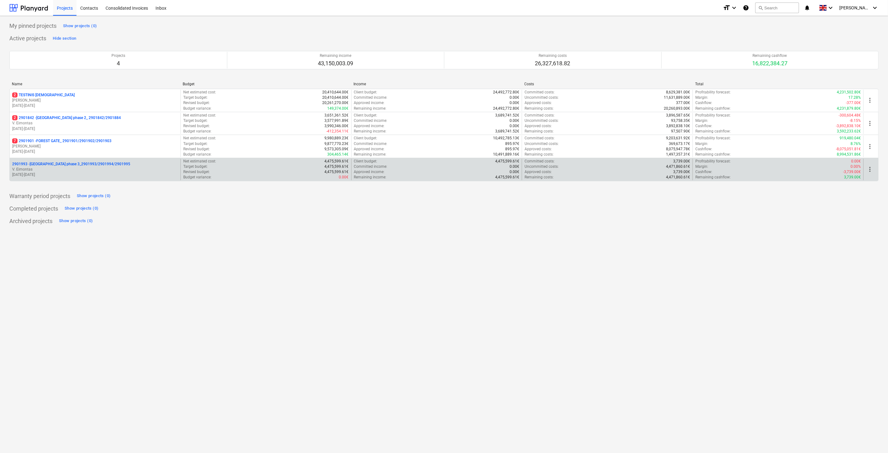
click at [78, 166] on p "2901993 - LAKE TOWN phase 3_2901993/2901994/2901995" at bounding box center [71, 163] width 118 height 5
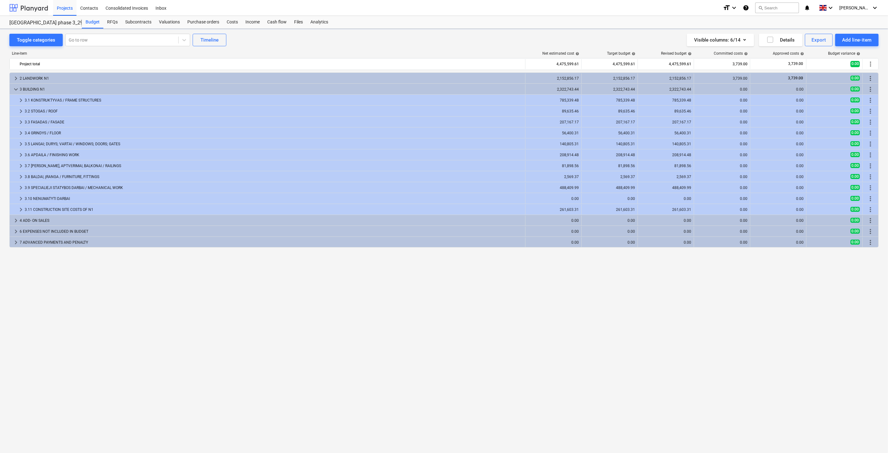
click at [46, 11] on div at bounding box center [28, 8] width 39 height 16
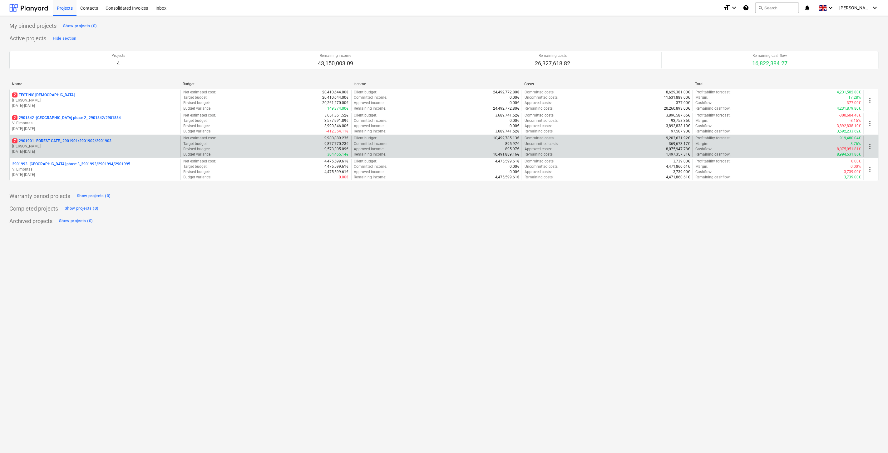
click at [99, 149] on p "18.03.2024 - 03.11.2025" at bounding box center [95, 151] width 166 height 5
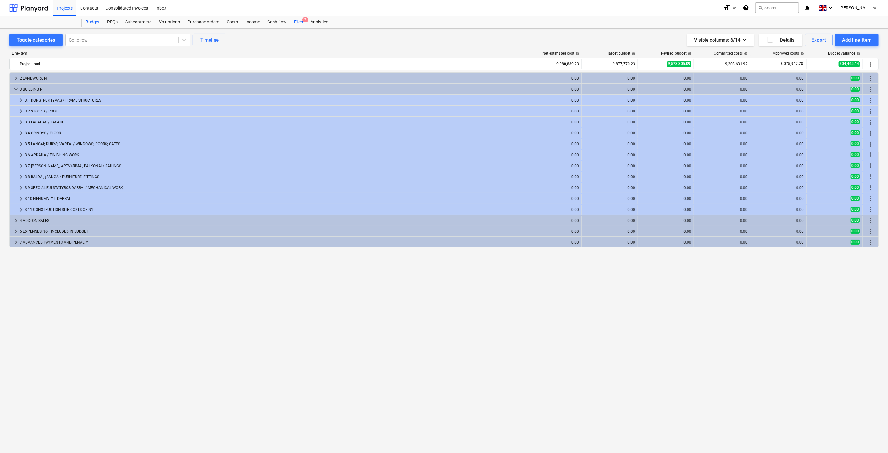
click at [303, 22] on div "Files 7" at bounding box center [298, 22] width 16 height 12
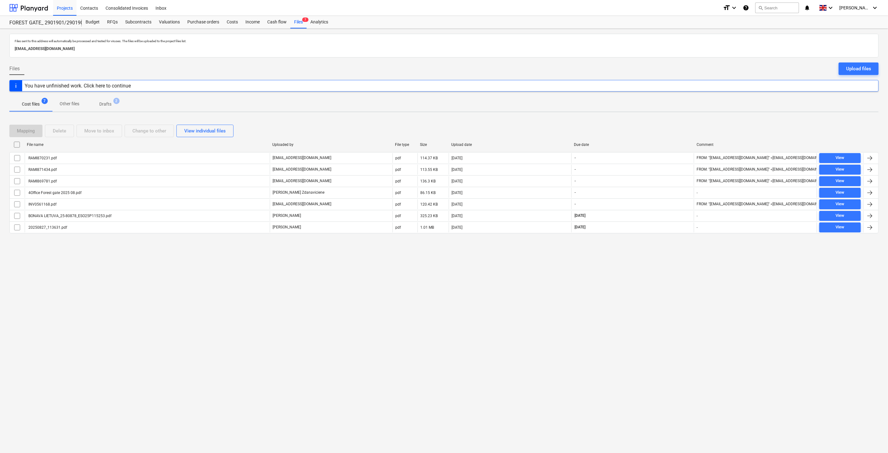
click at [668, 276] on div "Files sent to this address will automatically be processed and tested for virus…" at bounding box center [444, 241] width 888 height 424
click at [672, 271] on div "Files sent to this address will automatically be processed and tested for virus…" at bounding box center [444, 241] width 888 height 424
click at [653, 288] on div "Files sent to this address will automatically be processed and tested for virus…" at bounding box center [444, 241] width 888 height 424
click at [669, 271] on div "Files sent to this address will automatically be processed and tested for virus…" at bounding box center [444, 241] width 888 height 424
click at [614, 130] on div "Mapping Delete Move to inbox Change to other View individual files" at bounding box center [443, 131] width 869 height 12
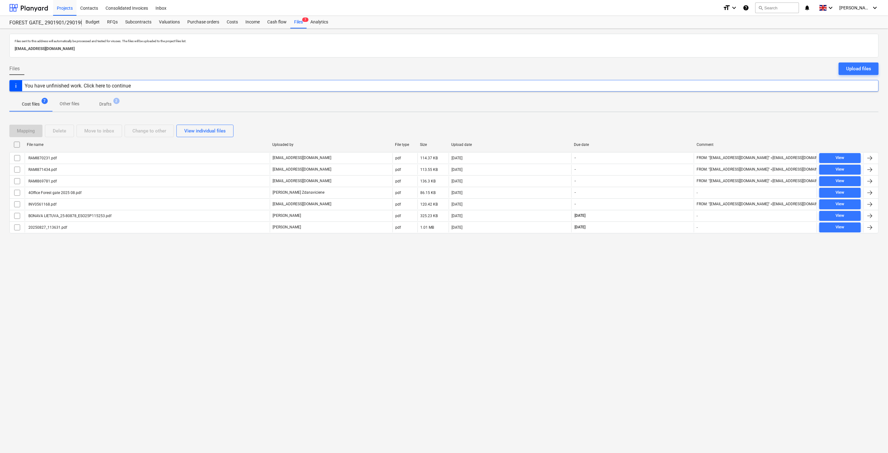
click at [625, 125] on div "Mapping Delete Move to inbox Change to other View individual files" at bounding box center [443, 131] width 869 height 12
click at [648, 133] on div "Mapping Delete Move to inbox Change to other View individual files" at bounding box center [443, 131] width 869 height 12
click at [653, 130] on div "Mapping Delete Move to inbox Change to other View individual files" at bounding box center [443, 131] width 869 height 12
drag, startPoint x: 662, startPoint y: 126, endPoint x: 676, endPoint y: 120, distance: 15.1
click at [663, 126] on div "Mapping Delete Move to inbox Change to other View individual files" at bounding box center [443, 131] width 869 height 12
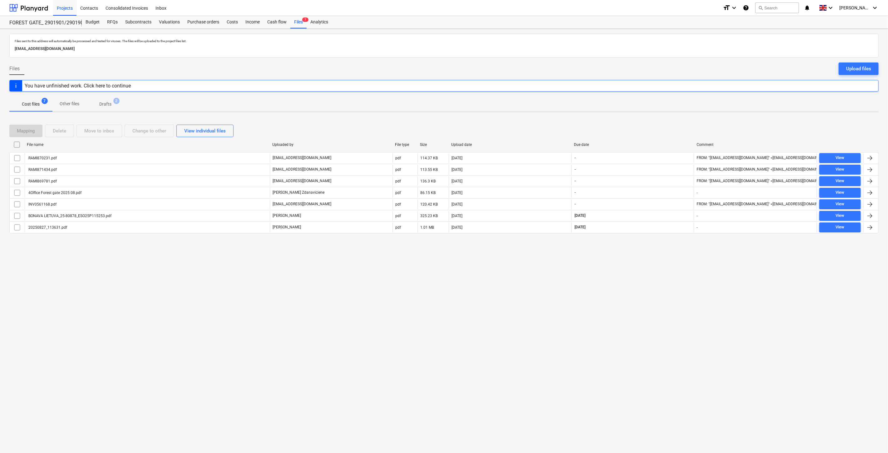
click at [676, 120] on div "Mapping Delete Move to inbox Change to other View individual files File name Up…" at bounding box center [443, 181] width 869 height 129
click at [670, 128] on div "Mapping Delete Move to inbox Change to other View individual files" at bounding box center [443, 131] width 869 height 12
click at [682, 120] on div "Mapping Delete Move to inbox Change to other View individual files File name Up…" at bounding box center [443, 181] width 869 height 129
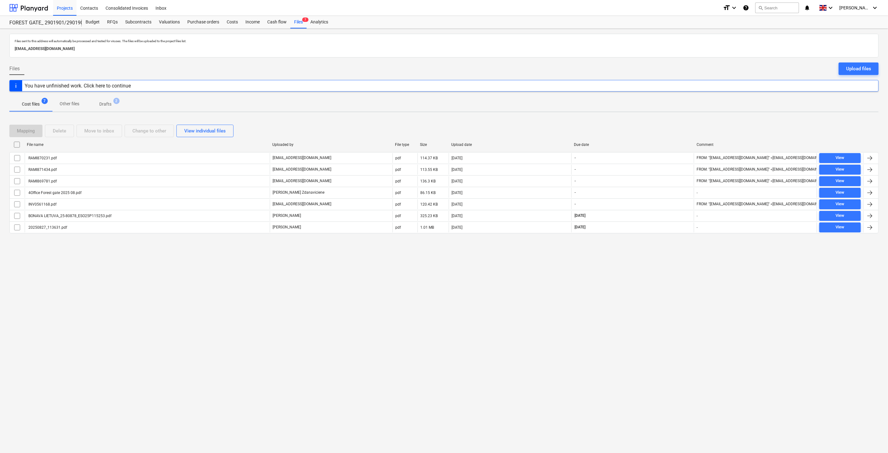
click at [682, 120] on div "Mapping Delete Move to inbox Change to other View individual files File name Up…" at bounding box center [443, 181] width 869 height 129
click at [652, 134] on div "Mapping Delete Move to inbox Change to other View individual files" at bounding box center [443, 131] width 869 height 12
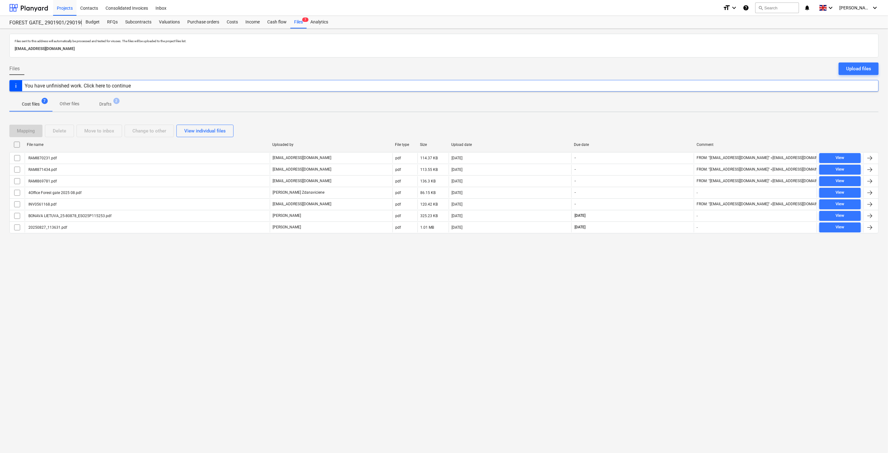
click at [662, 127] on div "Mapping Delete Move to inbox Change to other View individual files" at bounding box center [443, 131] width 869 height 12
click at [666, 124] on div "Mapping Delete Move to inbox Change to other View individual files" at bounding box center [443, 130] width 869 height 17
click at [676, 119] on div "Mapping Delete Move to inbox Change to other View individual files File name Up…" at bounding box center [443, 181] width 869 height 129
